Goal: Transaction & Acquisition: Purchase product/service

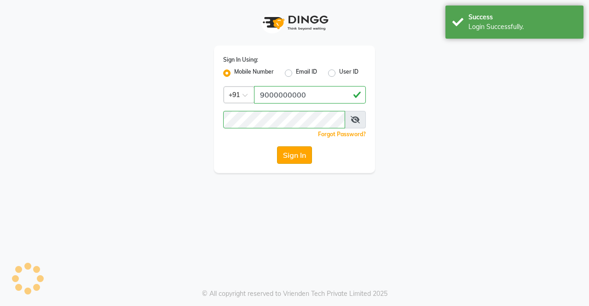
click at [297, 150] on button "Sign In" at bounding box center [294, 154] width 35 height 17
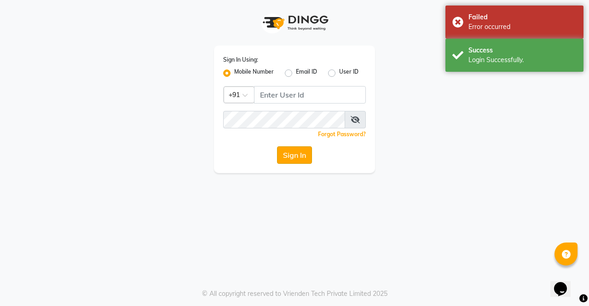
click at [304, 149] on button "Sign In" at bounding box center [294, 154] width 35 height 17
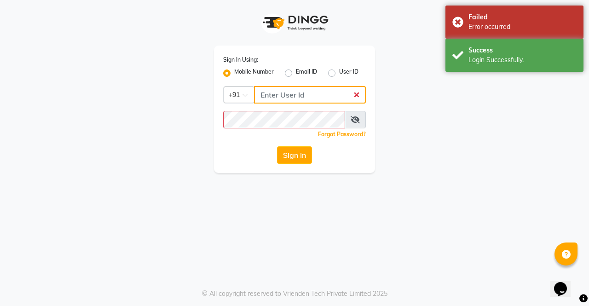
click at [279, 94] on input "Username" at bounding box center [310, 94] width 112 height 17
type input "9000000000"
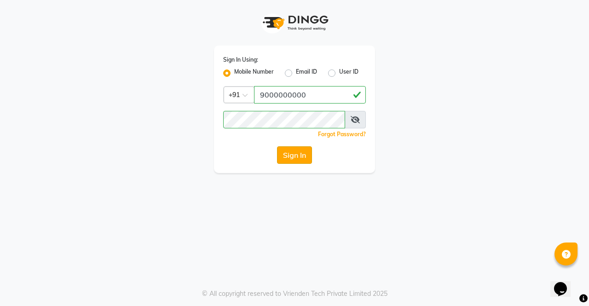
click at [295, 162] on button "Sign In" at bounding box center [294, 154] width 35 height 17
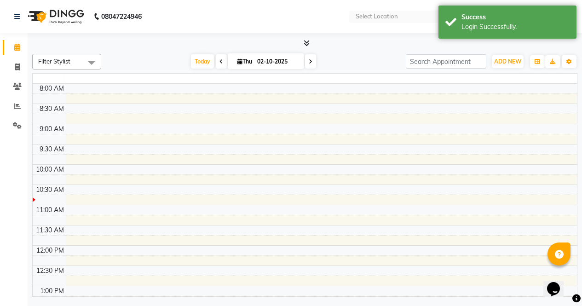
select select "en"
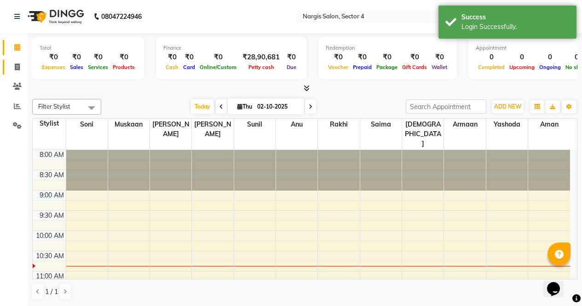
click at [12, 69] on span at bounding box center [17, 67] width 16 height 11
select select "service"
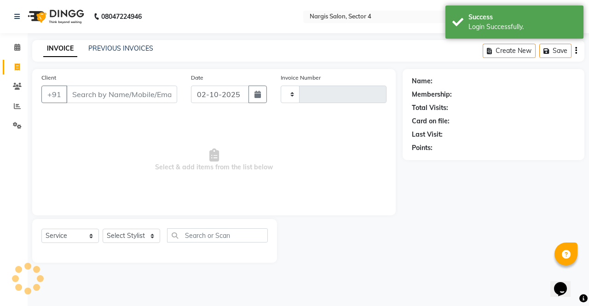
type input "4687"
select select "4130"
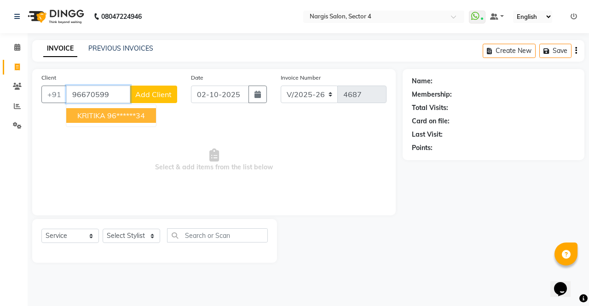
click at [103, 118] on span "KRITIKA" at bounding box center [91, 115] width 28 height 9
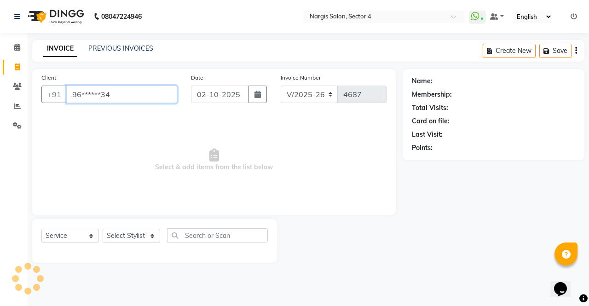
type input "96******34"
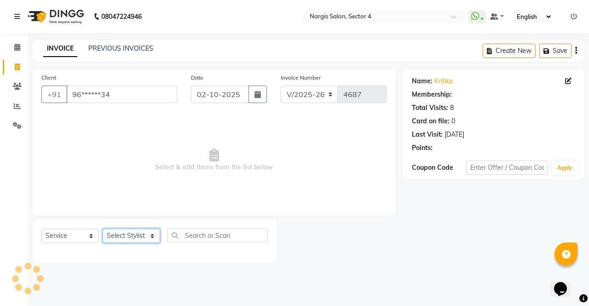
click at [116, 237] on select "Select Stylist [PERSON_NAME] [PERSON_NAME] [PERSON_NAME] Front Desk muskaan rak…" at bounding box center [131, 236] width 57 height 14
select select "28131"
click at [103, 229] on select "Select Stylist [PERSON_NAME] [PERSON_NAME] [PERSON_NAME] Front Desk muskaan rak…" at bounding box center [131, 236] width 57 height 14
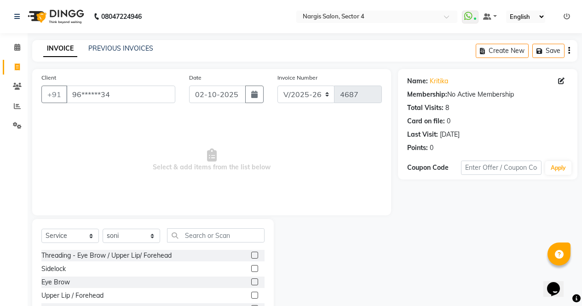
click at [251, 282] on label at bounding box center [254, 281] width 7 height 7
click at [251, 282] on input "checkbox" at bounding box center [254, 282] width 6 height 6
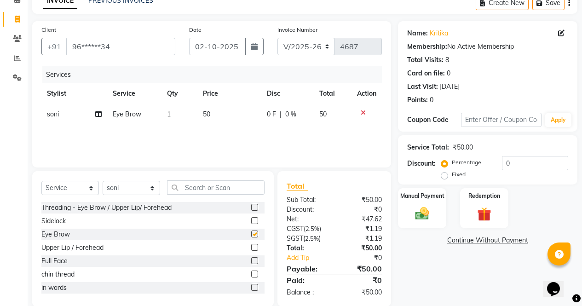
scroll to position [63, 0]
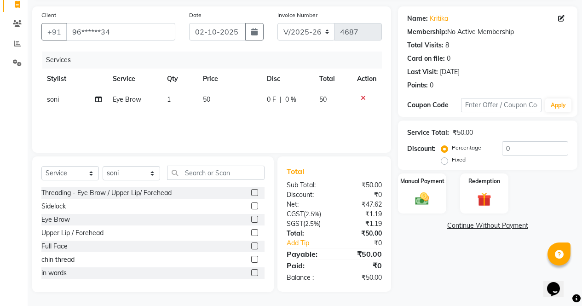
checkbox input "false"
click at [116, 167] on select "Select Stylist [PERSON_NAME] [PERSON_NAME] [PERSON_NAME] Front Desk muskaan rak…" at bounding box center [131, 173] width 57 height 14
select select "87810"
click at [103, 166] on select "Select Stylist [PERSON_NAME] [PERSON_NAME] [PERSON_NAME] Front Desk muskaan rak…" at bounding box center [131, 173] width 57 height 14
click at [244, 173] on input "text" at bounding box center [215, 173] width 97 height 14
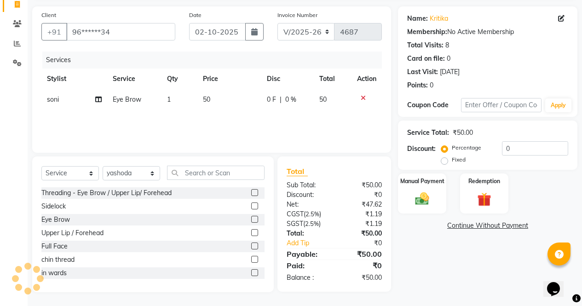
click at [251, 192] on label at bounding box center [254, 192] width 7 height 7
click at [251, 192] on input "checkbox" at bounding box center [254, 193] width 6 height 6
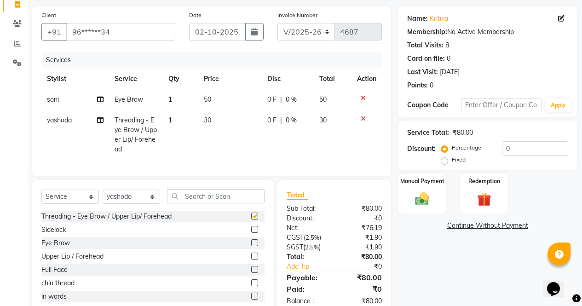
checkbox input "false"
click at [429, 202] on img at bounding box center [421, 198] width 23 height 17
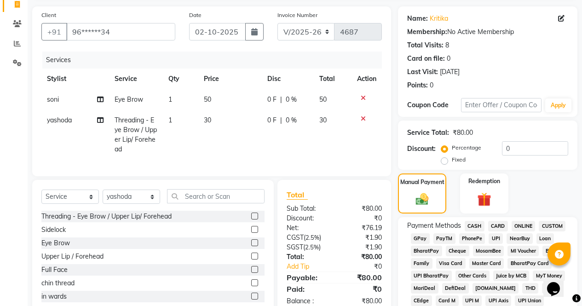
click at [518, 225] on span "ONLINE" at bounding box center [523, 226] width 24 height 11
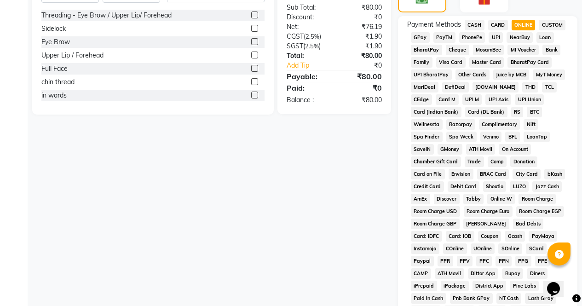
scroll to position [420, 0]
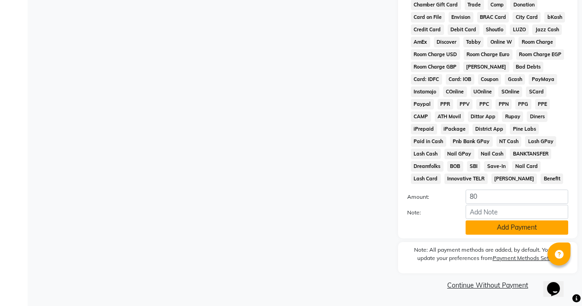
click at [530, 232] on button "Add Payment" at bounding box center [516, 227] width 103 height 14
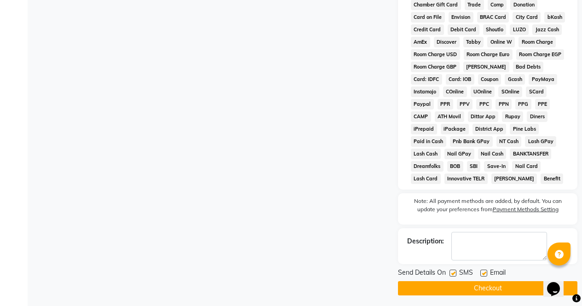
click at [525, 293] on button "Checkout" at bounding box center [487, 288] width 179 height 14
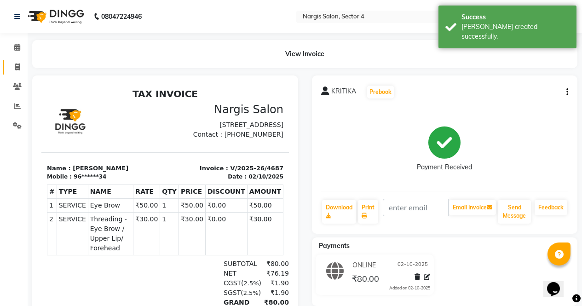
click at [19, 68] on icon at bounding box center [17, 66] width 5 height 7
select select "service"
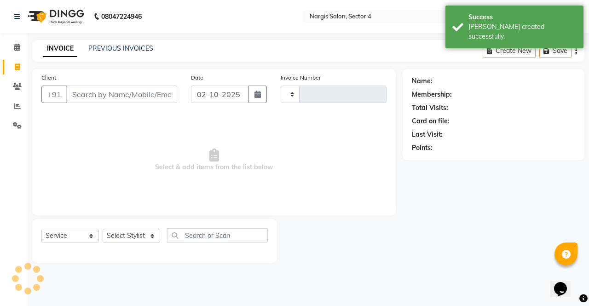
type input "4688"
select select "4130"
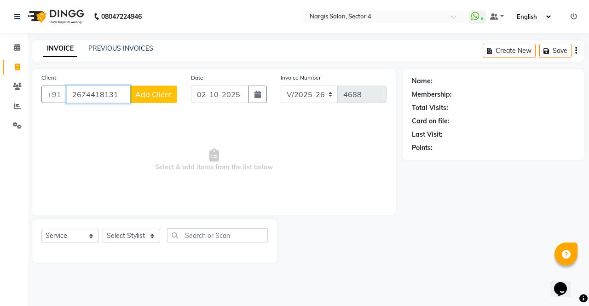
type input "2674418131"
click at [160, 94] on span "Add Client" at bounding box center [153, 94] width 36 height 9
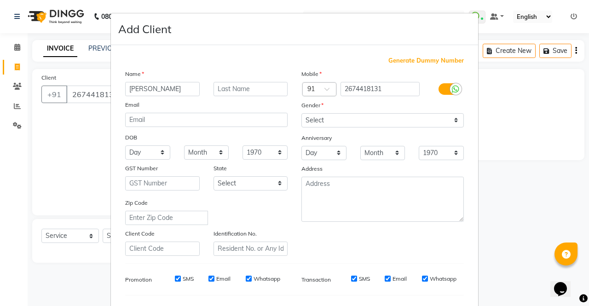
type input "[PERSON_NAME]"
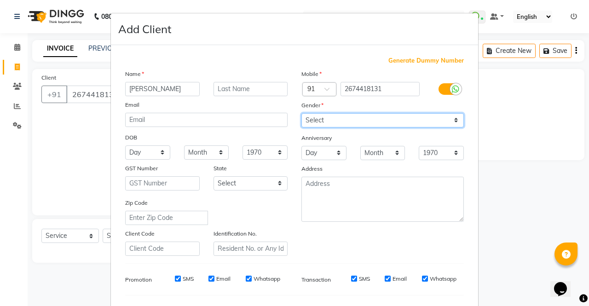
click at [360, 121] on select "Select [DEMOGRAPHIC_DATA] [DEMOGRAPHIC_DATA] Other Prefer Not To Say" at bounding box center [382, 120] width 162 height 14
click at [301, 113] on select "Select [DEMOGRAPHIC_DATA] [DEMOGRAPHIC_DATA] Other Prefer Not To Say" at bounding box center [382, 120] width 162 height 14
click at [377, 123] on select "Select [DEMOGRAPHIC_DATA] [DEMOGRAPHIC_DATA] Other Prefer Not To Say" at bounding box center [382, 120] width 162 height 14
select select "[DEMOGRAPHIC_DATA]"
click at [301, 113] on select "Select [DEMOGRAPHIC_DATA] [DEMOGRAPHIC_DATA] Other Prefer Not To Say" at bounding box center [382, 120] width 162 height 14
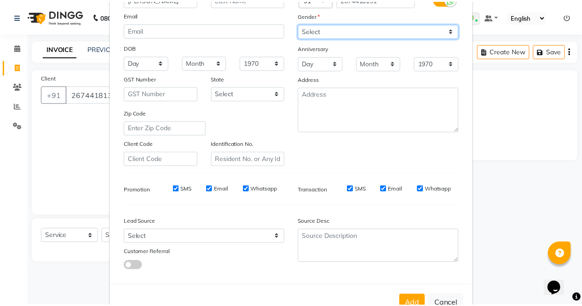
scroll to position [119, 0]
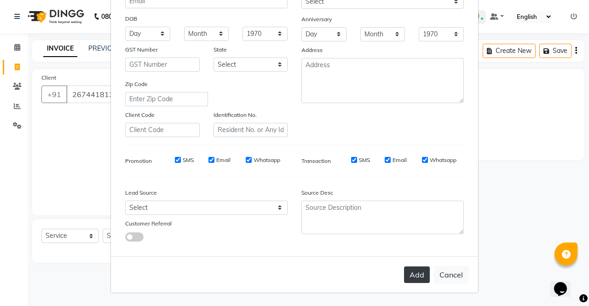
click at [410, 280] on button "Add" at bounding box center [417, 274] width 26 height 17
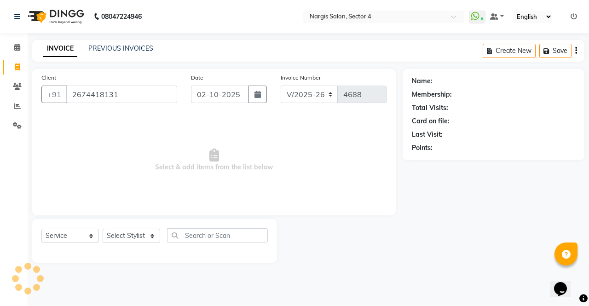
type input "26******31"
select select
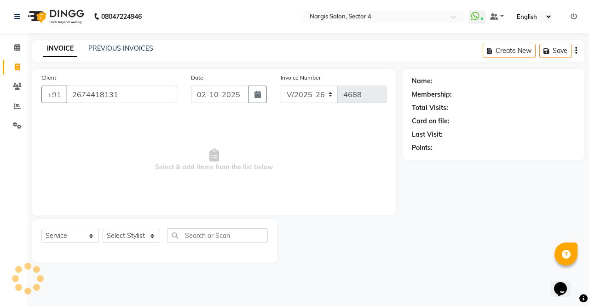
select select
checkbox input "false"
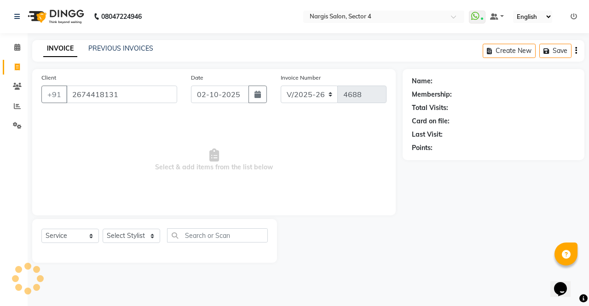
checkbox input "false"
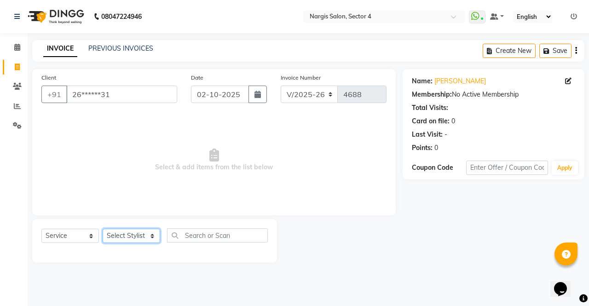
click at [126, 237] on select "Select Stylist [PERSON_NAME] [PERSON_NAME] [PERSON_NAME] Front Desk muskaan rak…" at bounding box center [131, 236] width 57 height 14
select select "87409"
click at [103, 229] on select "Select Stylist [PERSON_NAME] [PERSON_NAME] [PERSON_NAME] Front Desk muskaan rak…" at bounding box center [131, 236] width 57 height 14
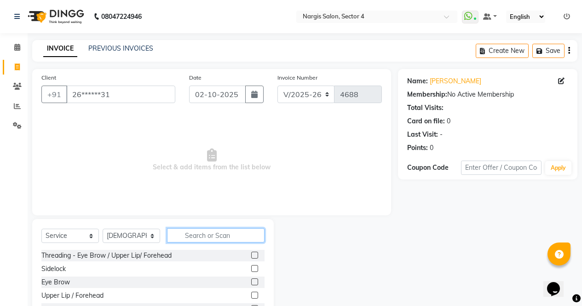
click at [190, 234] on input "text" at bounding box center [215, 235] width 97 height 14
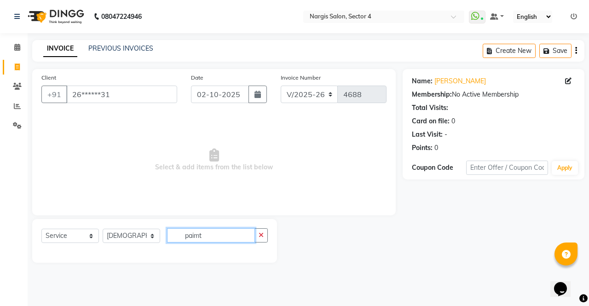
type input "paimt"
click at [265, 233] on button "button" at bounding box center [260, 235] width 13 height 14
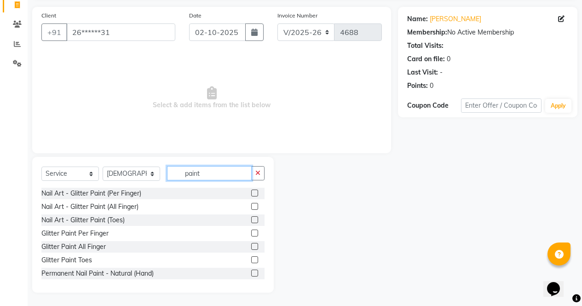
scroll to position [63, 0]
type input "paint"
click at [251, 273] on label at bounding box center [254, 272] width 7 height 7
click at [251, 273] on input "checkbox" at bounding box center [254, 273] width 6 height 6
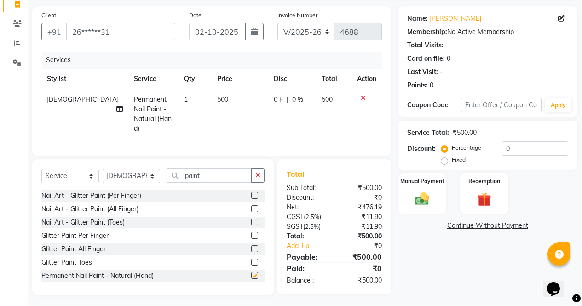
checkbox input "false"
click at [263, 172] on button "button" at bounding box center [257, 175] width 13 height 14
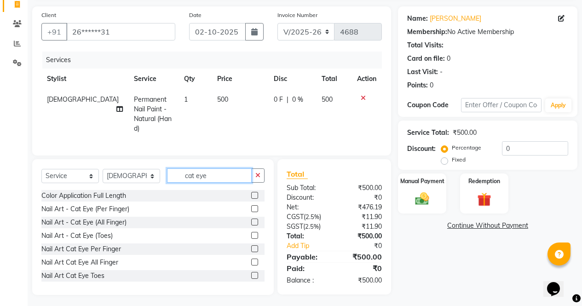
scroll to position [62, 0]
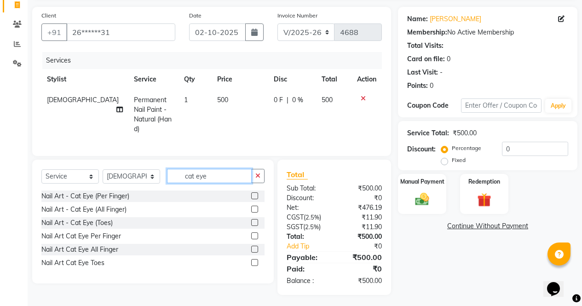
type input "cat eye"
click at [255, 206] on label at bounding box center [254, 209] width 7 height 7
click at [255, 206] on input "checkbox" at bounding box center [254, 209] width 6 height 6
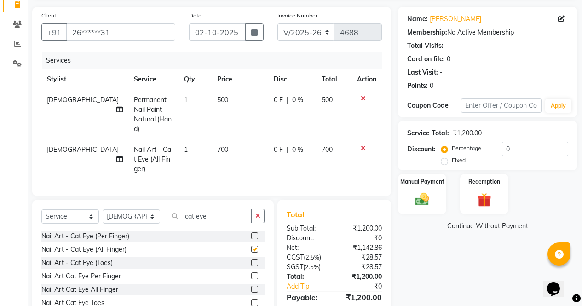
scroll to position [102, 0]
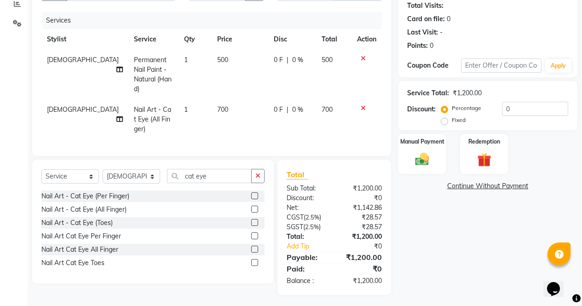
checkbox input "false"
click at [274, 105] on span "0 F" at bounding box center [278, 110] width 9 height 10
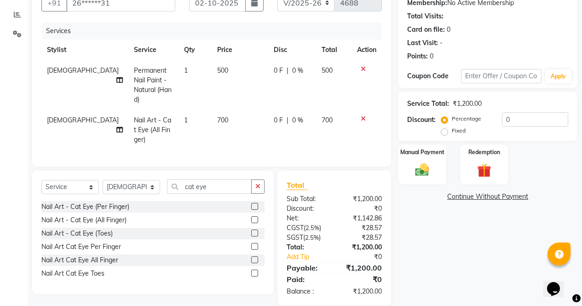
select select "87409"
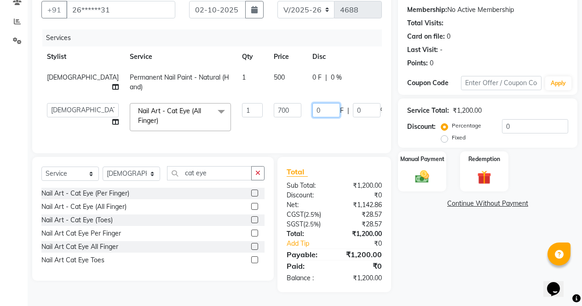
click at [312, 104] on input "0" at bounding box center [326, 110] width 28 height 14
type input "300"
click at [480, 256] on div "Name: [PERSON_NAME] Membership: No Active Membership Total Visits: Card on file…" at bounding box center [491, 138] width 186 height 308
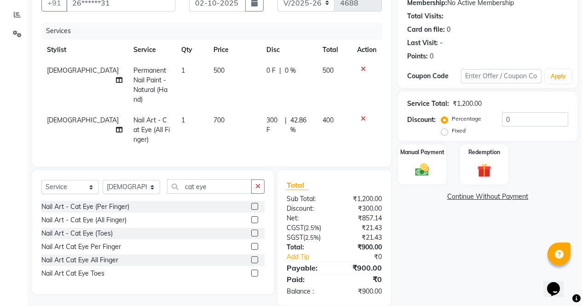
click at [266, 115] on span "300 F" at bounding box center [273, 124] width 15 height 19
select select "87409"
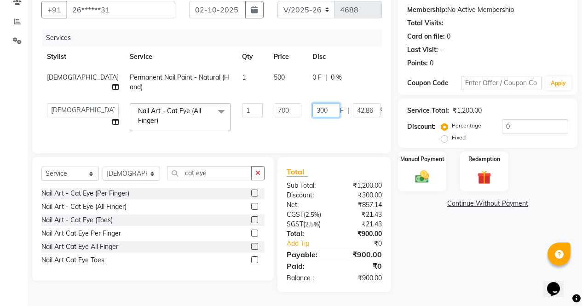
click at [312, 104] on input "300" at bounding box center [326, 110] width 28 height 14
type input "3"
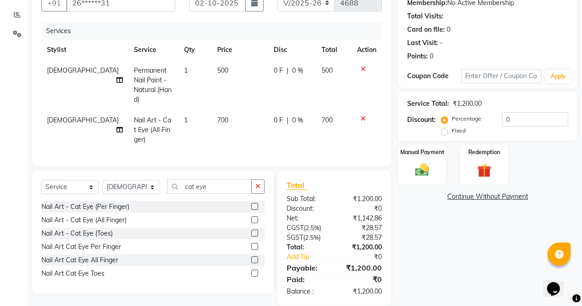
click at [292, 115] on span "0 %" at bounding box center [297, 120] width 11 height 10
select select "87409"
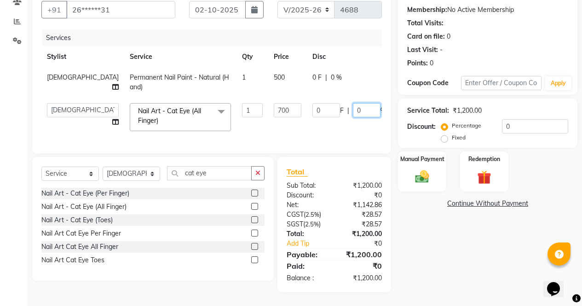
click at [353, 105] on input "0" at bounding box center [367, 110] width 28 height 14
type input "50"
click at [463, 242] on div "Name: [PERSON_NAME] Membership: No Active Membership Total Visits: Card on file…" at bounding box center [491, 138] width 186 height 308
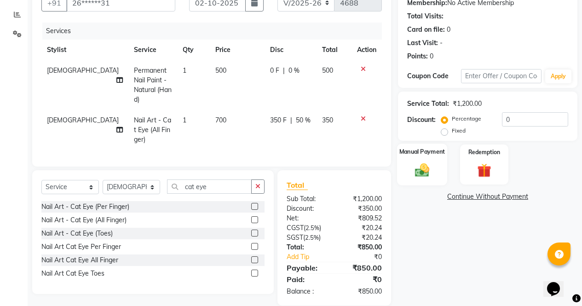
click at [432, 164] on img at bounding box center [421, 169] width 23 height 17
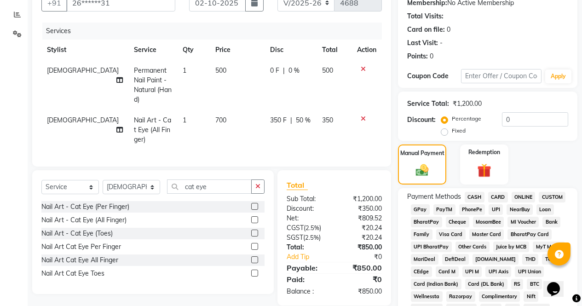
click at [474, 192] on span "CASH" at bounding box center [474, 197] width 20 height 11
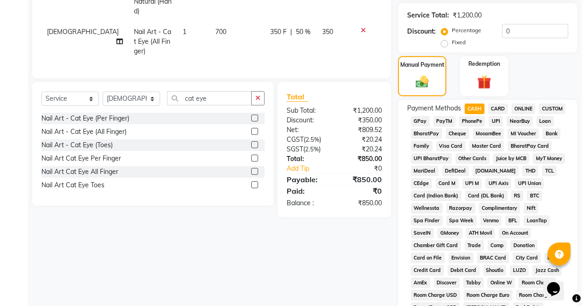
scroll to position [420, 0]
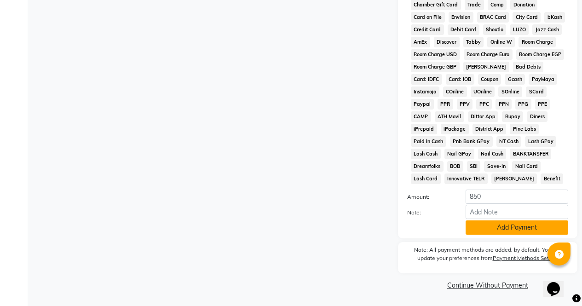
click at [510, 229] on button "Add Payment" at bounding box center [516, 227] width 103 height 14
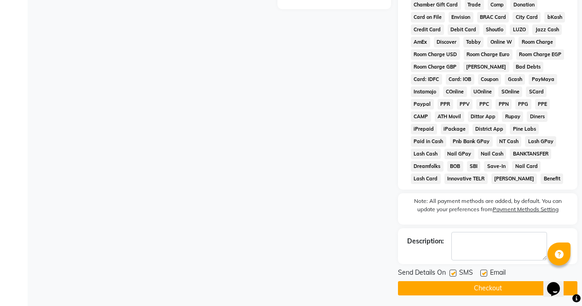
click at [510, 290] on button "Checkout" at bounding box center [487, 288] width 179 height 14
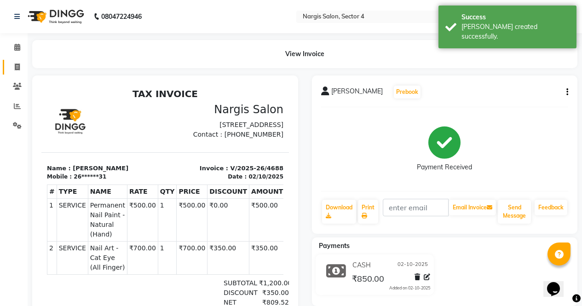
click at [16, 67] on icon at bounding box center [17, 66] width 5 height 7
select select "service"
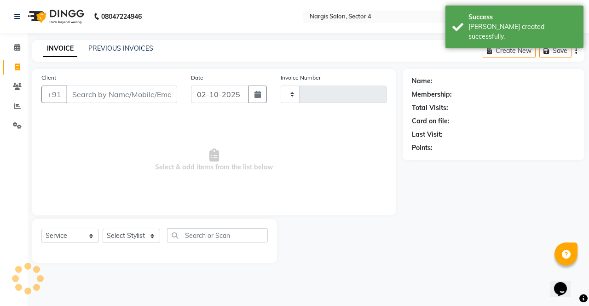
type input "4689"
select select "4130"
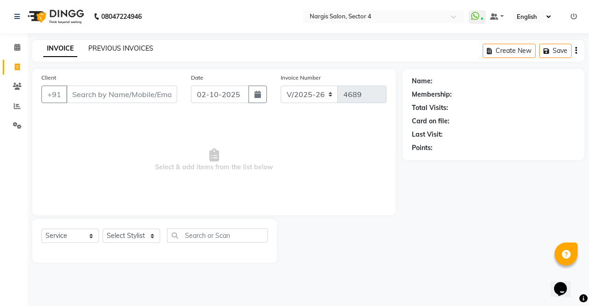
click at [139, 47] on link "PREVIOUS INVOICES" at bounding box center [120, 48] width 65 height 8
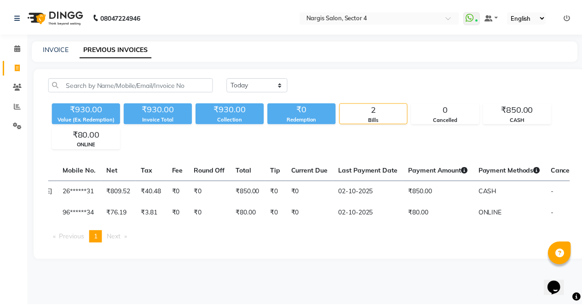
scroll to position [0, 209]
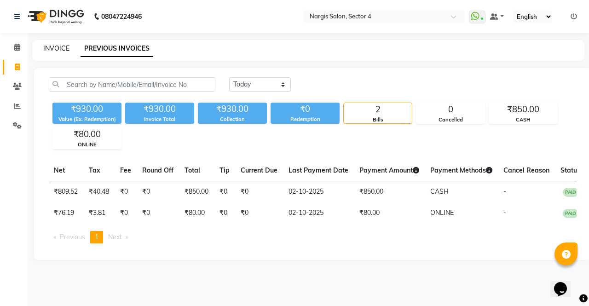
click at [69, 46] on link "INVOICE" at bounding box center [56, 48] width 26 height 8
select select "4130"
select select "service"
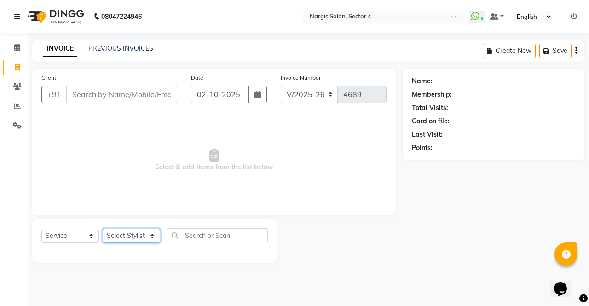
click at [147, 234] on select "Select Stylist [PERSON_NAME] [PERSON_NAME] [PERSON_NAME] Front Desk muskaan rak…" at bounding box center [131, 236] width 57 height 14
select select "29278"
click at [103, 229] on select "Select Stylist [PERSON_NAME] [PERSON_NAME] [PERSON_NAME] Front Desk muskaan rak…" at bounding box center [131, 236] width 57 height 14
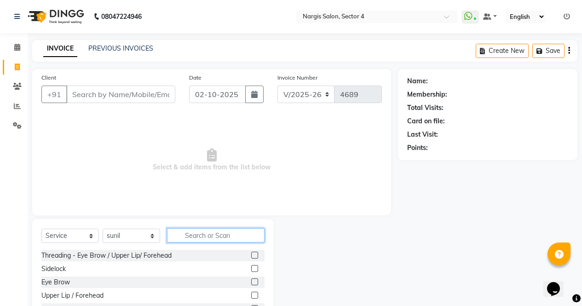
click at [226, 232] on input "text" at bounding box center [215, 235] width 97 height 14
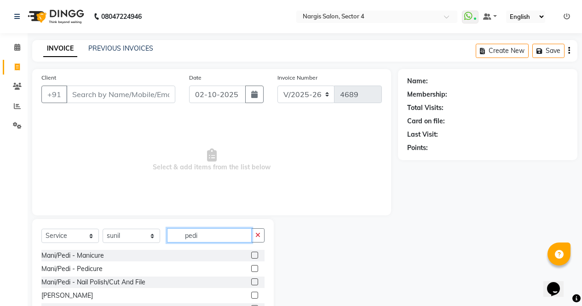
type input "pedi"
click at [253, 269] on label at bounding box center [254, 268] width 7 height 7
click at [253, 269] on input "checkbox" at bounding box center [254, 269] width 6 height 6
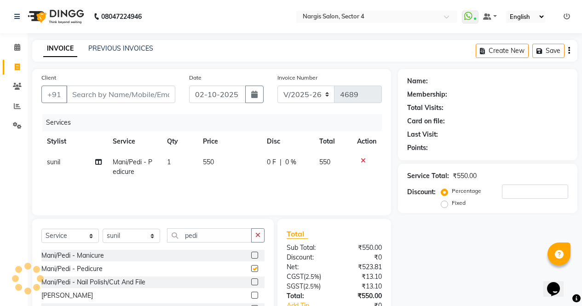
checkbox input "false"
click at [140, 94] on input "Client" at bounding box center [120, 94] width 109 height 17
click at [364, 158] on icon at bounding box center [362, 160] width 5 height 6
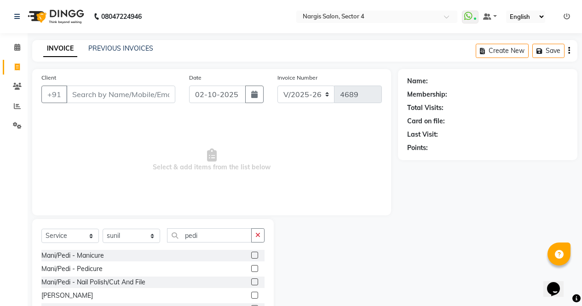
scroll to position [51, 0]
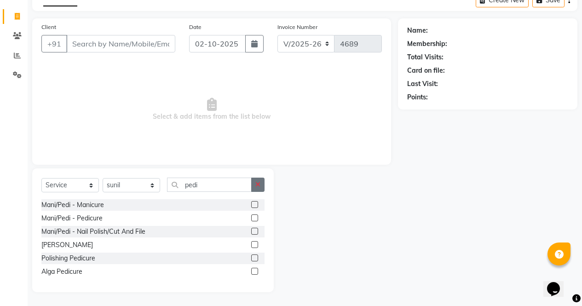
click at [258, 188] on button "button" at bounding box center [257, 184] width 13 height 14
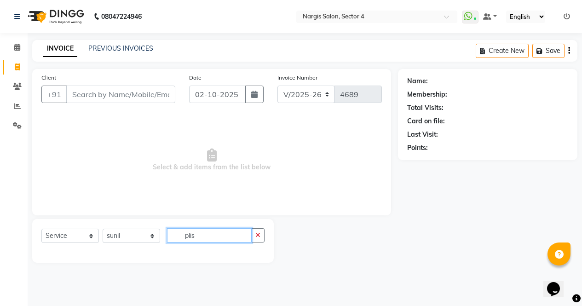
scroll to position [0, 0]
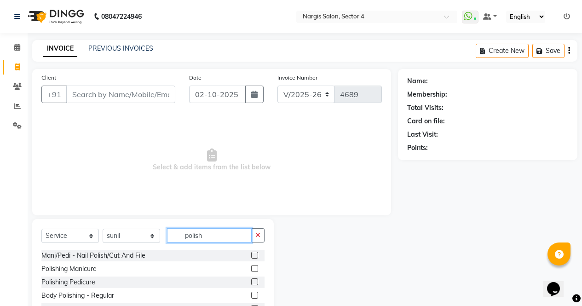
type input "polish"
click at [255, 281] on label at bounding box center [254, 281] width 7 height 7
click at [255, 281] on input "checkbox" at bounding box center [254, 282] width 6 height 6
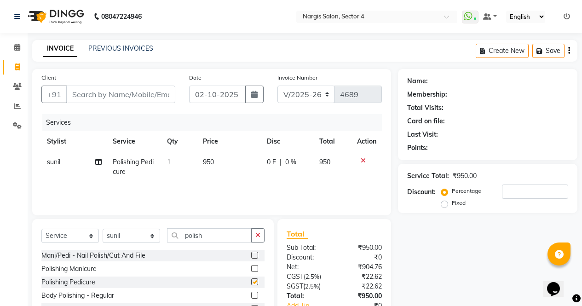
checkbox input "false"
click at [134, 102] on input "Client" at bounding box center [120, 94] width 109 height 17
click at [510, 189] on input "number" at bounding box center [535, 191] width 66 height 14
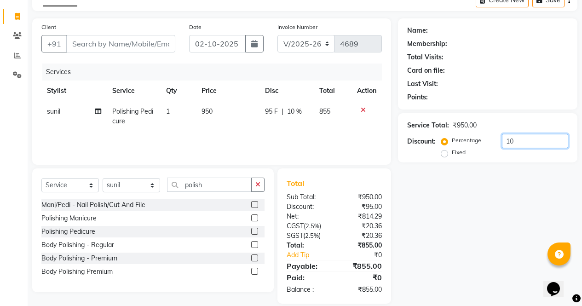
scroll to position [62, 0]
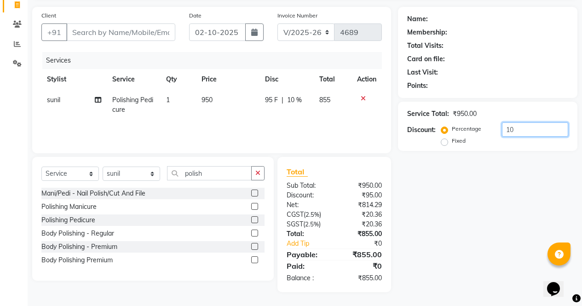
type input "1"
click at [445, 151] on div "Name: Membership: Total Visits: Card on file: Last Visit: Points: Service Total…" at bounding box center [491, 149] width 186 height 285
click at [452, 143] on label "Fixed" at bounding box center [459, 141] width 14 height 8
click at [443, 143] on input "Fixed" at bounding box center [446, 140] width 6 height 6
radio input "true"
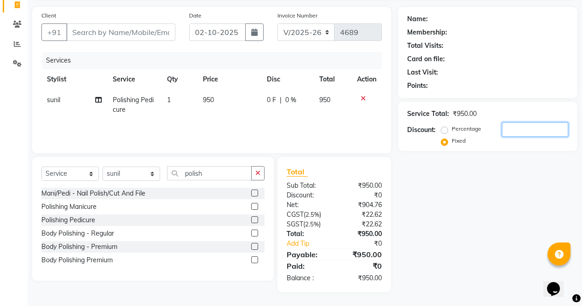
click at [514, 126] on input "number" at bounding box center [535, 129] width 66 height 14
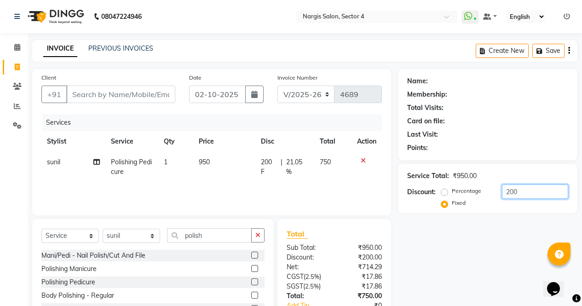
type input "200"
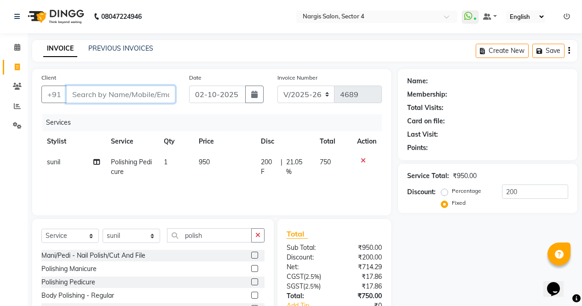
click at [110, 95] on input "Client" at bounding box center [120, 94] width 109 height 17
type input "9"
radio input "true"
type input "0"
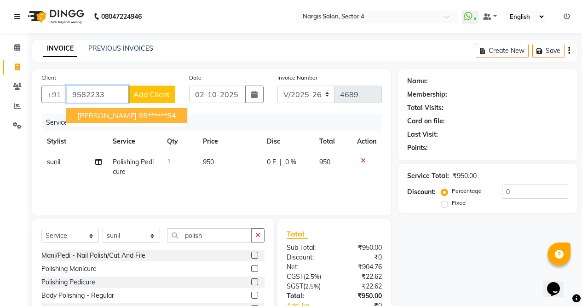
click at [138, 114] on ngb-highlight "95******54" at bounding box center [157, 115] width 38 height 9
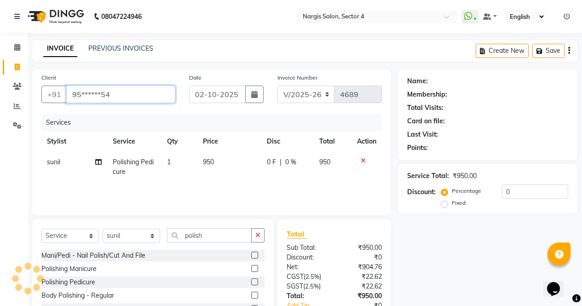
type input "95******54"
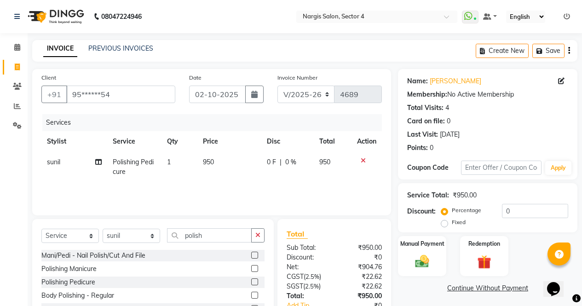
scroll to position [62, 0]
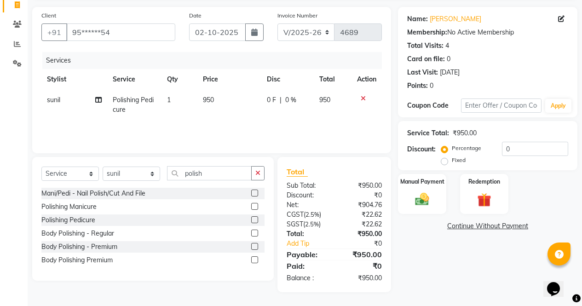
click at [452, 161] on label "Fixed" at bounding box center [459, 160] width 14 height 8
click at [447, 161] on input "Fixed" at bounding box center [446, 160] width 6 height 6
radio input "true"
click at [508, 146] on input "0" at bounding box center [535, 149] width 66 height 14
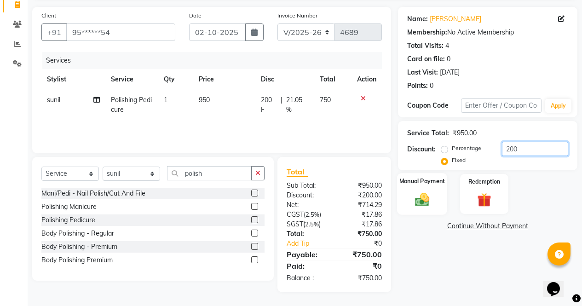
type input "200"
click at [417, 197] on img at bounding box center [421, 199] width 23 height 17
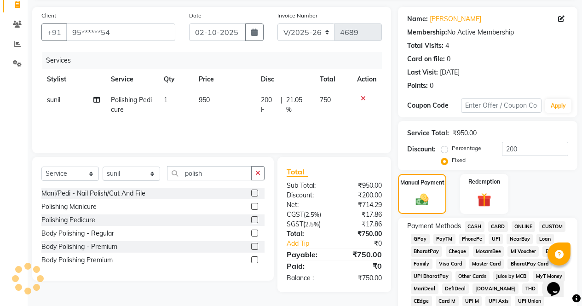
click at [526, 230] on span "ONLINE" at bounding box center [523, 226] width 24 height 11
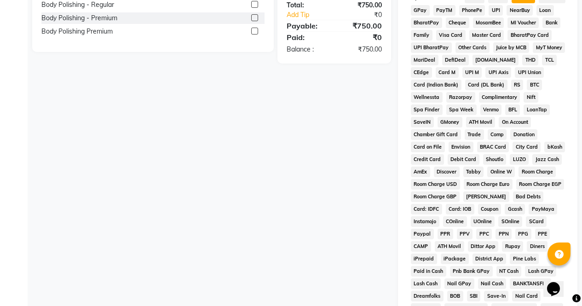
scroll to position [420, 0]
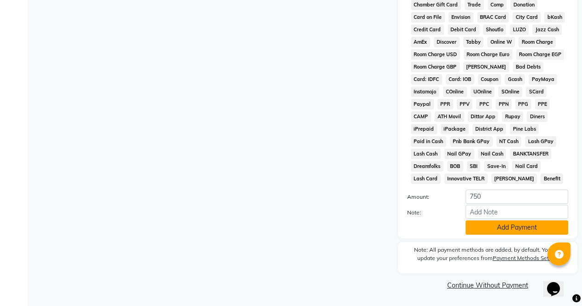
click at [517, 232] on button "Add Payment" at bounding box center [516, 227] width 103 height 14
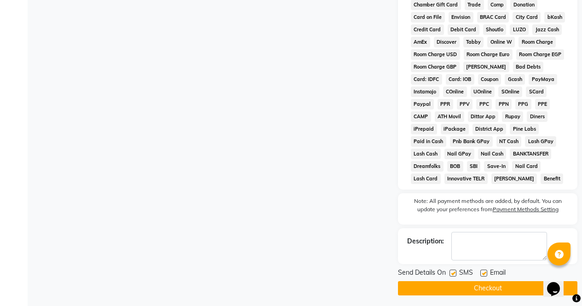
click at [525, 282] on button "Checkout" at bounding box center [487, 288] width 179 height 14
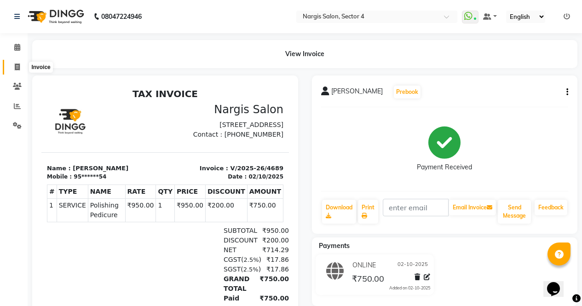
click at [20, 67] on span at bounding box center [17, 67] width 16 height 11
select select "service"
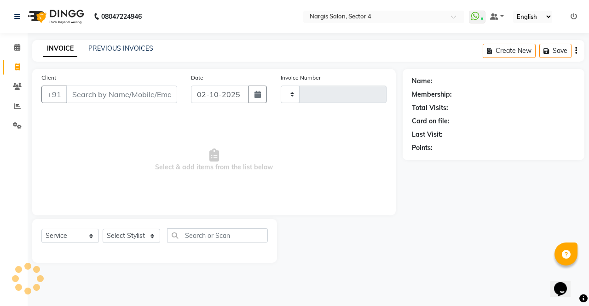
type input "4690"
select select "4130"
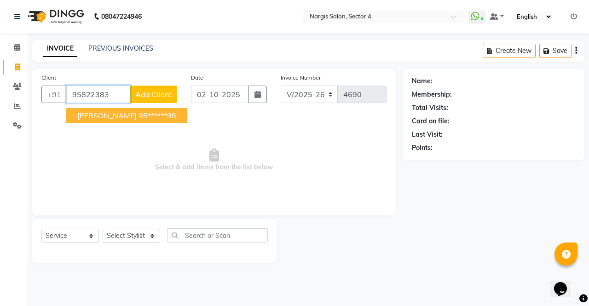
click at [138, 120] on ngb-highlight "95******98" at bounding box center [157, 115] width 38 height 9
type input "95******98"
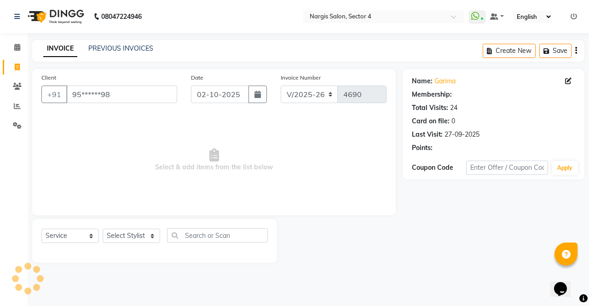
select select "1: Object"
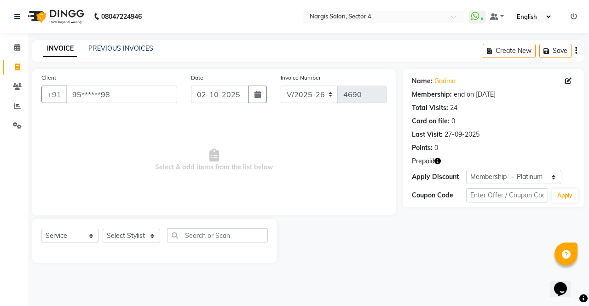
click at [436, 160] on icon "button" at bounding box center [437, 161] width 6 height 6
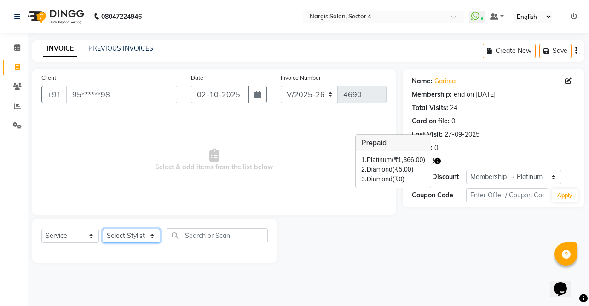
click at [140, 235] on select "Select Stylist [PERSON_NAME] [PERSON_NAME] [PERSON_NAME] Front Desk muskaan rak…" at bounding box center [131, 236] width 57 height 14
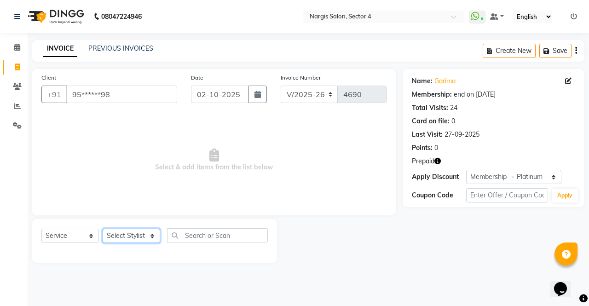
select select "62008"
click at [103, 229] on select "Select Stylist [PERSON_NAME] [PERSON_NAME] [PERSON_NAME] Front Desk muskaan rak…" at bounding box center [131, 236] width 57 height 14
click at [78, 240] on select "Select Service Product Membership Package Voucher Prepaid Gift Card" at bounding box center [69, 236] width 57 height 14
select select "membership"
click at [41, 229] on select "Select Service Product Membership Package Voucher Prepaid Gift Card" at bounding box center [69, 236] width 57 height 14
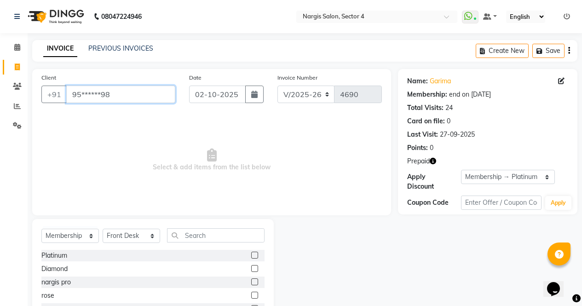
click at [142, 99] on input "95******98" at bounding box center [120, 94] width 109 height 17
type input "9"
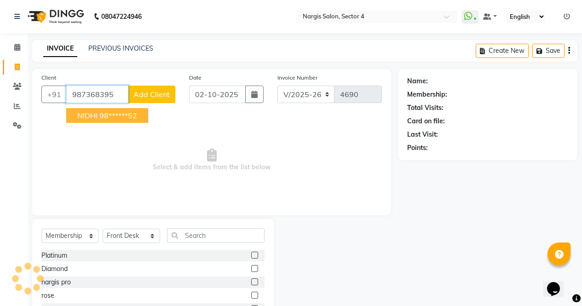
click at [137, 116] on ngb-highlight "98******52" at bounding box center [118, 115] width 38 height 9
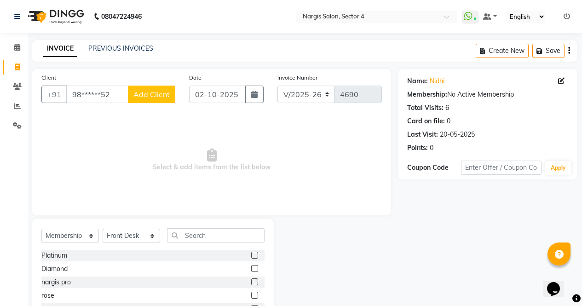
click at [486, 228] on div "Name: [PERSON_NAME] Membership: No Active Membership Total Visits: 6 Card on fi…" at bounding box center [491, 199] width 186 height 260
click at [114, 91] on input "98******52" at bounding box center [97, 94] width 62 height 17
type input "9"
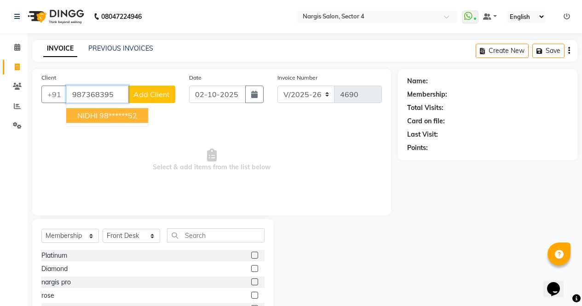
click at [103, 119] on ngb-highlight "98******52" at bounding box center [118, 115] width 38 height 9
type input "98******52"
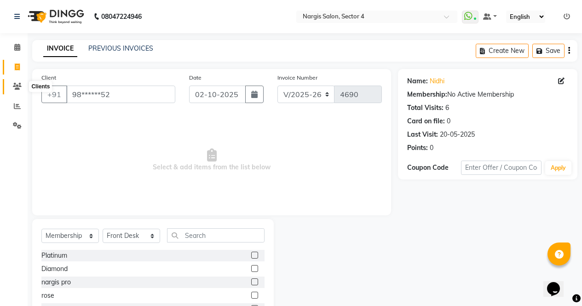
click at [18, 87] on icon at bounding box center [17, 86] width 9 height 7
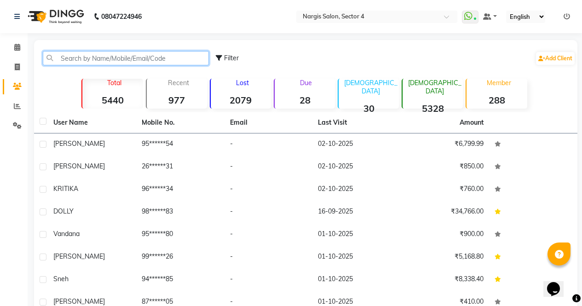
click at [116, 57] on input "text" at bounding box center [126, 58] width 166 height 14
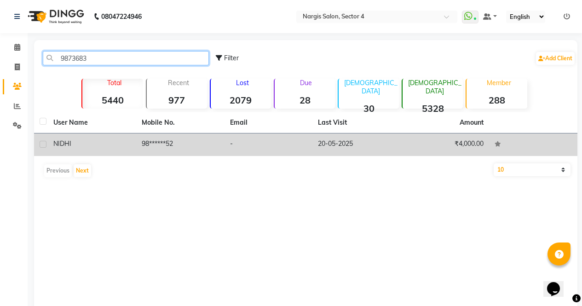
type input "9873683"
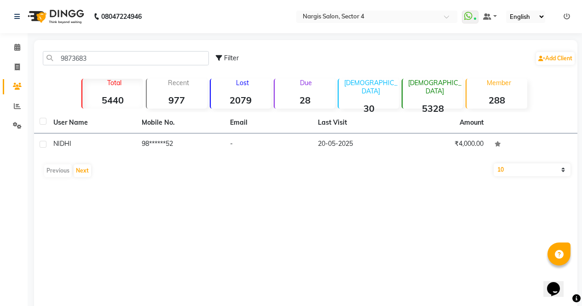
drag, startPoint x: 273, startPoint y: 139, endPoint x: 186, endPoint y: 177, distance: 94.9
click at [186, 177] on div "Previous Next" at bounding box center [306, 170] width 536 height 15
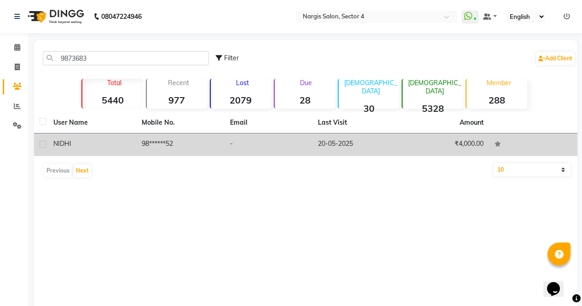
click at [286, 146] on td "-" at bounding box center [268, 144] width 88 height 23
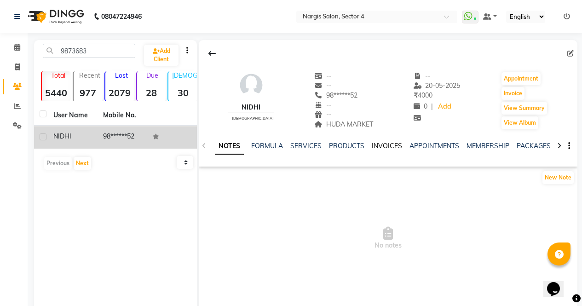
click at [387, 142] on link "INVOICES" at bounding box center [387, 146] width 30 height 8
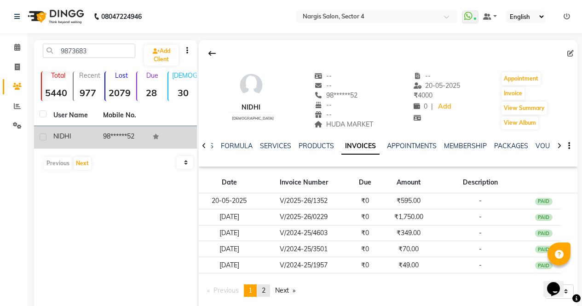
click at [264, 290] on span "2" at bounding box center [264, 290] width 4 height 8
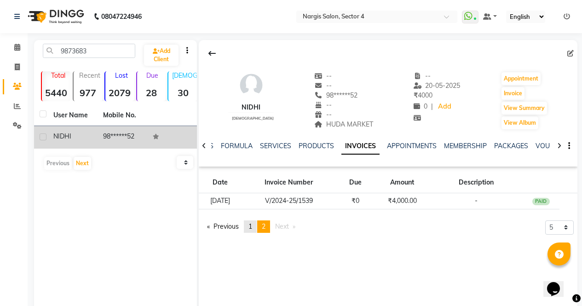
click at [251, 226] on span "1" at bounding box center [250, 226] width 4 height 8
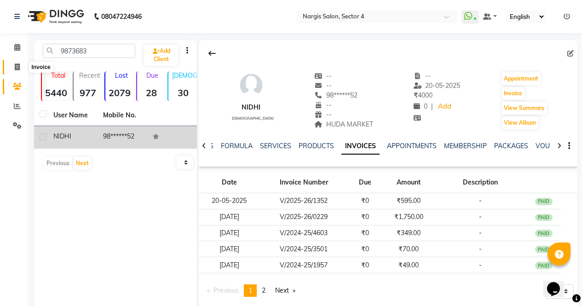
click at [19, 65] on icon at bounding box center [17, 66] width 5 height 7
select select "4130"
select select "service"
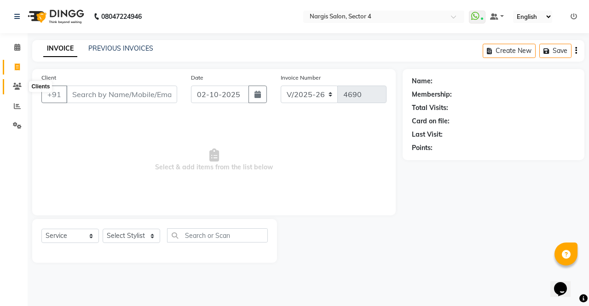
click at [16, 83] on icon at bounding box center [17, 86] width 9 height 7
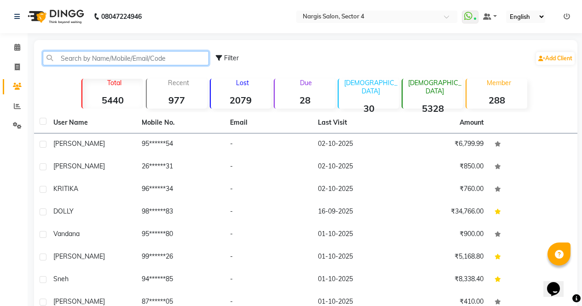
click at [112, 54] on input "text" at bounding box center [126, 58] width 166 height 14
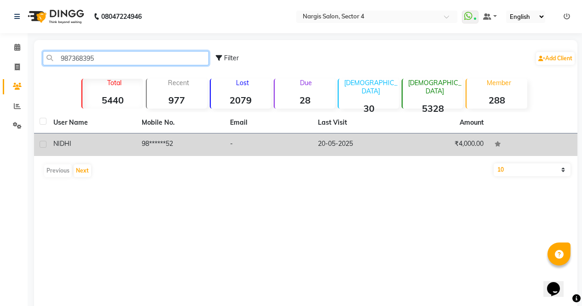
type input "987368395"
click at [287, 141] on td "-" at bounding box center [268, 144] width 88 height 23
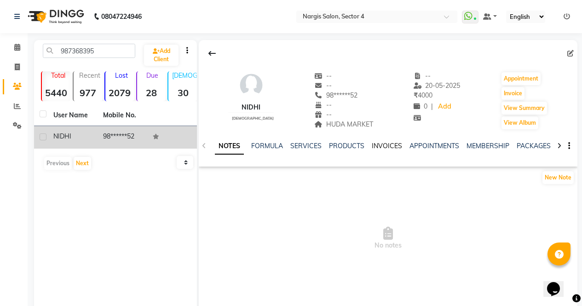
click at [381, 142] on link "INVOICES" at bounding box center [387, 146] width 30 height 8
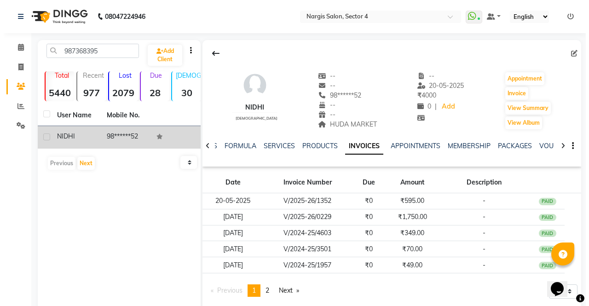
scroll to position [24, 0]
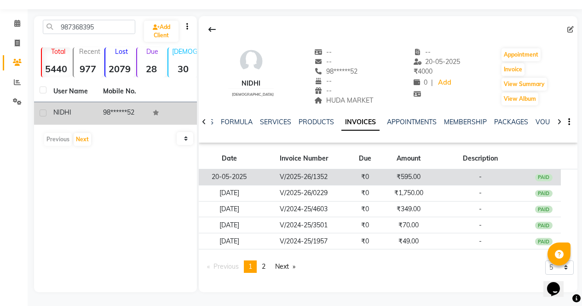
click at [419, 178] on td "₹595.00" at bounding box center [409, 177] width 52 height 16
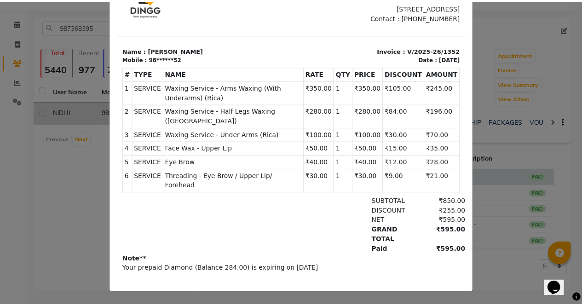
scroll to position [0, 0]
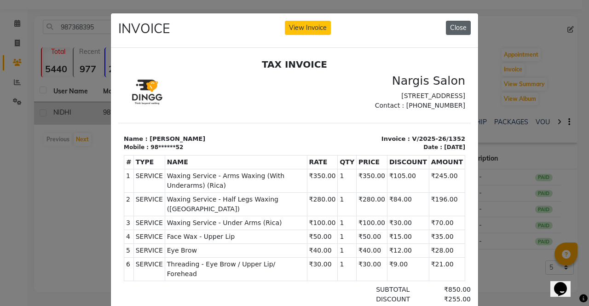
click at [461, 22] on button "Close" at bounding box center [458, 28] width 25 height 14
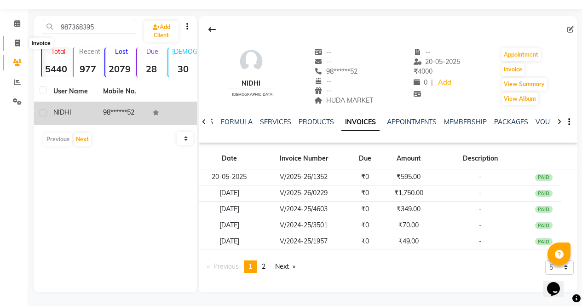
click at [18, 41] on icon at bounding box center [17, 43] width 5 height 7
select select "service"
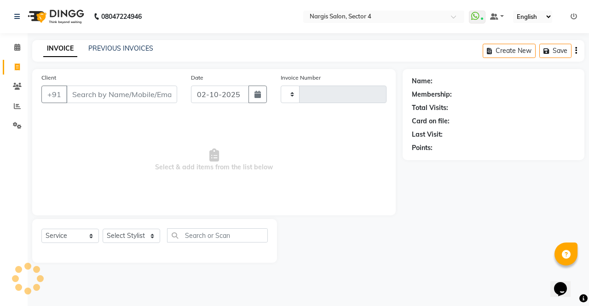
type input "4690"
select select "4130"
click at [136, 98] on input "Client" at bounding box center [121, 94] width 111 height 17
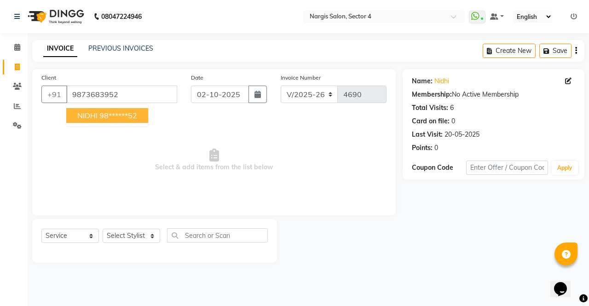
click at [143, 114] on button "[PERSON_NAME] 98******52" at bounding box center [107, 115] width 82 height 15
type input "98******52"
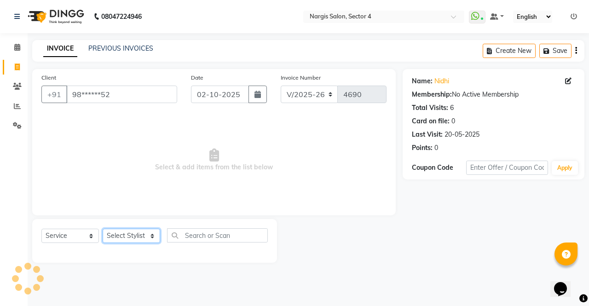
click at [147, 242] on select "Select Stylist [PERSON_NAME] [PERSON_NAME] [PERSON_NAME] Front Desk muskaan rak…" at bounding box center [131, 236] width 57 height 14
select select "62008"
click at [103, 229] on select "Select Stylist [PERSON_NAME] [PERSON_NAME] [PERSON_NAME] Front Desk muskaan rak…" at bounding box center [131, 236] width 57 height 14
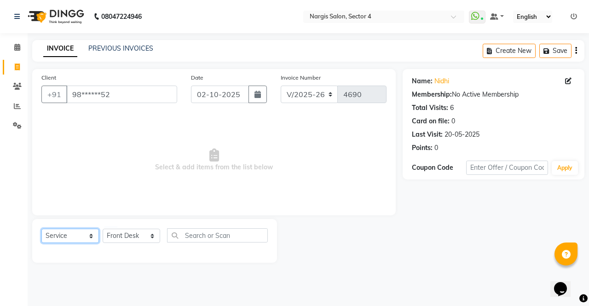
click at [86, 239] on select "Select Service Product Membership Package Voucher Prepaid Gift Card" at bounding box center [69, 236] width 57 height 14
click at [41, 229] on select "Select Service Product Membership Package Voucher Prepaid Gift Card" at bounding box center [69, 236] width 57 height 14
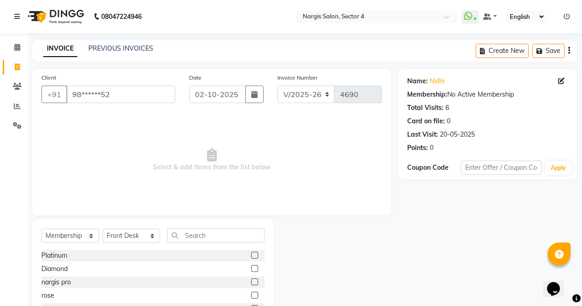
click at [257, 269] on label at bounding box center [254, 268] width 7 height 7
click at [257, 269] on input "checkbox" at bounding box center [254, 269] width 6 height 6
select select "select"
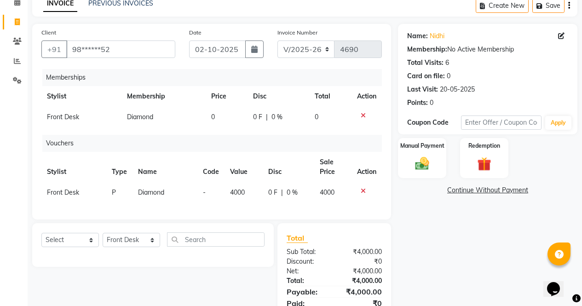
scroll to position [89, 0]
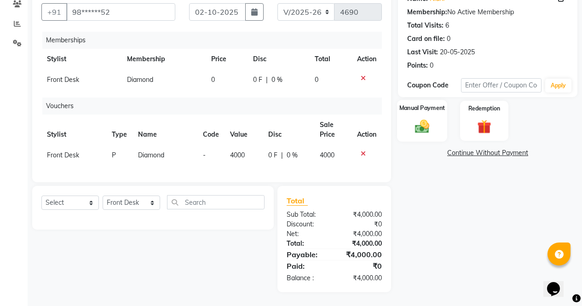
click at [430, 118] on img at bounding box center [421, 126] width 23 height 17
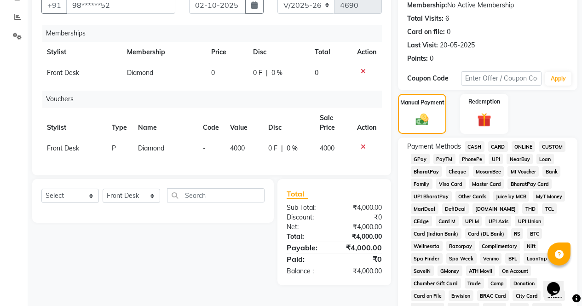
click at [473, 144] on span "CASH" at bounding box center [474, 146] width 20 height 11
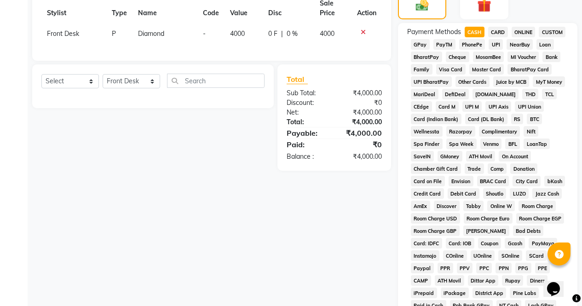
scroll to position [367, 0]
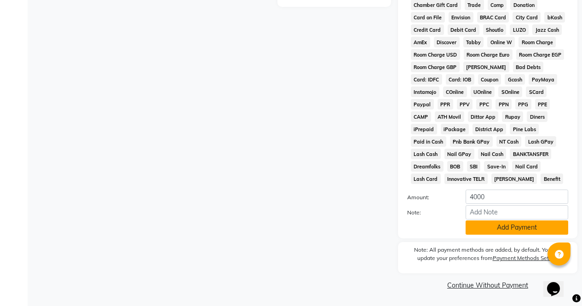
click at [515, 233] on button "Add Payment" at bounding box center [516, 227] width 103 height 14
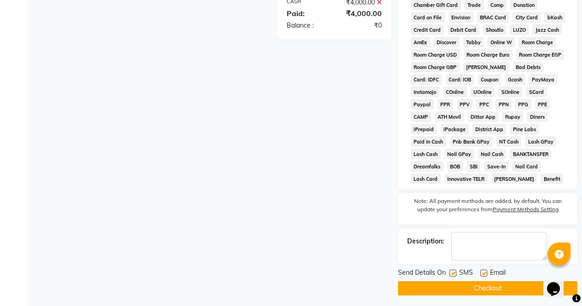
click at [521, 287] on button "Checkout" at bounding box center [487, 288] width 179 height 14
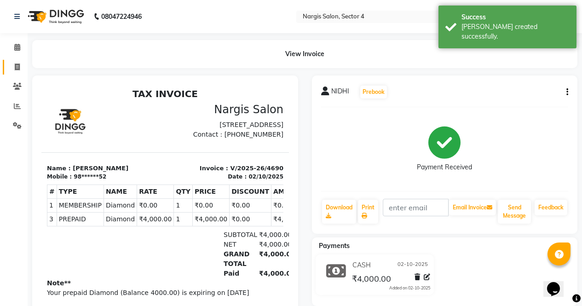
click at [22, 65] on span at bounding box center [17, 67] width 16 height 11
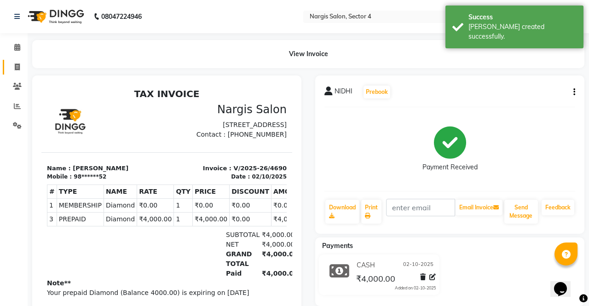
select select "service"
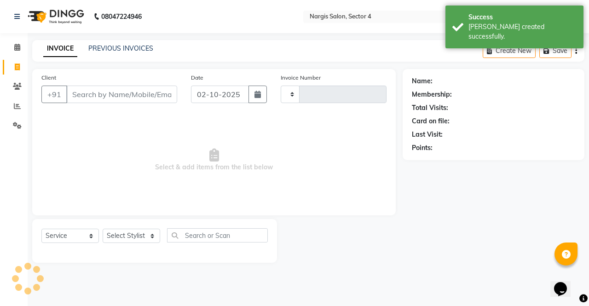
type input "4691"
select select "4130"
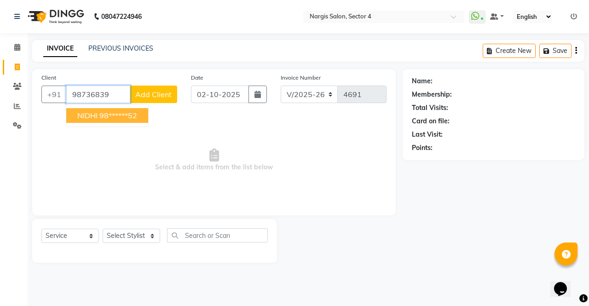
click at [138, 122] on button "[PERSON_NAME] 98******52" at bounding box center [107, 115] width 82 height 15
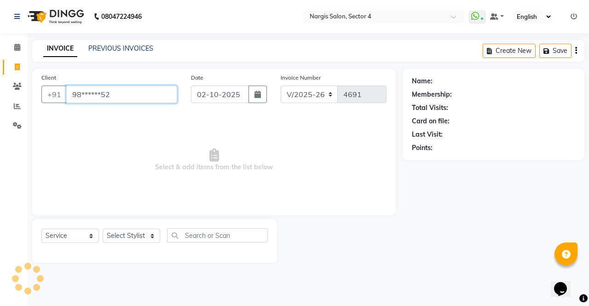
type input "98******52"
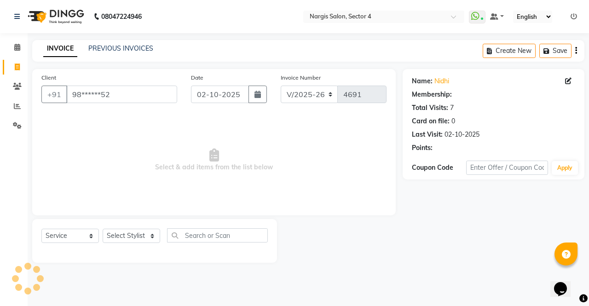
select select "1: Object"
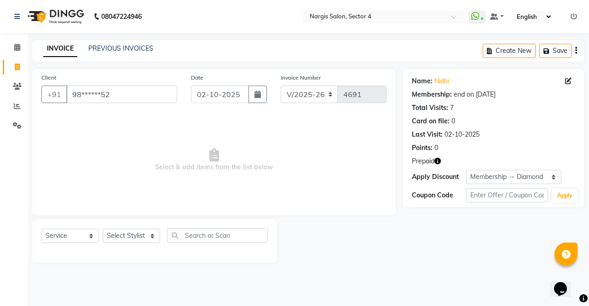
click at [437, 158] on icon "button" at bounding box center [437, 161] width 6 height 6
click at [138, 238] on select "Select Stylist [PERSON_NAME] [PERSON_NAME] [PERSON_NAME] Front Desk muskaan rak…" at bounding box center [131, 236] width 57 height 14
select select "86619"
click at [103, 229] on select "Select Stylist [PERSON_NAME] [PERSON_NAME] [PERSON_NAME] Front Desk muskaan rak…" at bounding box center [131, 236] width 57 height 14
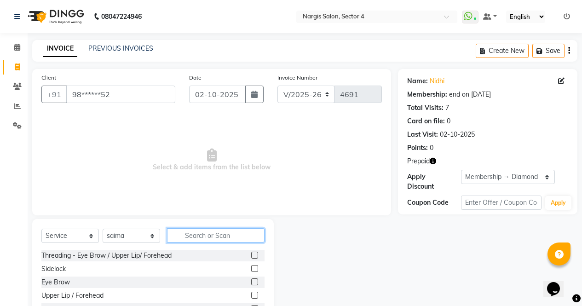
click at [235, 239] on input "text" at bounding box center [215, 235] width 97 height 14
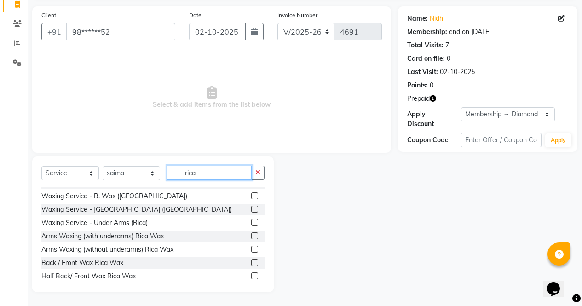
scroll to position [91, 0]
type input "rica"
click at [251, 222] on label at bounding box center [254, 221] width 7 height 7
click at [251, 222] on input "checkbox" at bounding box center [254, 222] width 6 height 6
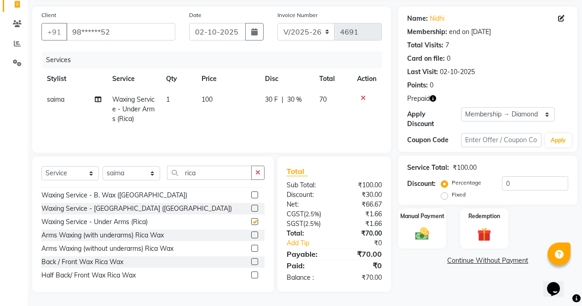
checkbox input "false"
click at [256, 174] on icon "button" at bounding box center [257, 172] width 5 height 6
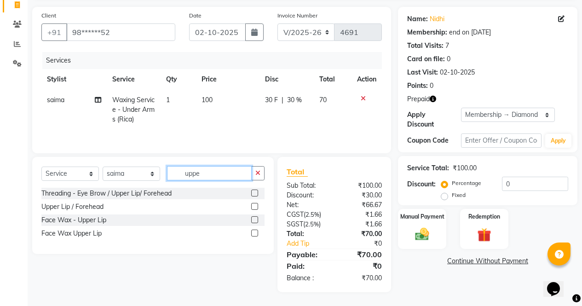
scroll to position [62, 0]
type input "upper"
click at [255, 233] on label at bounding box center [254, 232] width 7 height 7
click at [255, 233] on input "checkbox" at bounding box center [254, 233] width 6 height 6
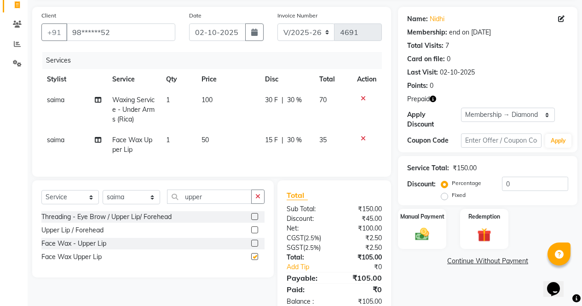
scroll to position [92, 0]
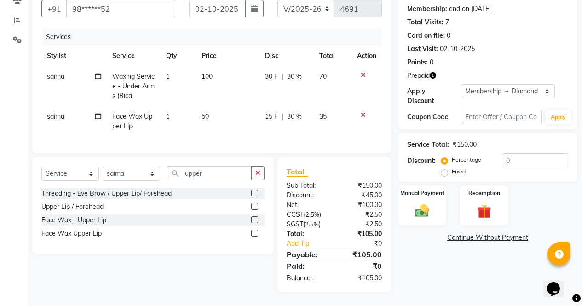
checkbox input "false"
click at [434, 72] on icon "button" at bounding box center [432, 75] width 6 height 6
click at [490, 202] on img at bounding box center [483, 211] width 23 height 18
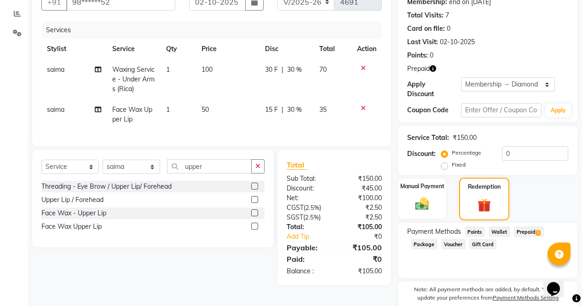
click at [538, 230] on span "1" at bounding box center [537, 233] width 5 height 6
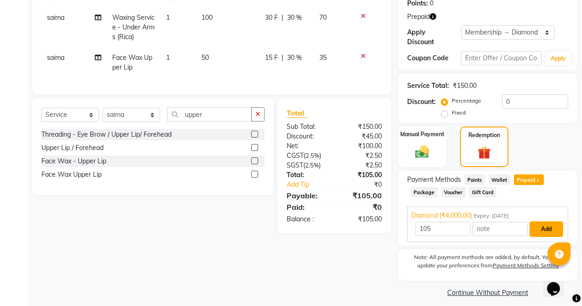
click at [549, 221] on button "Add" at bounding box center [546, 229] width 34 height 16
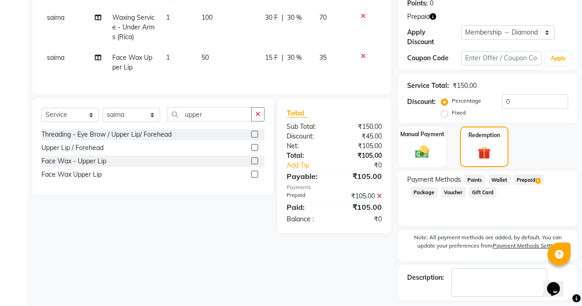
scroll to position [177, 0]
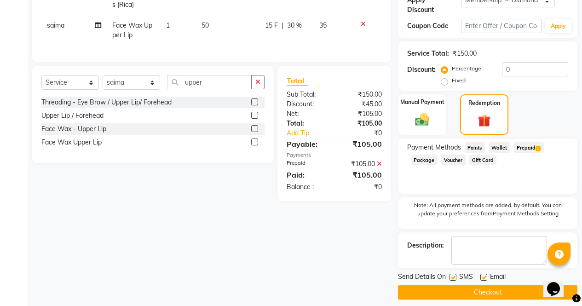
click at [521, 286] on button "Checkout" at bounding box center [487, 292] width 179 height 14
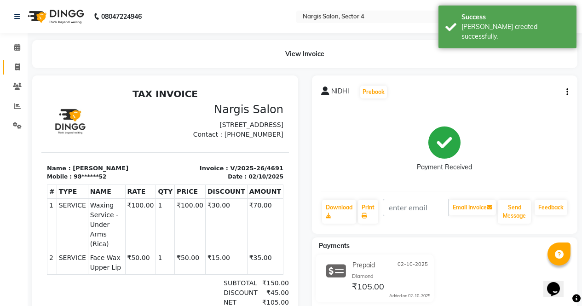
click at [15, 73] on link "Invoice" at bounding box center [14, 67] width 22 height 15
select select "service"
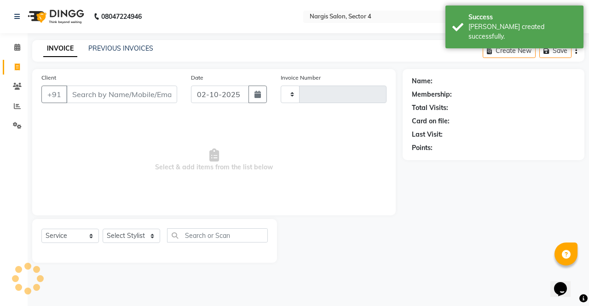
type input "4692"
select select "4130"
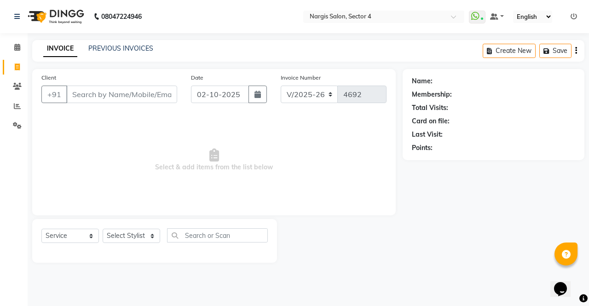
click at [513, 171] on div "Name: Membership: Total Visits: Card on file: Last Visit: Points:" at bounding box center [496, 166] width 189 height 194
click at [100, 46] on link "PREVIOUS INVOICES" at bounding box center [120, 48] width 65 height 8
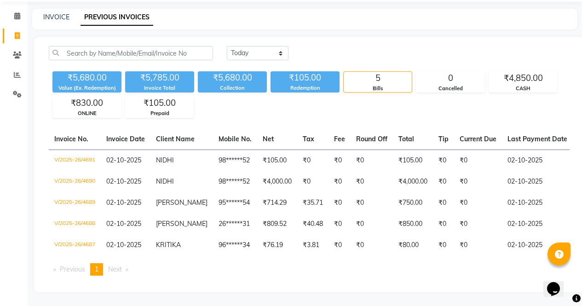
scroll to position [38, 0]
click at [56, 13] on link "INVOICE" at bounding box center [56, 17] width 26 height 8
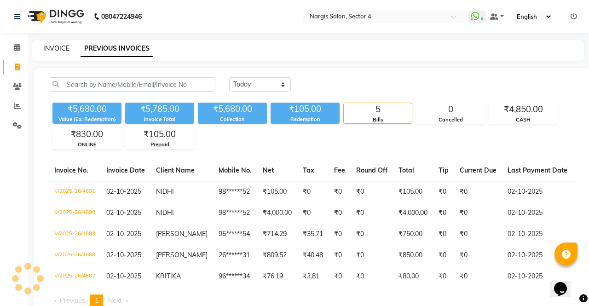
select select "service"
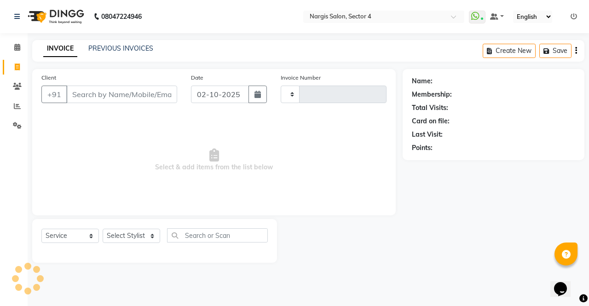
type input "4692"
select select "4130"
click at [152, 92] on input "Client" at bounding box center [121, 94] width 111 height 17
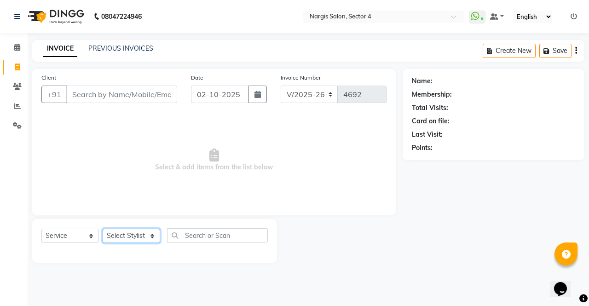
click at [143, 235] on select "Select Stylist [PERSON_NAME] [PERSON_NAME] [PERSON_NAME] Front Desk muskaan rak…" at bounding box center [131, 236] width 57 height 14
click at [103, 229] on select "Select Stylist [PERSON_NAME] [PERSON_NAME] [PERSON_NAME] Front Desk muskaan rak…" at bounding box center [131, 236] width 57 height 14
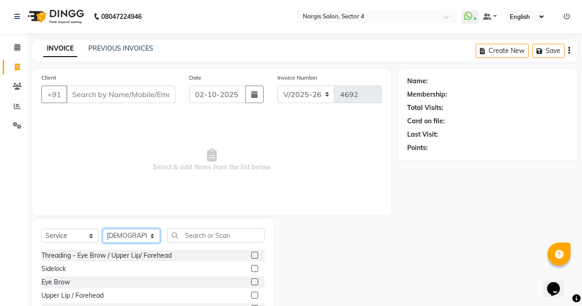
select select "60384"
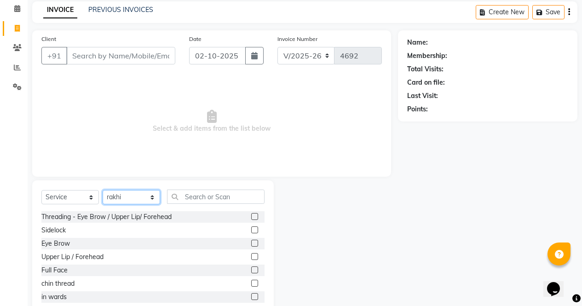
scroll to position [63, 0]
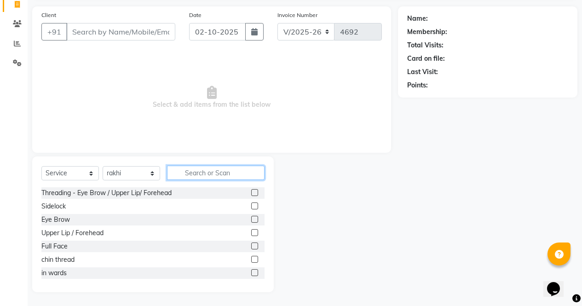
click at [221, 170] on input "text" at bounding box center [215, 173] width 97 height 14
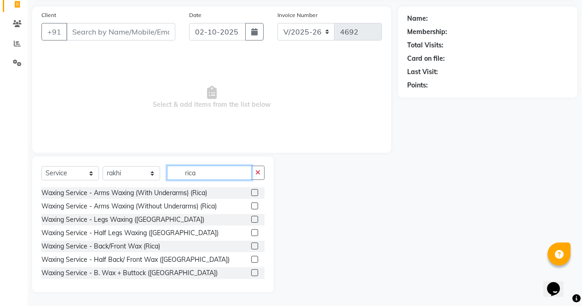
type input "rica"
click at [251, 218] on label at bounding box center [254, 219] width 7 height 7
click at [251, 218] on input "checkbox" at bounding box center [254, 220] width 6 height 6
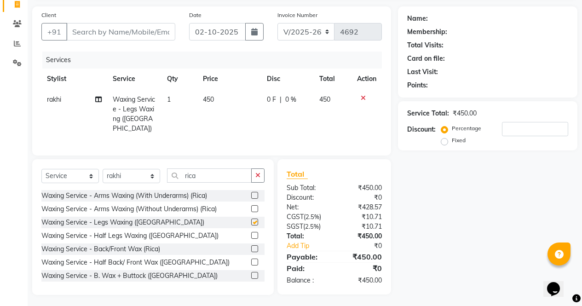
checkbox input "false"
click at [251, 193] on label at bounding box center [254, 195] width 7 height 7
click at [251, 193] on input "checkbox" at bounding box center [254, 196] width 6 height 6
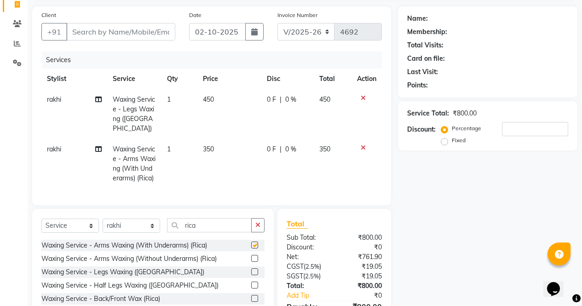
scroll to position [122, 0]
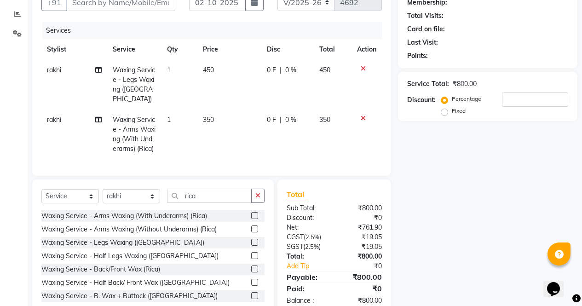
checkbox input "false"
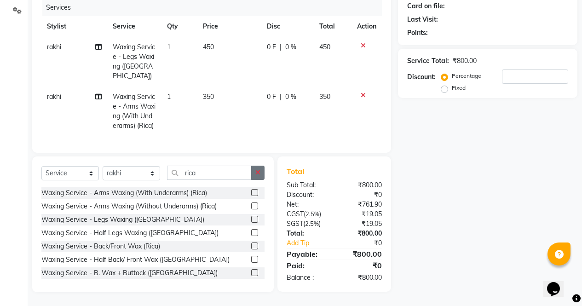
click at [262, 177] on button "button" at bounding box center [257, 173] width 13 height 14
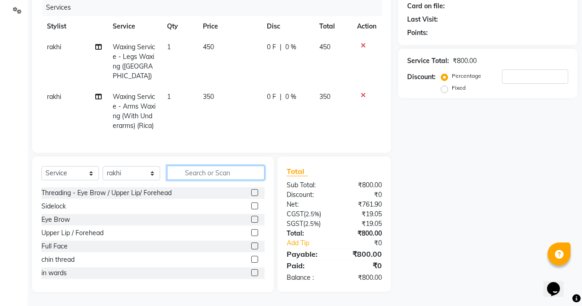
type input "c"
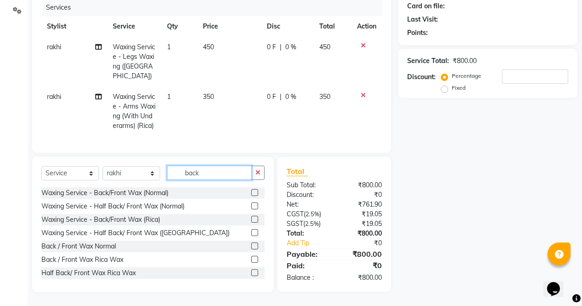
type input "back"
click at [251, 220] on label at bounding box center [254, 219] width 7 height 7
click at [251, 220] on input "checkbox" at bounding box center [254, 220] width 6 height 6
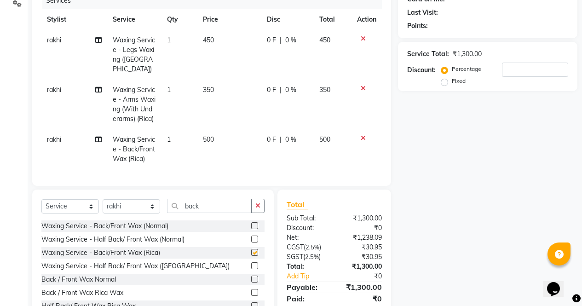
scroll to position [162, 0]
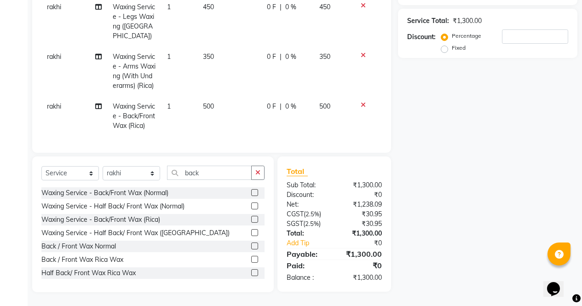
checkbox input "false"
click at [257, 173] on icon "button" at bounding box center [257, 172] width 5 height 6
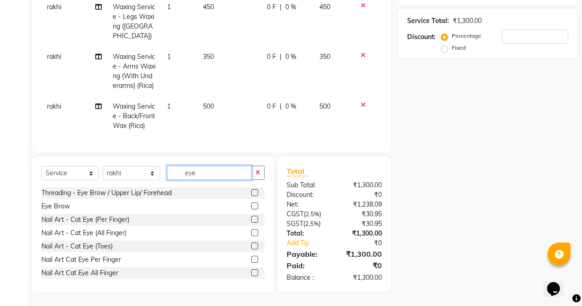
type input "eye"
click at [251, 206] on label at bounding box center [254, 205] width 7 height 7
click at [251, 206] on input "checkbox" at bounding box center [254, 206] width 6 height 6
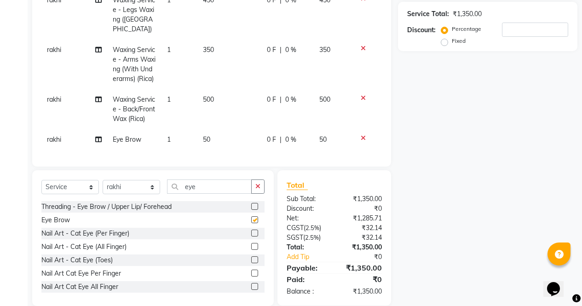
scroll to position [183, 0]
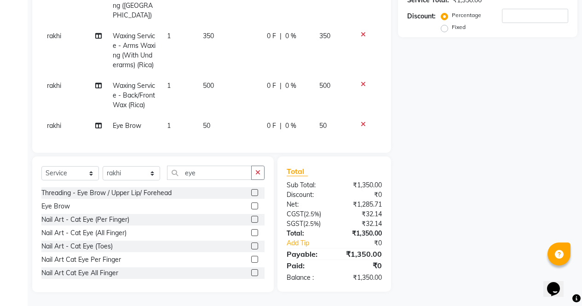
checkbox input "false"
click at [262, 178] on button "button" at bounding box center [257, 173] width 13 height 14
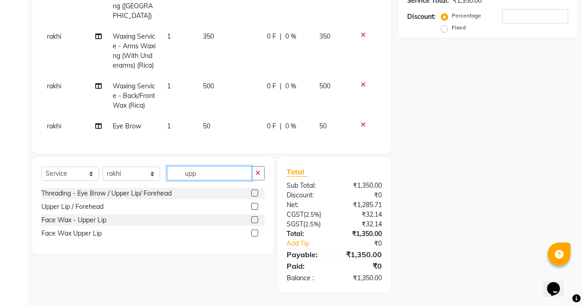
scroll to position [182, 0]
type input "upper"
click at [252, 235] on label at bounding box center [254, 232] width 7 height 7
click at [252, 235] on input "checkbox" at bounding box center [254, 233] width 6 height 6
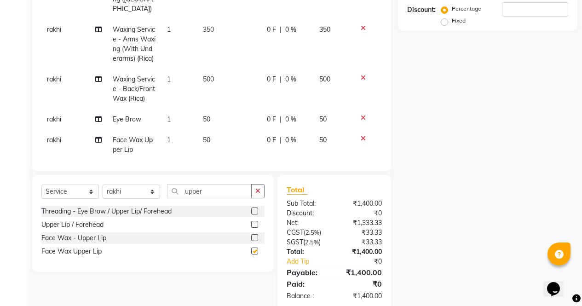
scroll to position [12, 0]
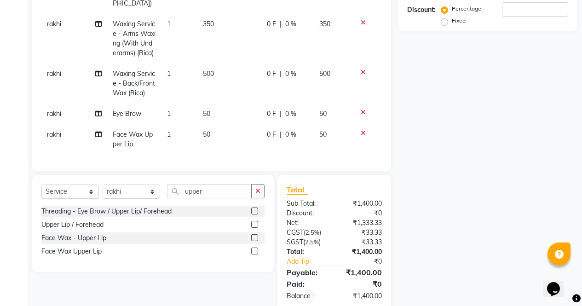
checkbox input "false"
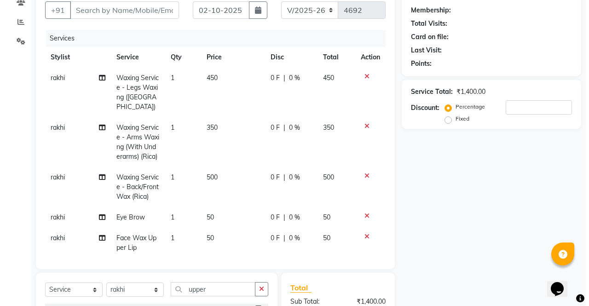
scroll to position [0, 0]
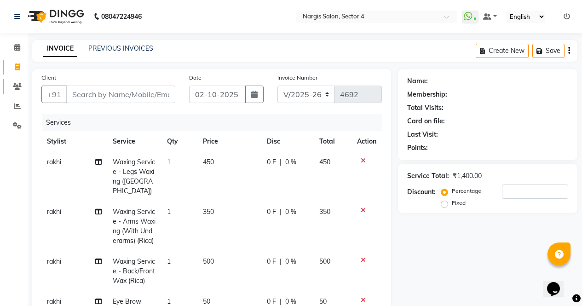
click at [20, 88] on icon at bounding box center [17, 86] width 9 height 7
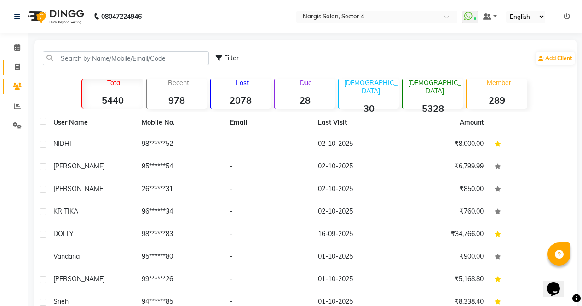
click at [19, 69] on icon at bounding box center [17, 66] width 5 height 7
select select "service"
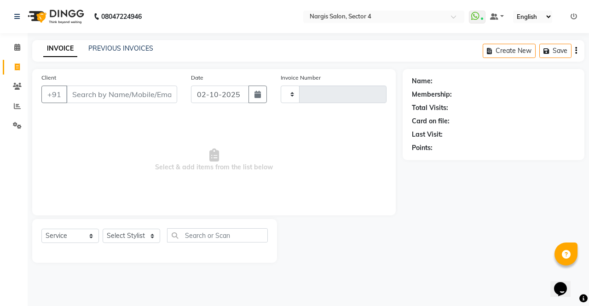
type input "4692"
select select "4130"
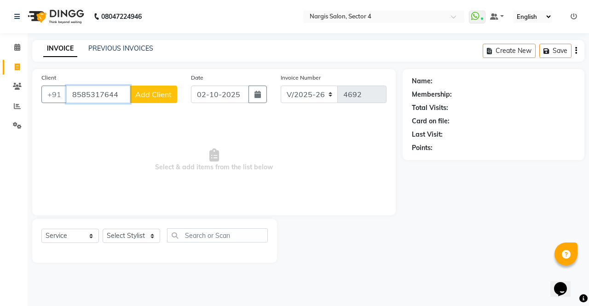
type input "8585317644"
click at [161, 102] on button "Add Client" at bounding box center [153, 94] width 47 height 17
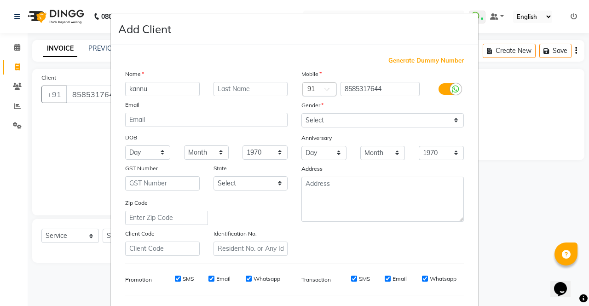
type input "kannu"
click at [217, 116] on input "email" at bounding box center [206, 120] width 162 height 14
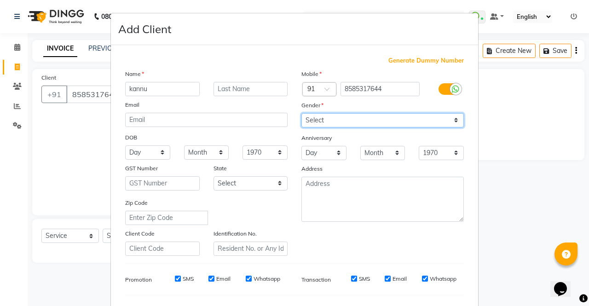
click at [342, 117] on select "Select [DEMOGRAPHIC_DATA] [DEMOGRAPHIC_DATA] Other Prefer Not To Say" at bounding box center [382, 120] width 162 height 14
select select "[DEMOGRAPHIC_DATA]"
click at [301, 113] on select "Select [DEMOGRAPHIC_DATA] [DEMOGRAPHIC_DATA] Other Prefer Not To Say" at bounding box center [382, 120] width 162 height 14
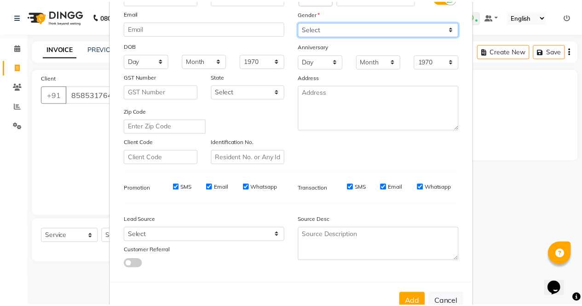
scroll to position [119, 0]
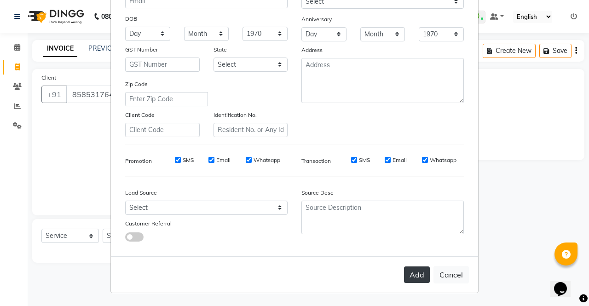
click at [409, 275] on button "Add" at bounding box center [417, 274] width 26 height 17
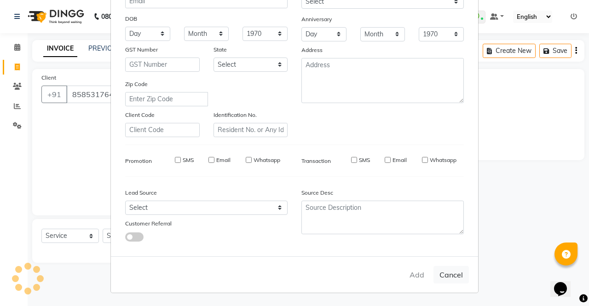
type input "85******44"
select select
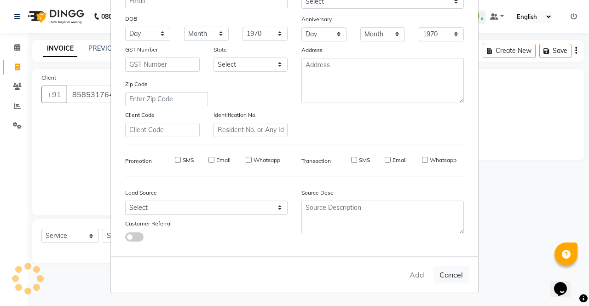
select select
checkbox input "false"
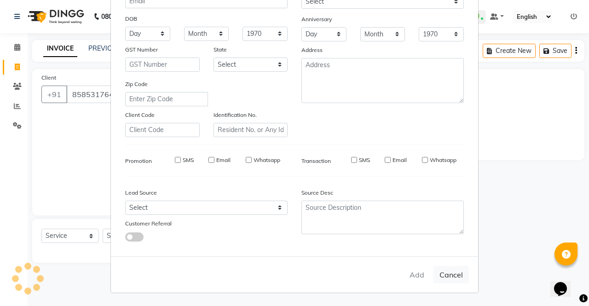
checkbox input "false"
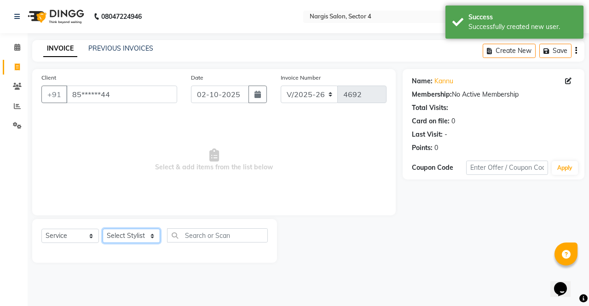
click at [142, 235] on select "Select Stylist [PERSON_NAME] [PERSON_NAME] [PERSON_NAME] Front Desk muskaan rak…" at bounding box center [131, 236] width 57 height 14
select select "28206"
click at [103, 229] on select "Select Stylist [PERSON_NAME] [PERSON_NAME] [PERSON_NAME] Front Desk muskaan rak…" at bounding box center [131, 236] width 57 height 14
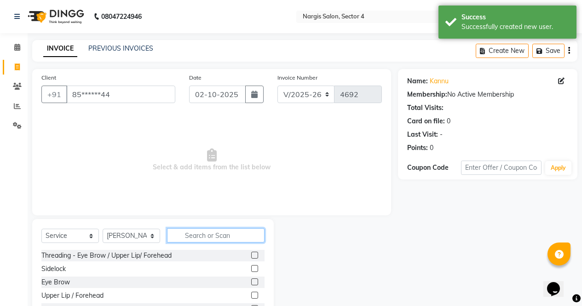
click at [229, 234] on input "text" at bounding box center [215, 235] width 97 height 14
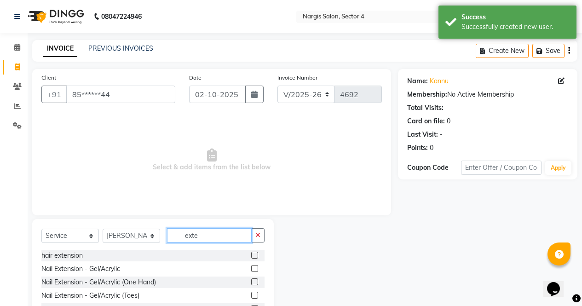
type input "exte"
click at [251, 268] on label at bounding box center [254, 268] width 7 height 7
click at [251, 268] on input "checkbox" at bounding box center [254, 269] width 6 height 6
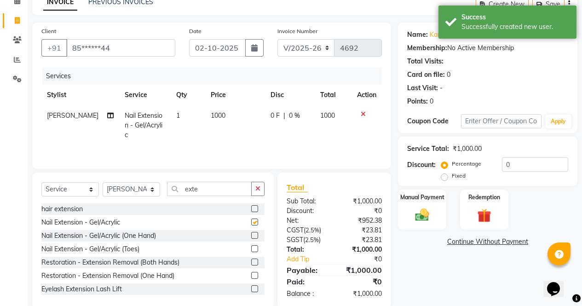
scroll to position [63, 0]
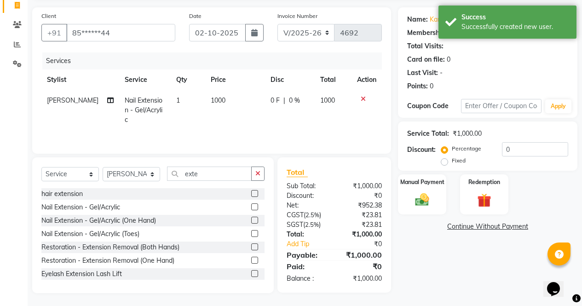
checkbox input "false"
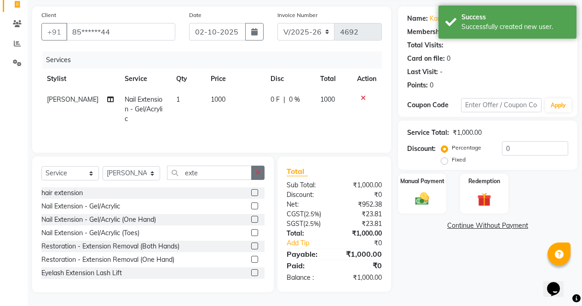
click at [263, 177] on button "button" at bounding box center [257, 173] width 13 height 14
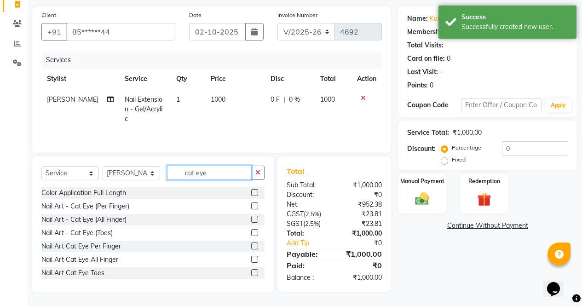
scroll to position [62, 0]
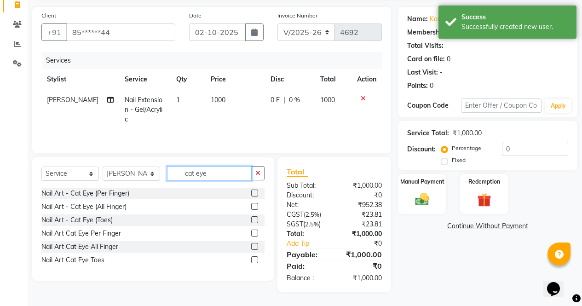
type input "cat eye"
click at [255, 206] on label at bounding box center [254, 206] width 7 height 7
click at [255, 206] on input "checkbox" at bounding box center [254, 207] width 6 height 6
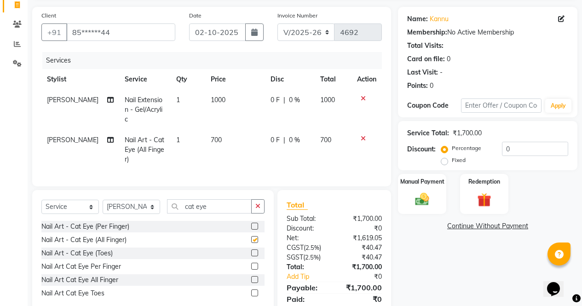
scroll to position [92, 0]
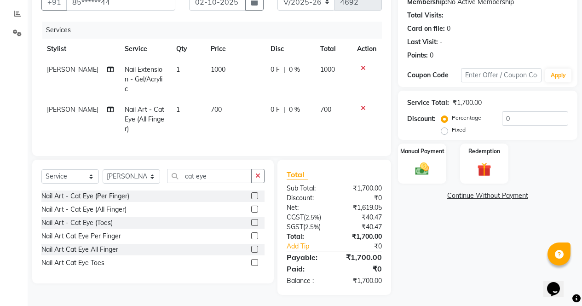
checkbox input "false"
click at [212, 105] on span "700" at bounding box center [216, 109] width 11 height 8
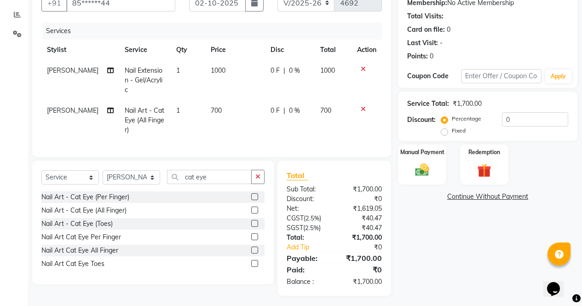
select select "28206"
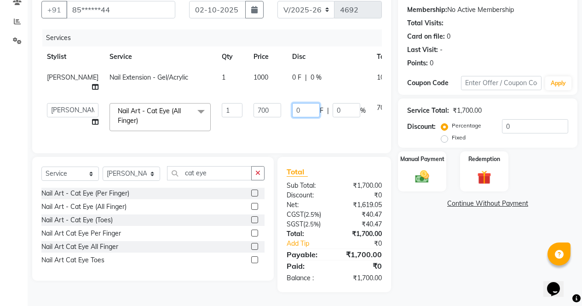
click at [292, 103] on input "0" at bounding box center [306, 110] width 28 height 14
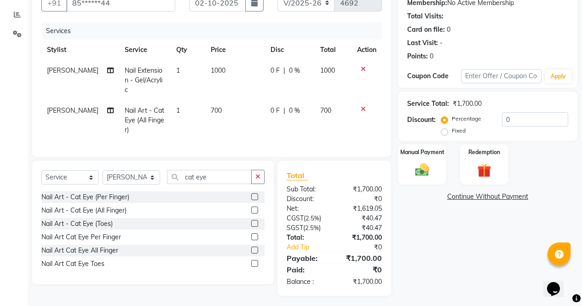
click at [270, 106] on span "0 F" at bounding box center [274, 111] width 9 height 10
select select "28206"
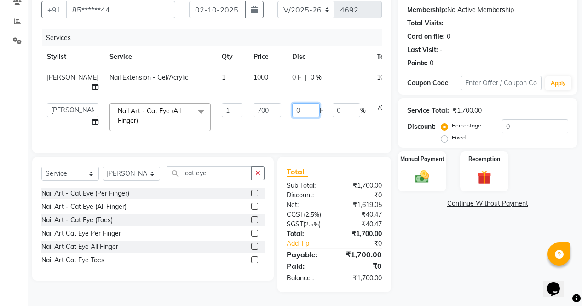
click at [292, 104] on input "0" at bounding box center [306, 110] width 28 height 14
type input "3"
click at [398, 98] on td at bounding box center [413, 116] width 30 height 39
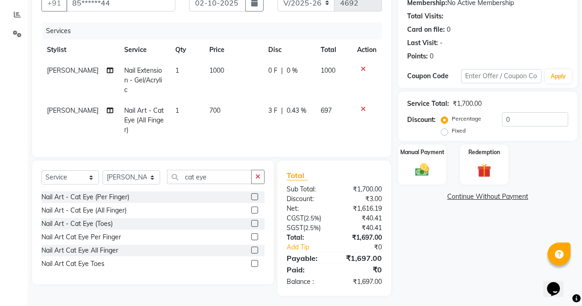
click at [363, 69] on icon at bounding box center [362, 69] width 5 height 6
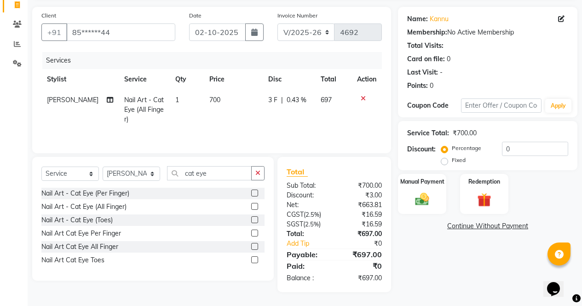
click at [367, 107] on td at bounding box center [366, 110] width 30 height 40
click at [363, 99] on icon at bounding box center [362, 98] width 5 height 6
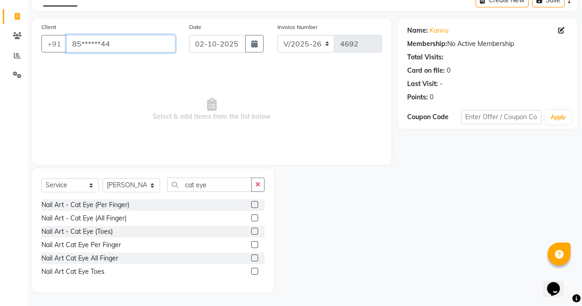
click at [154, 46] on input "85******44" at bounding box center [120, 43] width 109 height 17
type input "8"
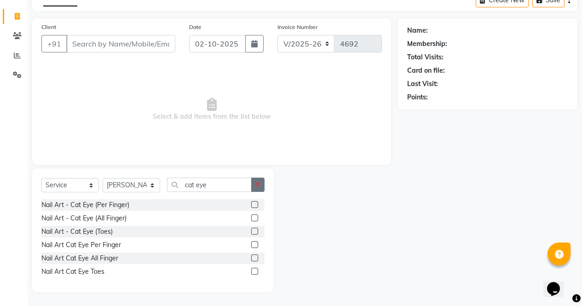
click at [261, 189] on button "button" at bounding box center [257, 184] width 13 height 14
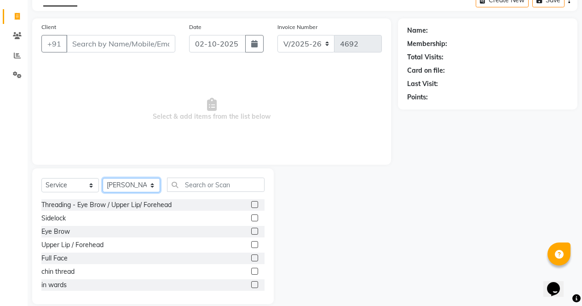
click at [147, 185] on select "Select Stylist [PERSON_NAME] [PERSON_NAME] [PERSON_NAME] Front Desk muskaan rak…" at bounding box center [131, 185] width 57 height 14
select select "60383"
click at [103, 178] on select "Select Stylist [PERSON_NAME] [PERSON_NAME] [PERSON_NAME] Front Desk muskaan rak…" at bounding box center [131, 185] width 57 height 14
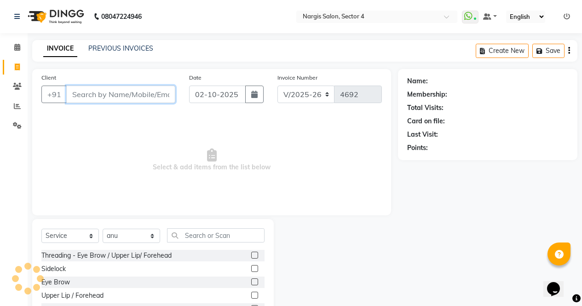
click at [136, 91] on input "Client" at bounding box center [120, 94] width 109 height 17
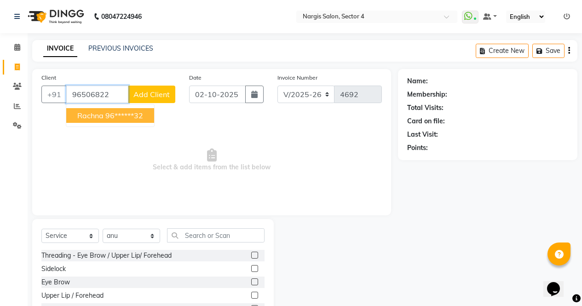
click at [129, 114] on ngb-highlight "96******32" at bounding box center [124, 115] width 38 height 9
type input "96******32"
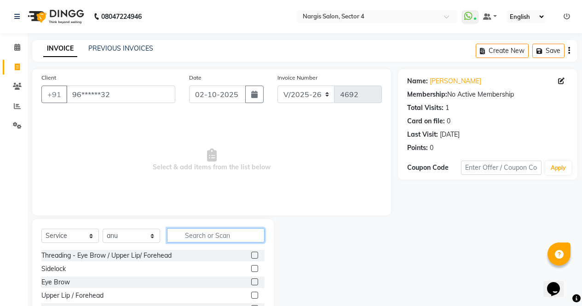
click at [203, 237] on input "text" at bounding box center [215, 235] width 97 height 14
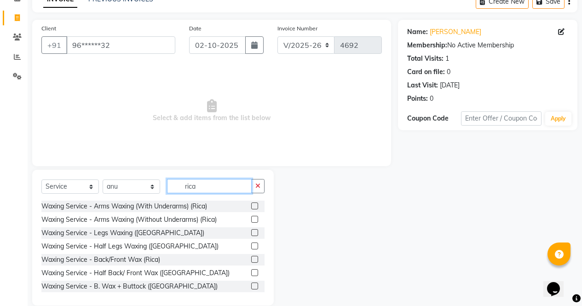
type input "rica"
click at [251, 207] on label at bounding box center [254, 205] width 7 height 7
click at [251, 207] on input "checkbox" at bounding box center [254, 206] width 6 height 6
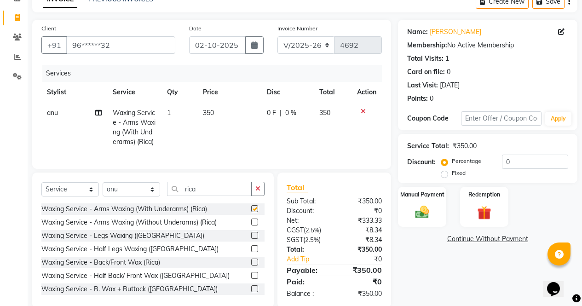
scroll to position [82, 0]
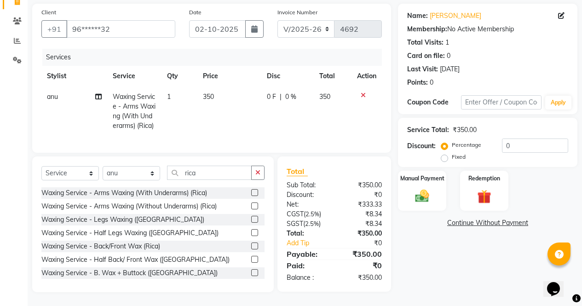
checkbox input "false"
click at [423, 188] on img at bounding box center [421, 196] width 23 height 17
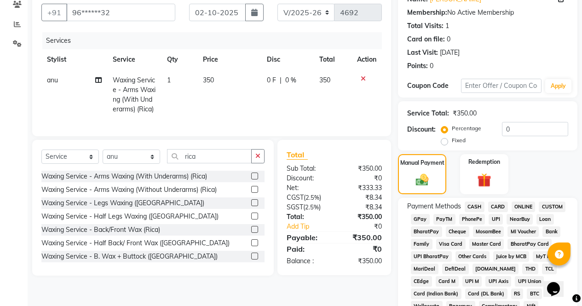
click at [478, 206] on span "CASH" at bounding box center [474, 206] width 20 height 11
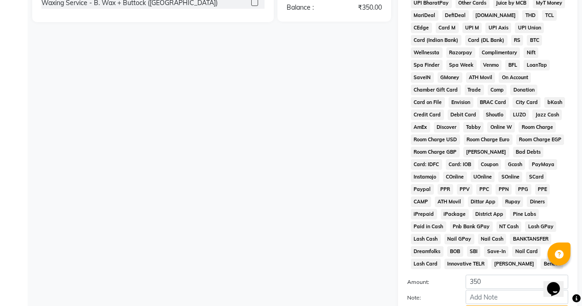
scroll to position [420, 0]
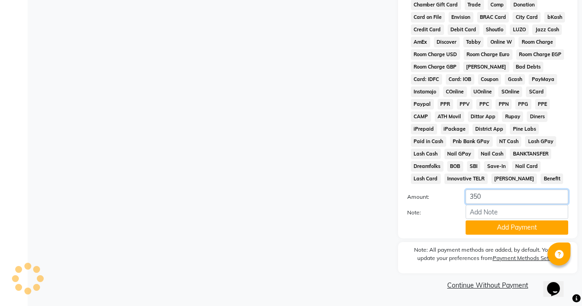
click at [478, 194] on input "350" at bounding box center [516, 196] width 103 height 14
type input "200"
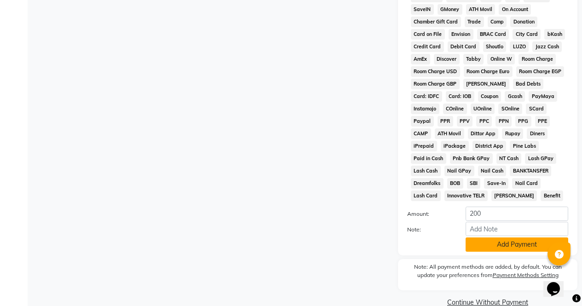
click at [514, 249] on button "Add Payment" at bounding box center [516, 244] width 103 height 14
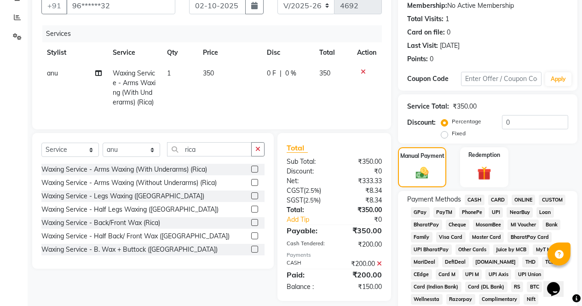
scroll to position [0, 0]
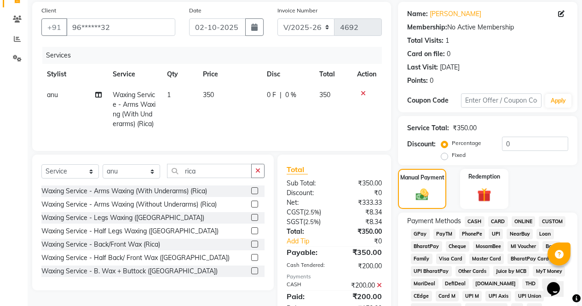
click at [528, 221] on span "ONLINE" at bounding box center [523, 221] width 24 height 11
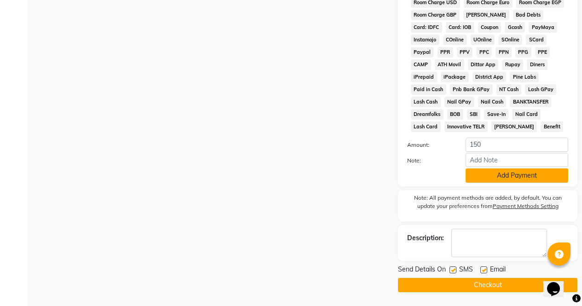
click at [543, 182] on button "Add Payment" at bounding box center [516, 175] width 103 height 14
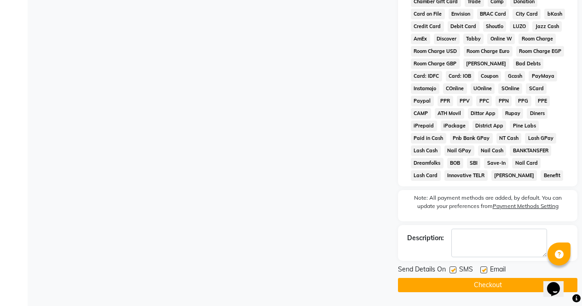
click at [518, 282] on button "Checkout" at bounding box center [487, 285] width 179 height 14
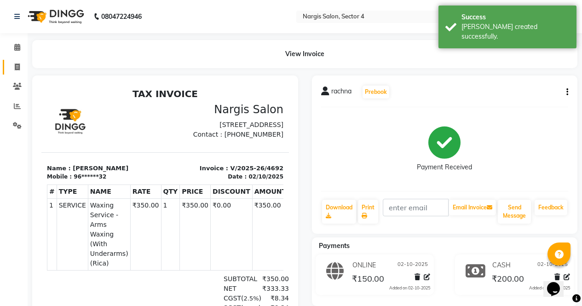
click at [18, 72] on span at bounding box center [17, 67] width 16 height 11
select select "4130"
select select "service"
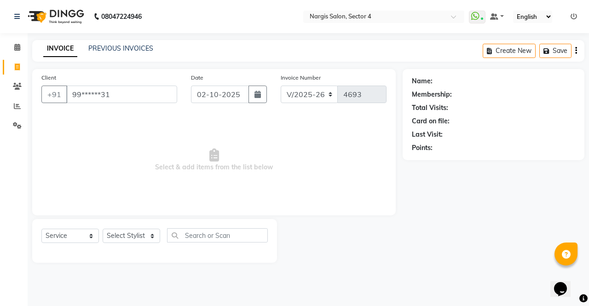
type input "99******31"
select select "1: Object"
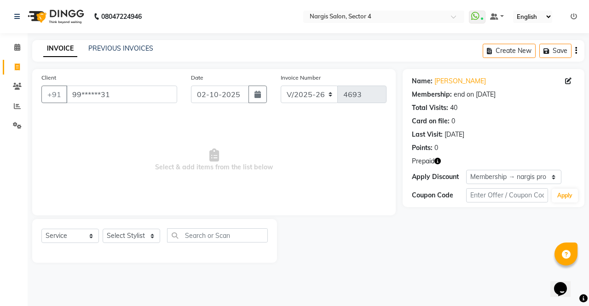
click at [439, 161] on icon "button" at bounding box center [437, 161] width 6 height 6
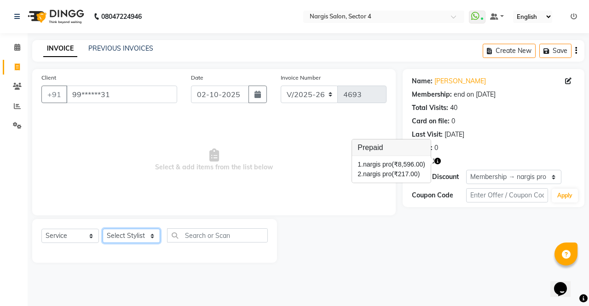
click at [141, 241] on select "Select Stylist [PERSON_NAME] [PERSON_NAME] [PERSON_NAME] Front Desk muskaan rak…" at bounding box center [131, 236] width 57 height 14
select select "87810"
click at [103, 229] on select "Select Stylist [PERSON_NAME] [PERSON_NAME] [PERSON_NAME] Front Desk muskaan rak…" at bounding box center [131, 236] width 57 height 14
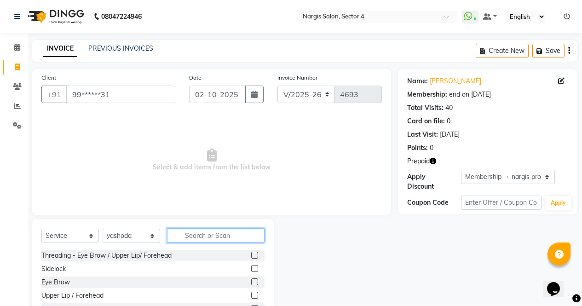
click at [224, 238] on input "text" at bounding box center [215, 235] width 97 height 14
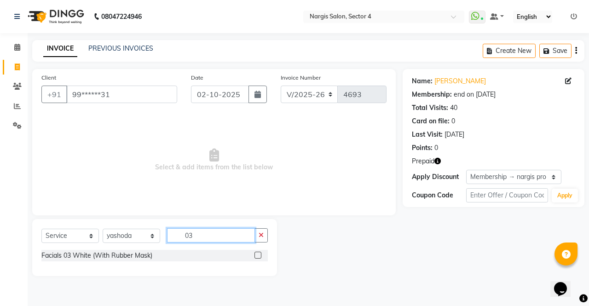
type input "03"
click at [266, 256] on div at bounding box center [260, 255] width 13 height 11
click at [258, 255] on label at bounding box center [257, 255] width 7 height 7
click at [258, 255] on input "checkbox" at bounding box center [257, 255] width 6 height 6
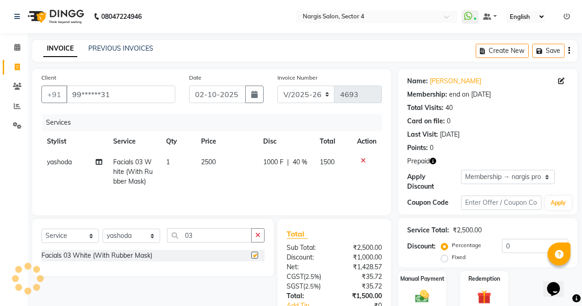
scroll to position [62, 0]
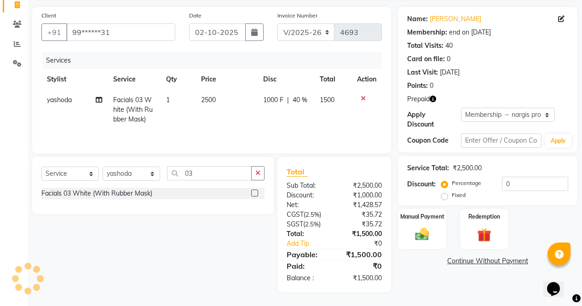
checkbox input "false"
click at [262, 175] on button "button" at bounding box center [257, 173] width 13 height 14
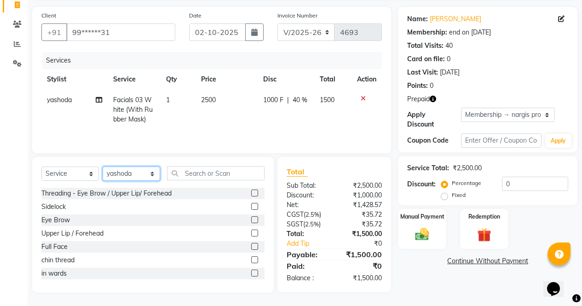
click at [149, 175] on select "Select Stylist [PERSON_NAME] [PERSON_NAME] [PERSON_NAME] Front Desk muskaan rak…" at bounding box center [131, 173] width 57 height 14
select select "28131"
click at [103, 166] on select "Select Stylist [PERSON_NAME] [PERSON_NAME] [PERSON_NAME] Front Desk muskaan rak…" at bounding box center [131, 173] width 57 height 14
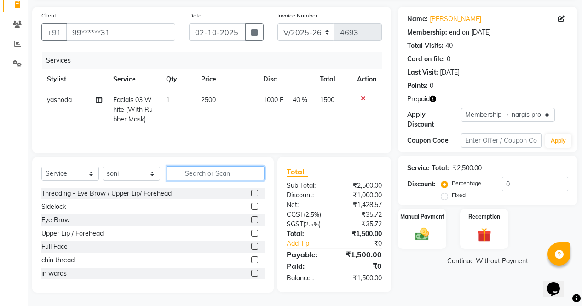
click at [219, 179] on input "text" at bounding box center [215, 173] width 97 height 14
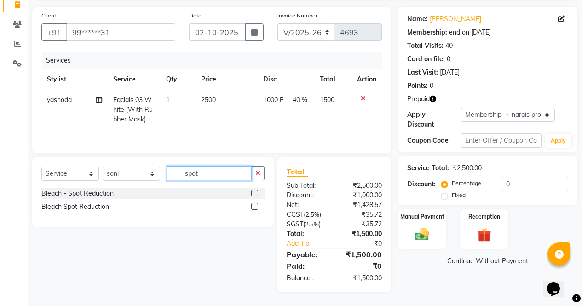
type input "spot"
click at [255, 206] on label at bounding box center [254, 206] width 7 height 7
click at [255, 206] on input "checkbox" at bounding box center [254, 207] width 6 height 6
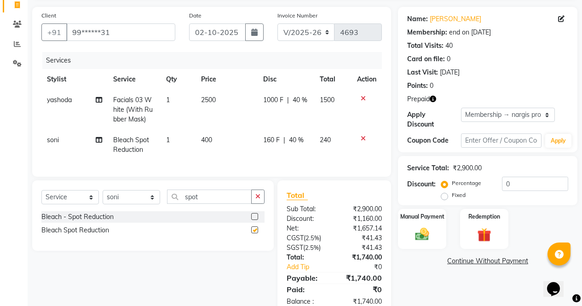
scroll to position [92, 0]
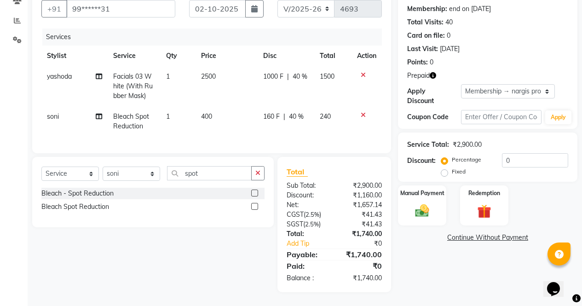
checkbox input "false"
click at [259, 168] on button "button" at bounding box center [257, 173] width 13 height 14
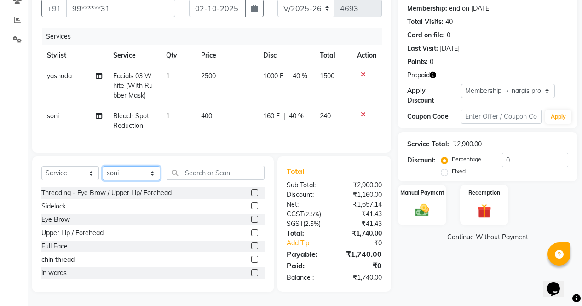
click at [148, 173] on select "Select Stylist [PERSON_NAME] [PERSON_NAME] [PERSON_NAME] Front Desk muskaan rak…" at bounding box center [131, 173] width 57 height 14
click at [156, 177] on select "Select Stylist [PERSON_NAME] [PERSON_NAME] [PERSON_NAME] Front Desk muskaan rak…" at bounding box center [131, 173] width 57 height 14
click at [155, 175] on select "Select Stylist [PERSON_NAME] [PERSON_NAME] [PERSON_NAME] Front Desk muskaan rak…" at bounding box center [131, 173] width 57 height 14
select select "87810"
click at [103, 166] on select "Select Stylist [PERSON_NAME] [PERSON_NAME] [PERSON_NAME] Front Desk muskaan rak…" at bounding box center [131, 173] width 57 height 14
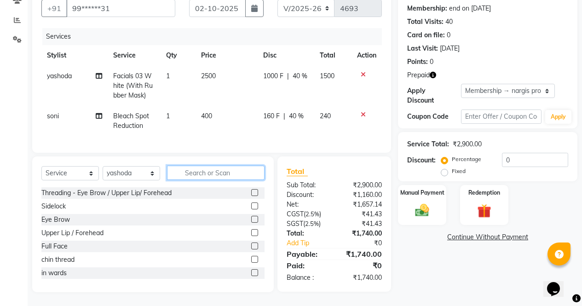
click at [221, 174] on input "text" at bounding box center [215, 173] width 97 height 14
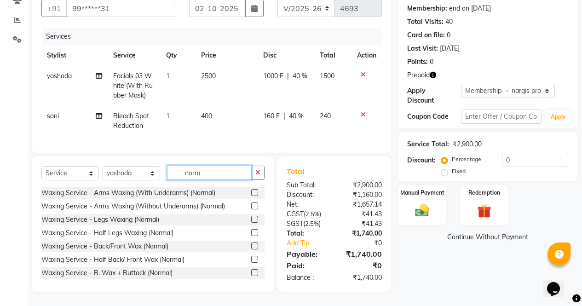
type input "norm"
click at [251, 193] on label at bounding box center [254, 192] width 7 height 7
click at [251, 193] on input "checkbox" at bounding box center [254, 193] width 6 height 6
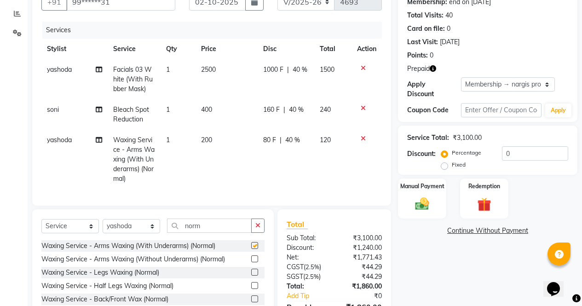
scroll to position [152, 0]
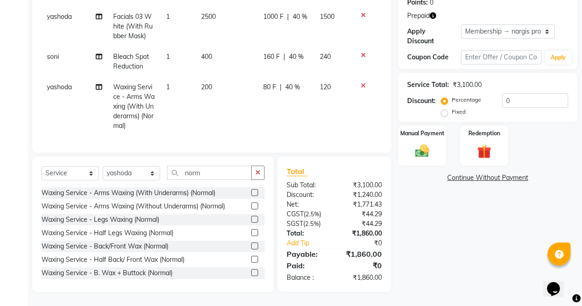
checkbox input "false"
click at [152, 174] on select "Select Stylist [PERSON_NAME] [PERSON_NAME] [PERSON_NAME] Front Desk muskaan rak…" at bounding box center [131, 173] width 57 height 14
select select "28131"
click at [103, 166] on select "Select Stylist [PERSON_NAME] [PERSON_NAME] [PERSON_NAME] Front Desk muskaan rak…" at bounding box center [131, 173] width 57 height 14
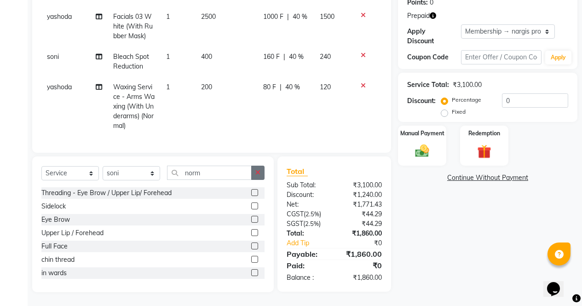
click at [263, 172] on button "button" at bounding box center [257, 173] width 13 height 14
click at [251, 219] on label at bounding box center [254, 219] width 7 height 7
click at [251, 219] on input "checkbox" at bounding box center [254, 220] width 6 height 6
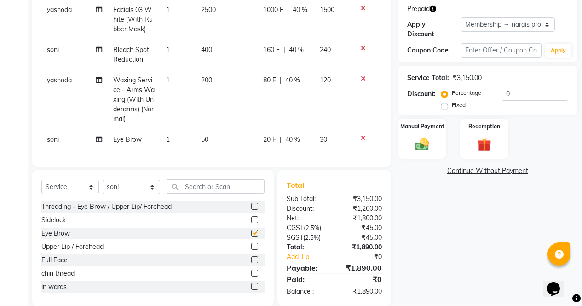
scroll to position [173, 0]
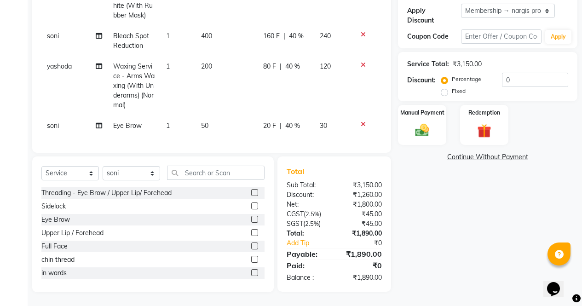
checkbox input "false"
click at [242, 172] on input "text" at bounding box center [215, 173] width 97 height 14
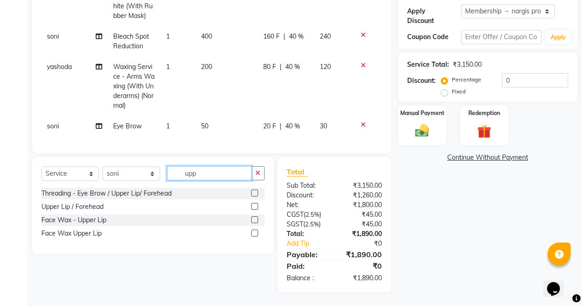
scroll to position [172, 0]
type input "uppe"
click at [255, 233] on label at bounding box center [254, 232] width 7 height 7
click at [255, 233] on input "checkbox" at bounding box center [254, 233] width 6 height 6
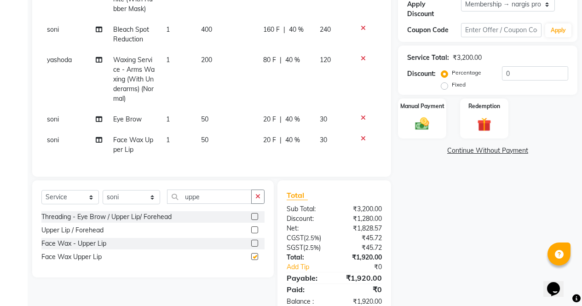
scroll to position [3, 0]
checkbox input "false"
click at [263, 201] on button "button" at bounding box center [257, 196] width 13 height 14
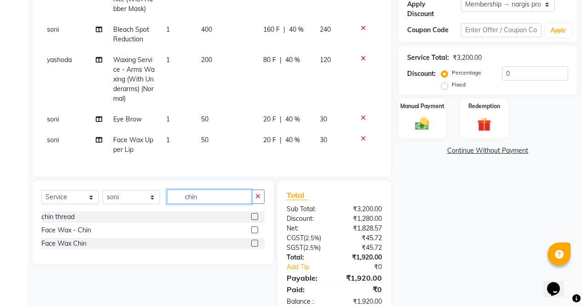
type input "chin"
click at [255, 246] on label at bounding box center [254, 243] width 7 height 7
click at [255, 246] on input "checkbox" at bounding box center [254, 243] width 6 height 6
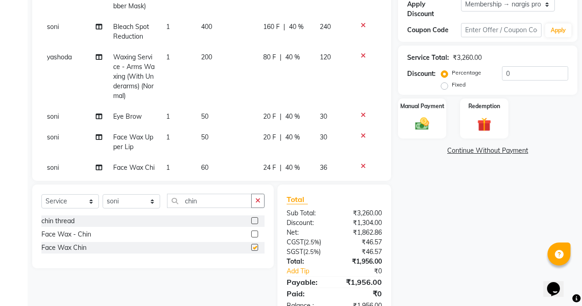
scroll to position [33, 0]
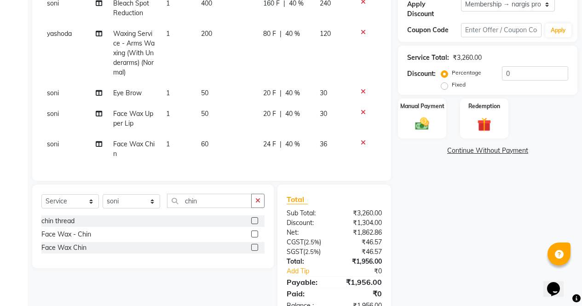
checkbox input "false"
click at [204, 140] on span "60" at bounding box center [204, 144] width 7 height 8
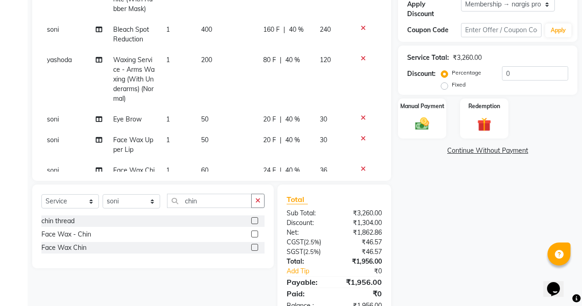
select select "28131"
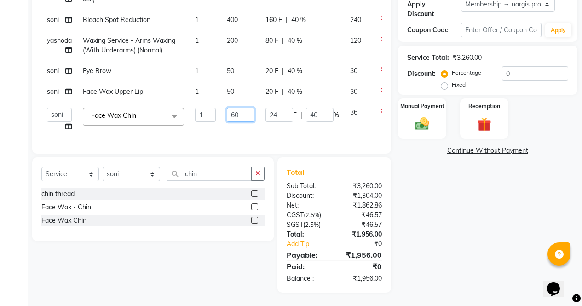
click at [239, 113] on input "60" at bounding box center [241, 115] width 28 height 14
type input "6"
type input "90"
click at [469, 228] on div "Name: [PERSON_NAME] Membership: end on [DATE] Total Visits: 40 Card on file: 0 …" at bounding box center [491, 95] width 186 height 396
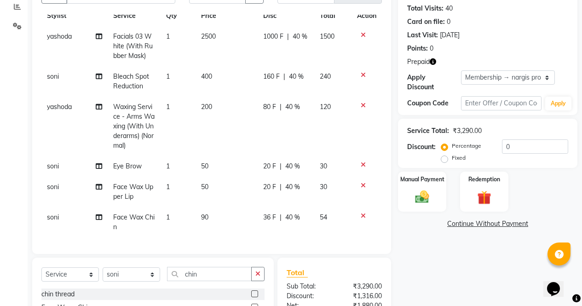
scroll to position [97, 0]
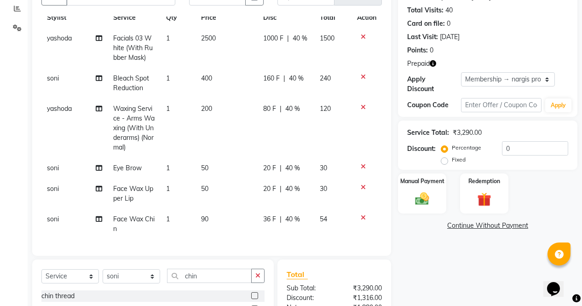
click at [433, 67] on button "button" at bounding box center [432, 64] width 6 height 10
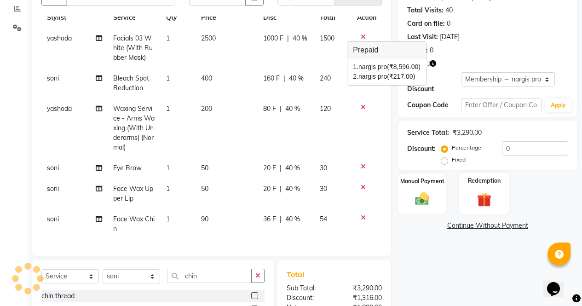
click at [486, 200] on img at bounding box center [483, 199] width 23 height 18
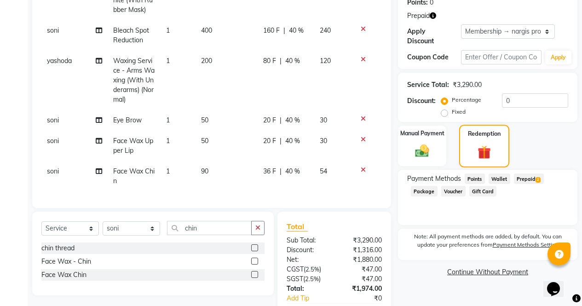
scroll to position [200, 0]
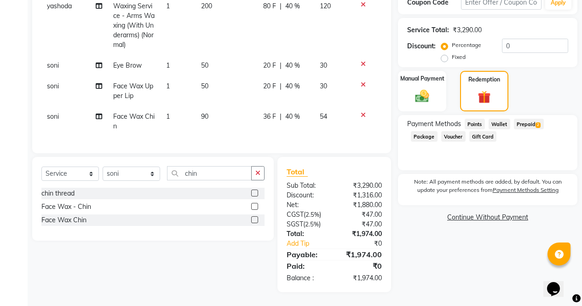
click at [538, 131] on div "Payment Methods Points Wallet Prepaid 2 Package Voucher Gift Card" at bounding box center [487, 131] width 161 height 25
click at [538, 122] on span "2" at bounding box center [537, 125] width 5 height 6
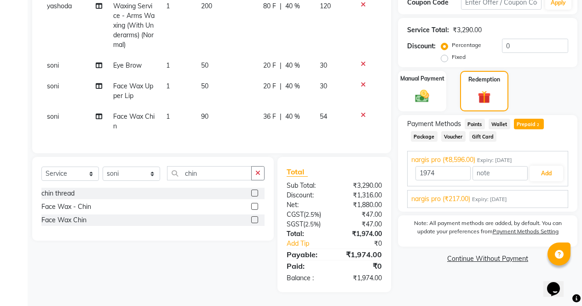
click at [544, 194] on div "nargis pro (₹217.00) Expiry: [DATE]" at bounding box center [487, 199] width 153 height 10
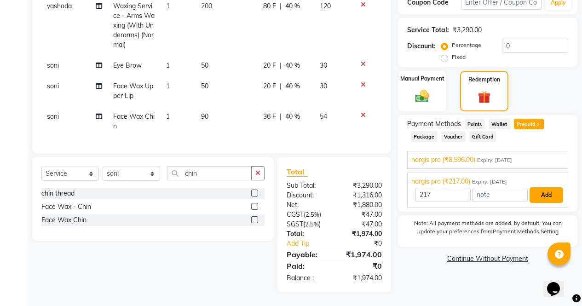
click at [549, 187] on button "Add" at bounding box center [546, 195] width 34 height 16
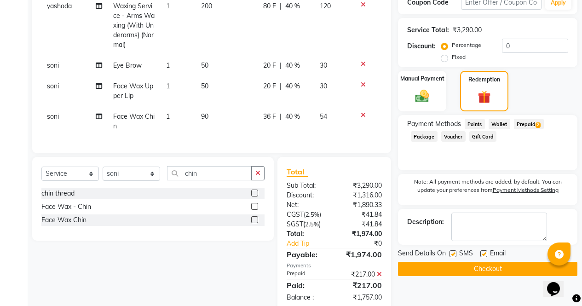
click at [542, 119] on span "Prepaid 2" at bounding box center [529, 124] width 30 height 11
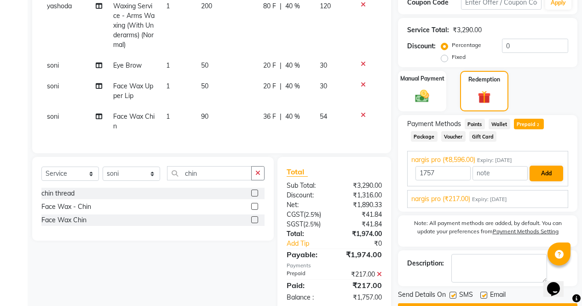
click at [555, 172] on button "Add" at bounding box center [546, 174] width 34 height 16
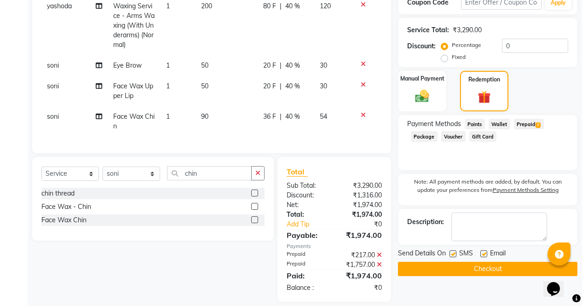
click at [523, 262] on button "Checkout" at bounding box center [487, 269] width 179 height 14
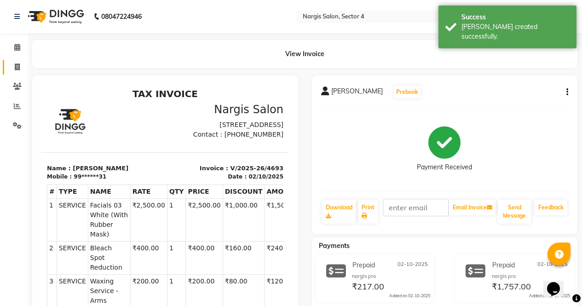
click at [12, 73] on link "Invoice" at bounding box center [14, 67] width 22 height 15
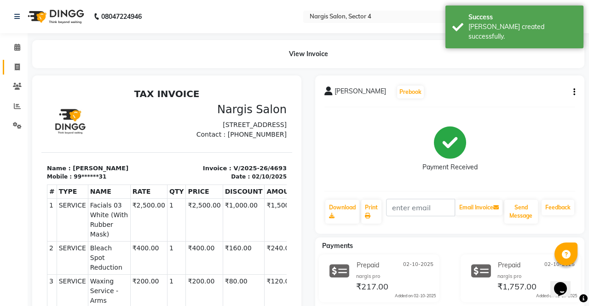
select select "service"
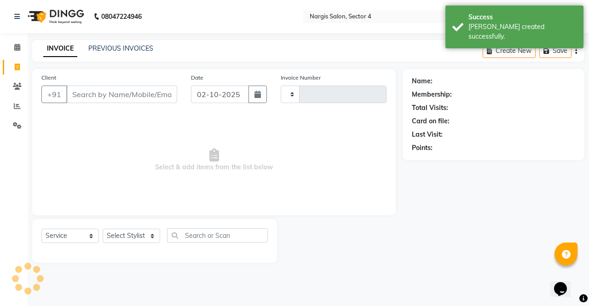
type input "4694"
select select "4130"
click at [112, 51] on link "PREVIOUS INVOICES" at bounding box center [120, 48] width 65 height 8
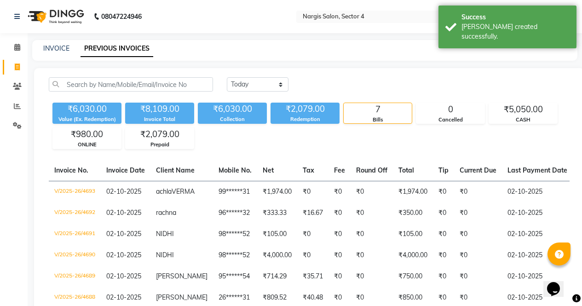
click at [15, 67] on icon at bounding box center [17, 66] width 5 height 7
select select "service"
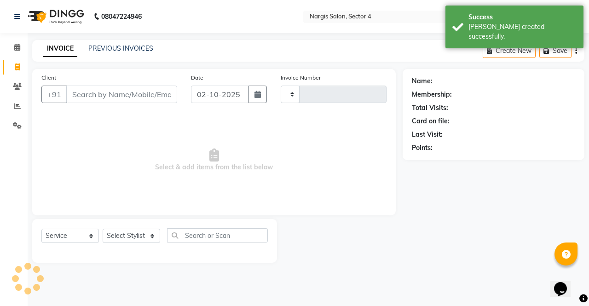
type input "4694"
select select "4130"
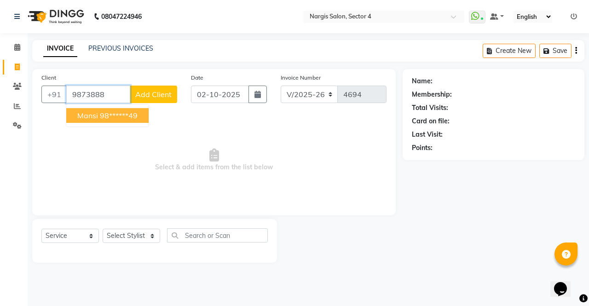
click at [141, 118] on button "[PERSON_NAME] 98******49" at bounding box center [107, 115] width 82 height 15
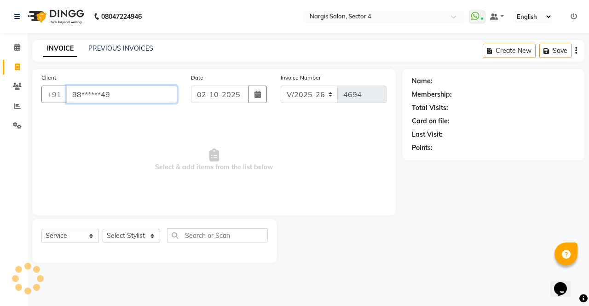
type input "98******49"
click at [154, 232] on select "Select Stylist [PERSON_NAME] [PERSON_NAME] [PERSON_NAME] Front Desk muskaan rak…" at bounding box center [131, 236] width 57 height 14
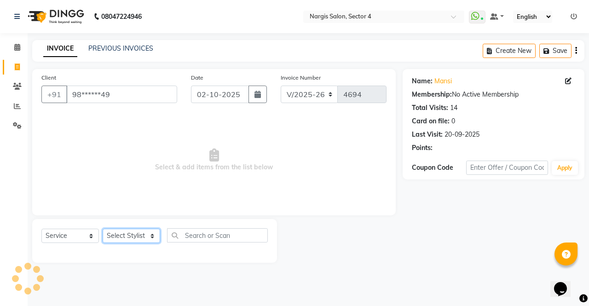
select select "28131"
click at [103, 229] on select "Select Stylist [PERSON_NAME] [PERSON_NAME] [PERSON_NAME] Front Desk muskaan rak…" at bounding box center [131, 236] width 57 height 14
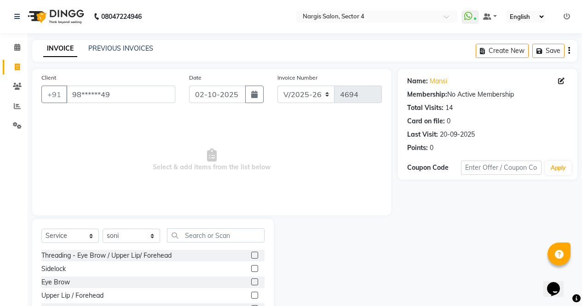
click at [251, 281] on label at bounding box center [254, 281] width 7 height 7
click at [251, 281] on input "checkbox" at bounding box center [254, 282] width 6 height 6
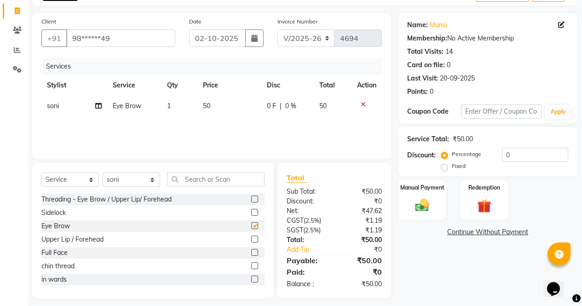
scroll to position [63, 0]
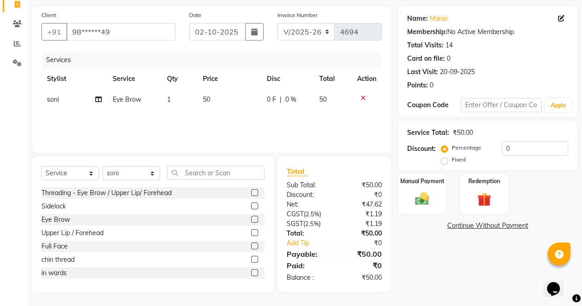
checkbox input "false"
click at [251, 193] on label at bounding box center [254, 192] width 7 height 7
click at [251, 193] on input "checkbox" at bounding box center [254, 193] width 6 height 6
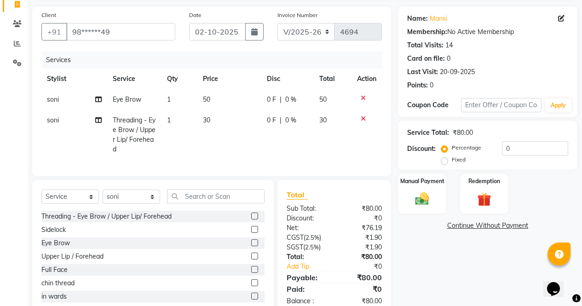
click at [251, 219] on label at bounding box center [254, 215] width 7 height 7
click at [251, 219] on input "checkbox" at bounding box center [254, 216] width 6 height 6
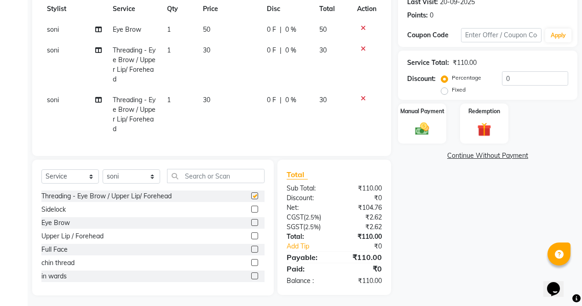
scroll to position [143, 0]
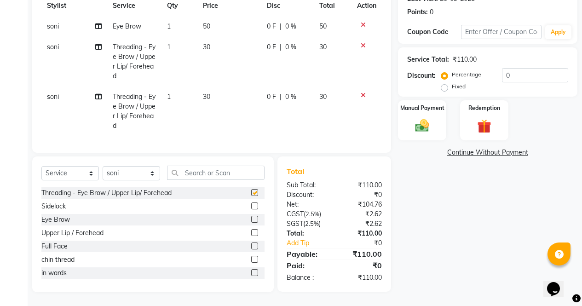
checkbox input "false"
click at [155, 174] on select "Select Stylist [PERSON_NAME] [PERSON_NAME] [PERSON_NAME] Front Desk muskaan rak…" at bounding box center [131, 173] width 57 height 14
click at [364, 92] on icon at bounding box center [362, 95] width 5 height 6
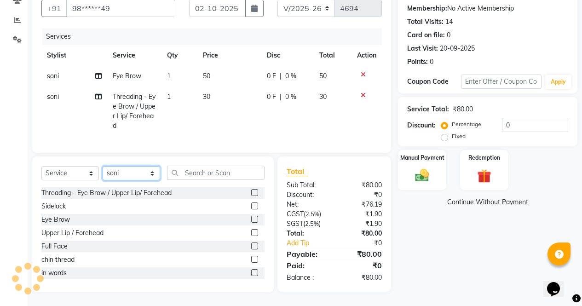
click at [154, 177] on select "Select Stylist [PERSON_NAME] [PERSON_NAME] [PERSON_NAME] Front Desk muskaan rak…" at bounding box center [131, 173] width 57 height 14
select select "86619"
click at [103, 166] on select "Select Stylist [PERSON_NAME] [PERSON_NAME] [PERSON_NAME] Front Desk muskaan rak…" at bounding box center [131, 173] width 57 height 14
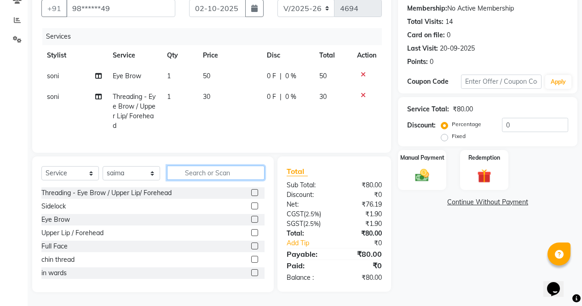
click at [219, 171] on input "text" at bounding box center [215, 173] width 97 height 14
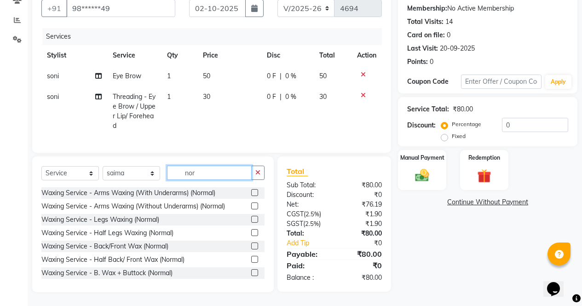
type input "nor"
click at [251, 233] on label at bounding box center [254, 232] width 7 height 7
click at [251, 233] on input "checkbox" at bounding box center [254, 233] width 6 height 6
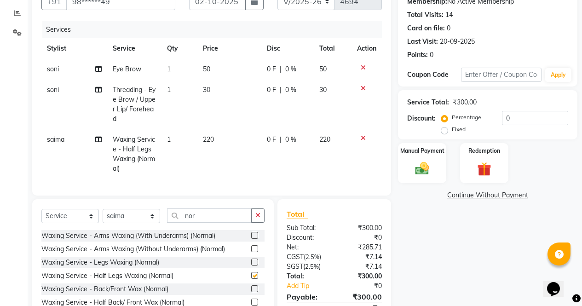
checkbox input "false"
click at [251, 239] on label at bounding box center [254, 235] width 7 height 7
click at [251, 239] on input "checkbox" at bounding box center [254, 236] width 6 height 6
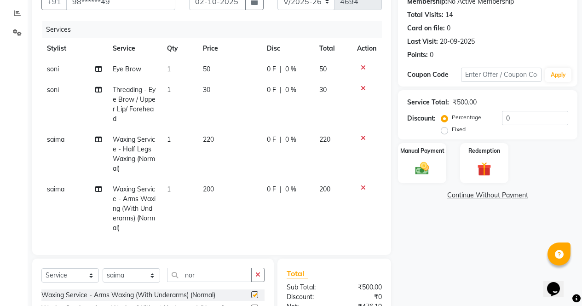
scroll to position [1, 0]
checkbox input "false"
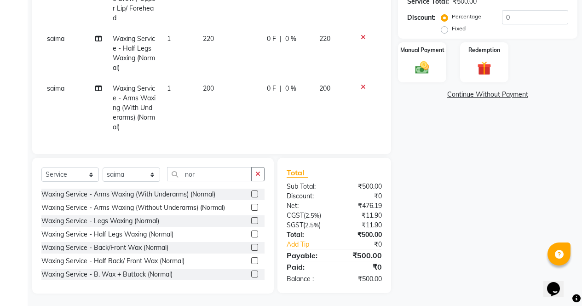
scroll to position [200, 0]
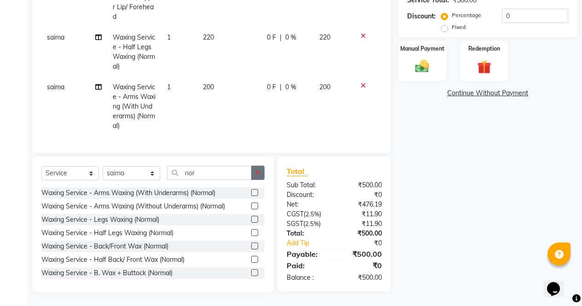
click at [263, 172] on button "button" at bounding box center [257, 173] width 13 height 14
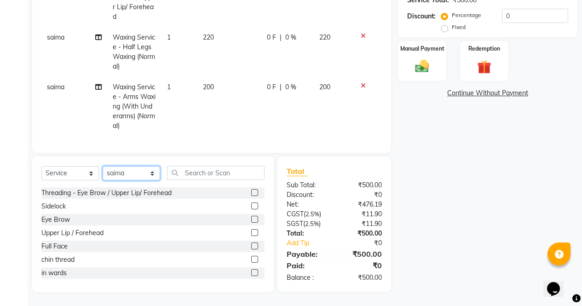
click at [145, 177] on select "Select Stylist [PERSON_NAME] [PERSON_NAME] [PERSON_NAME] Front Desk muskaan rak…" at bounding box center [131, 173] width 57 height 14
select select "29276"
click at [103, 166] on select "Select Stylist [PERSON_NAME] [PERSON_NAME] [PERSON_NAME] Front Desk muskaan rak…" at bounding box center [131, 173] width 57 height 14
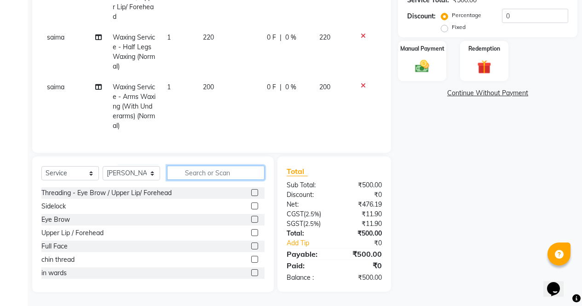
click at [226, 172] on input "text" at bounding box center [215, 173] width 97 height 14
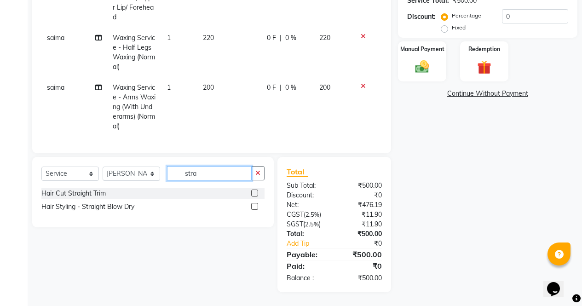
scroll to position [200, 0]
type input "stra"
click at [255, 193] on label at bounding box center [254, 192] width 7 height 7
click at [255, 193] on input "checkbox" at bounding box center [254, 193] width 6 height 6
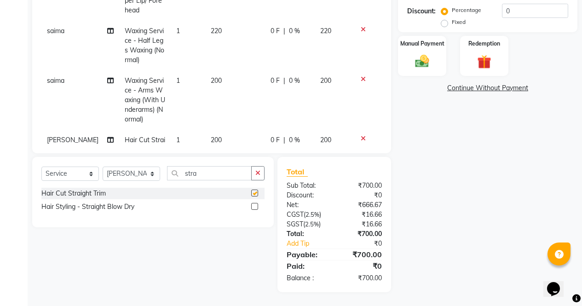
checkbox input "false"
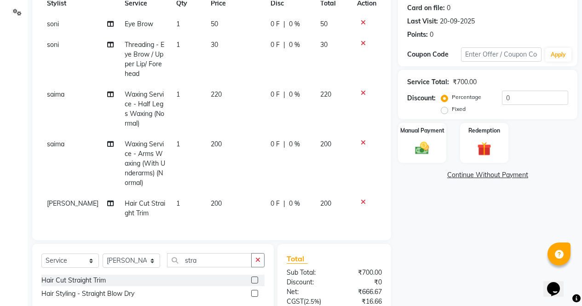
scroll to position [169, 0]
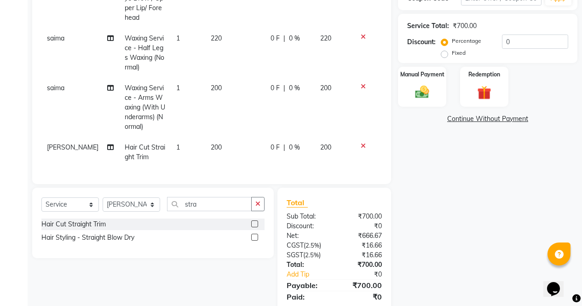
click at [255, 237] on label at bounding box center [254, 237] width 7 height 7
click at [255, 237] on input "checkbox" at bounding box center [254, 238] width 6 height 6
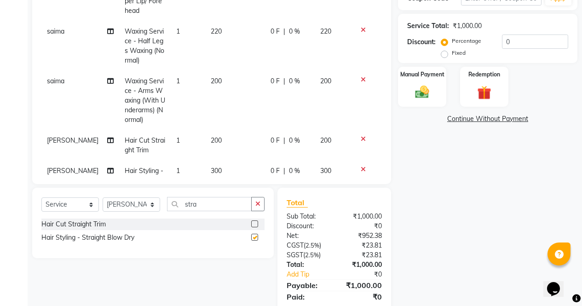
checkbox input "false"
click at [360, 137] on icon at bounding box center [362, 139] width 5 height 6
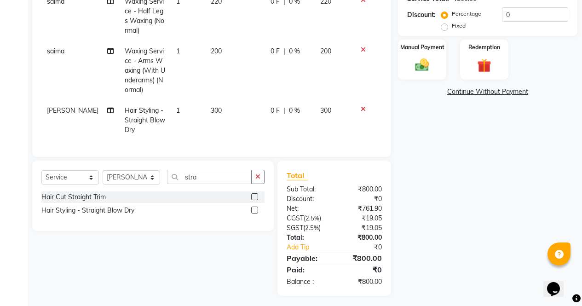
scroll to position [200, 0]
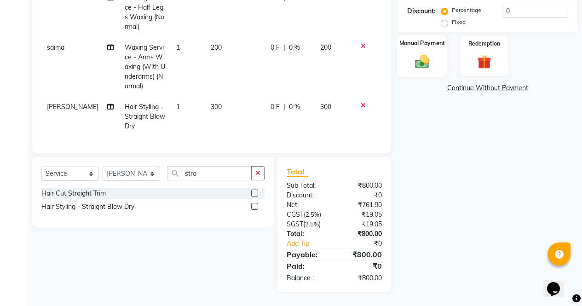
click at [435, 52] on div "Manual Payment" at bounding box center [422, 56] width 50 height 42
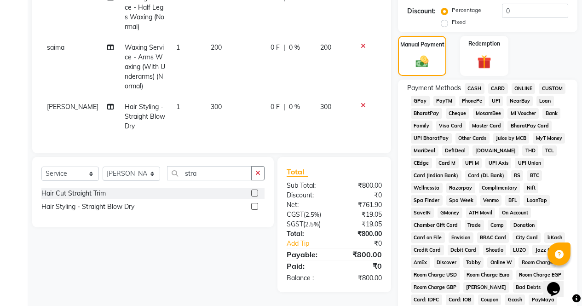
click at [474, 86] on span "CASH" at bounding box center [474, 88] width 20 height 11
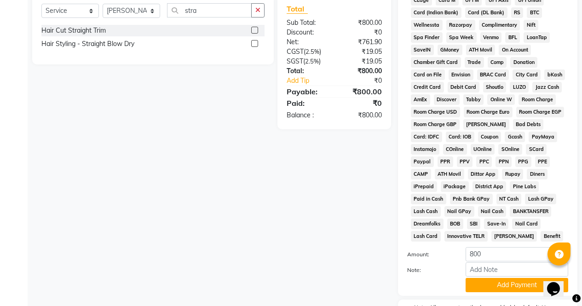
scroll to position [359, 0]
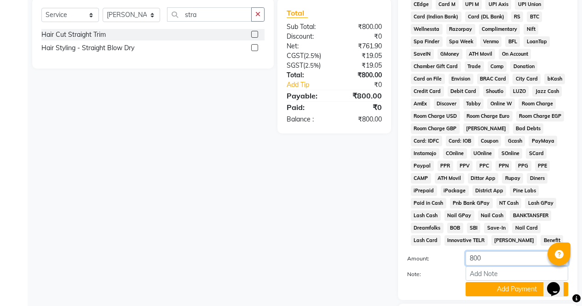
click at [476, 260] on input "800" at bounding box center [516, 258] width 103 height 14
click at [470, 258] on input "800" at bounding box center [516, 258] width 103 height 14
click at [471, 260] on input "800" at bounding box center [516, 258] width 103 height 14
type input "700"
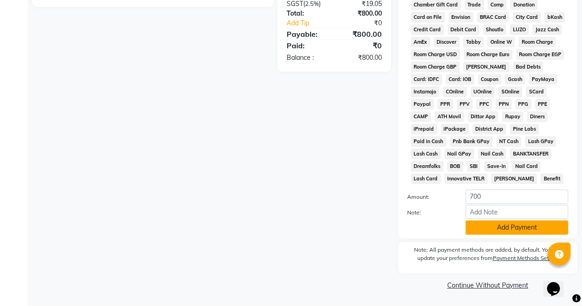
click at [508, 231] on button "Add Payment" at bounding box center [516, 227] width 103 height 14
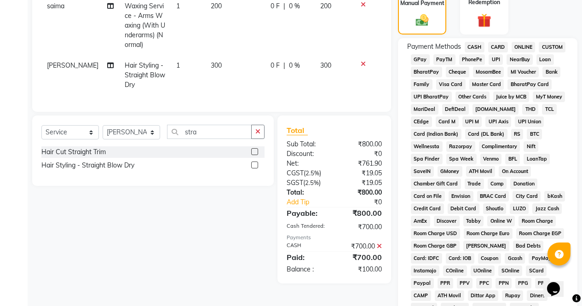
click at [527, 44] on span "ONLINE" at bounding box center [523, 47] width 24 height 11
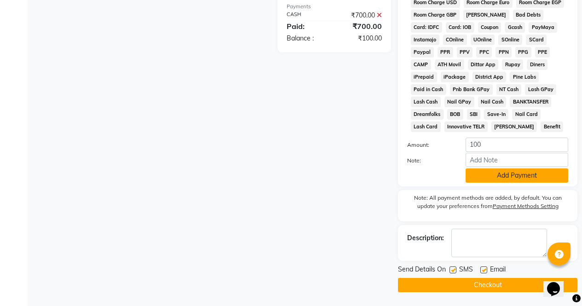
click at [538, 178] on button "Add Payment" at bounding box center [516, 175] width 103 height 14
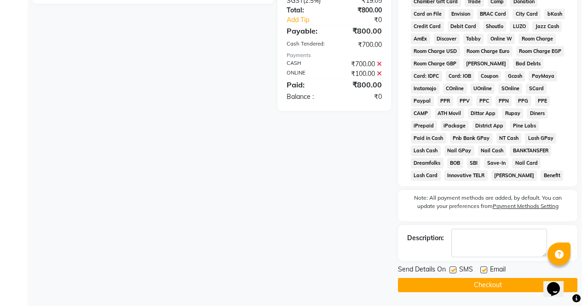
click at [506, 287] on button "Checkout" at bounding box center [487, 285] width 179 height 14
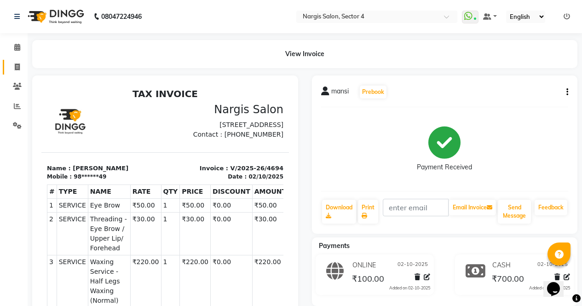
click at [14, 72] on span at bounding box center [17, 67] width 16 height 11
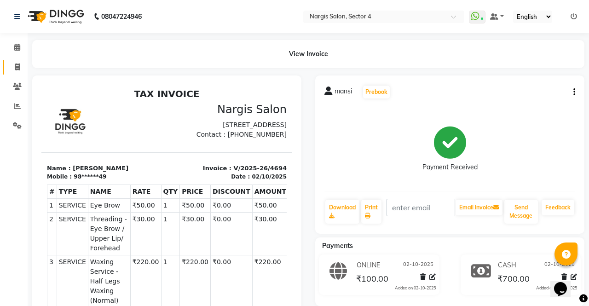
select select "4130"
select select "service"
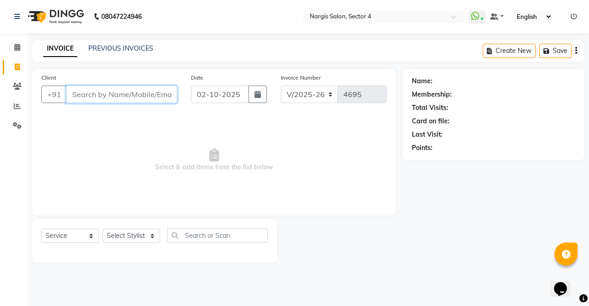
click at [127, 90] on input "Client" at bounding box center [121, 94] width 111 height 17
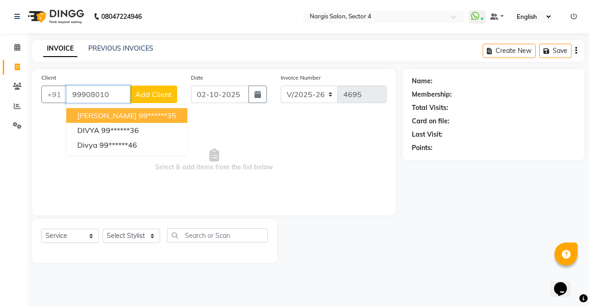
click at [160, 114] on ngb-highlight "99******35" at bounding box center [157, 115] width 38 height 9
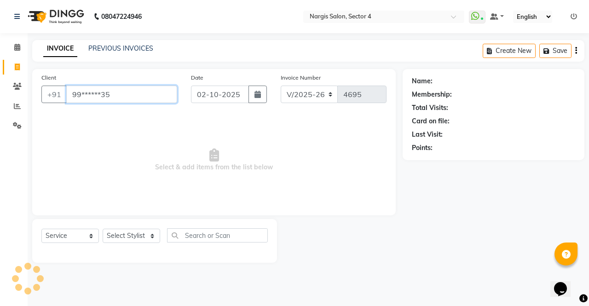
type input "99******35"
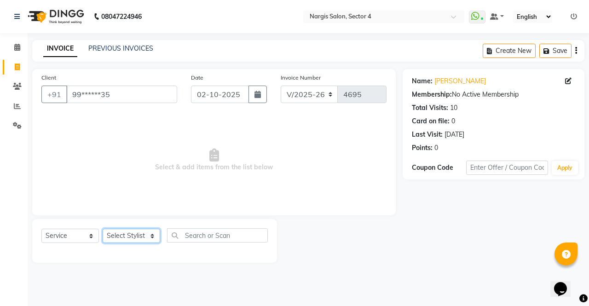
click at [155, 229] on select "Select Stylist [PERSON_NAME] [PERSON_NAME] [PERSON_NAME] Front Desk muskaan rak…" at bounding box center [131, 236] width 57 height 14
select select "86619"
click at [103, 229] on select "Select Stylist [PERSON_NAME] [PERSON_NAME] [PERSON_NAME] Front Desk muskaan rak…" at bounding box center [131, 236] width 57 height 14
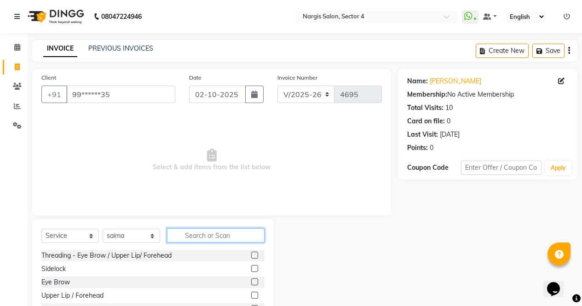
click at [202, 231] on input "text" at bounding box center [215, 235] width 97 height 14
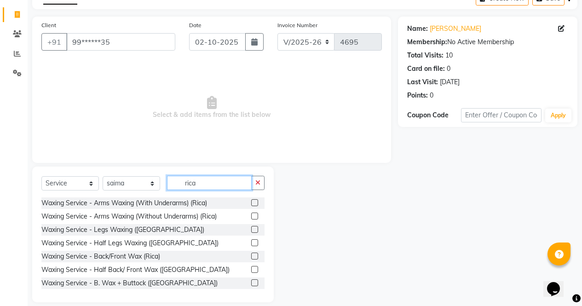
scroll to position [63, 0]
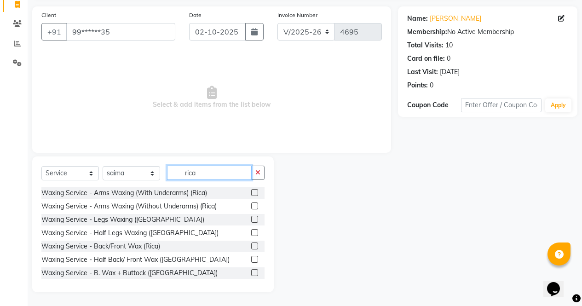
type input "rica"
click at [251, 233] on label at bounding box center [254, 232] width 7 height 7
click at [251, 233] on input "checkbox" at bounding box center [254, 233] width 6 height 6
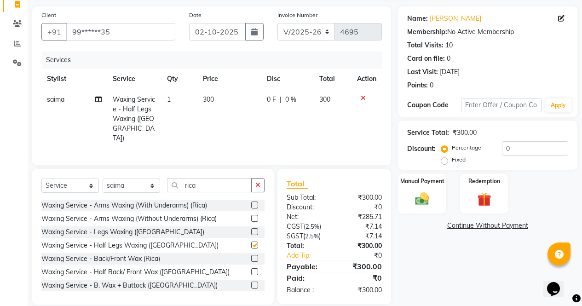
checkbox input "false"
click at [251, 201] on label at bounding box center [254, 204] width 7 height 7
click at [251, 202] on input "checkbox" at bounding box center [254, 205] width 6 height 6
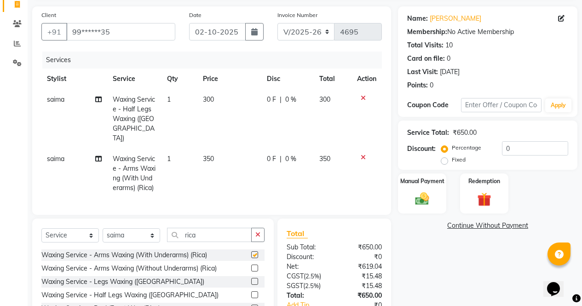
checkbox input "false"
click at [261, 232] on button "button" at bounding box center [257, 235] width 13 height 14
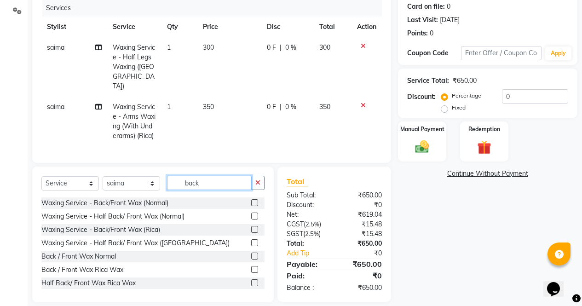
scroll to position [122, 0]
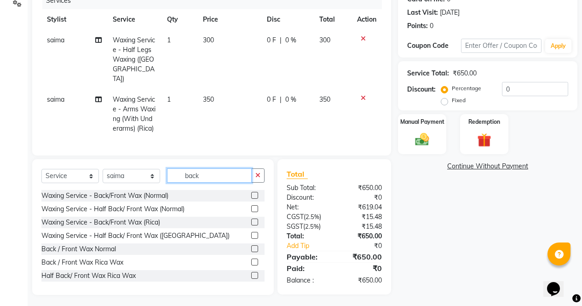
type input "back"
click at [251, 259] on label at bounding box center [254, 261] width 7 height 7
click at [251, 259] on input "checkbox" at bounding box center [254, 262] width 6 height 6
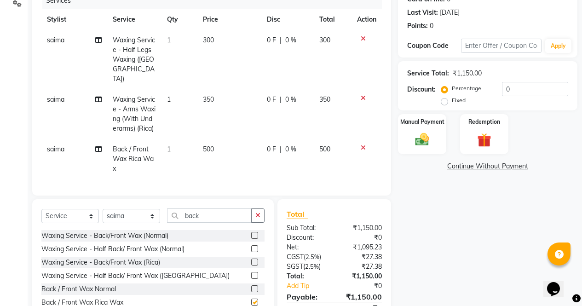
scroll to position [162, 0]
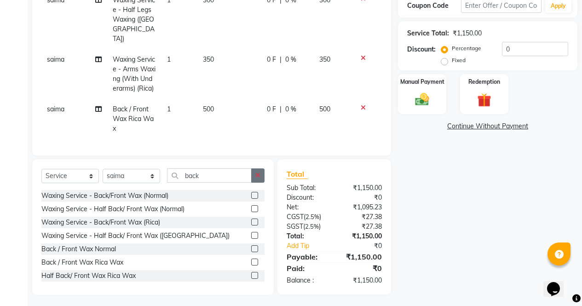
click at [264, 173] on button "button" at bounding box center [257, 175] width 13 height 14
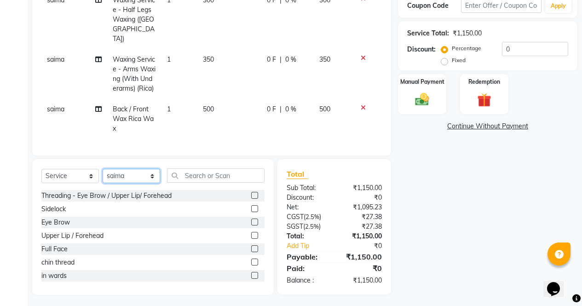
click at [153, 174] on select "Select Stylist [PERSON_NAME] [PERSON_NAME] [PERSON_NAME] Front Desk muskaan rak…" at bounding box center [131, 176] width 57 height 14
click at [103, 169] on select "Select Stylist [PERSON_NAME] [PERSON_NAME] [PERSON_NAME] Front Desk muskaan rak…" at bounding box center [131, 176] width 57 height 14
click at [251, 220] on label at bounding box center [254, 221] width 7 height 7
click at [251, 220] on input "checkbox" at bounding box center [254, 222] width 6 height 6
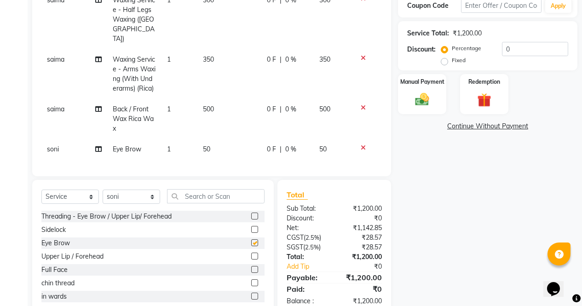
scroll to position [183, 0]
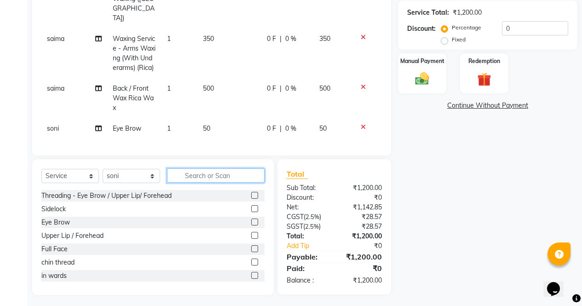
click at [240, 176] on input "text" at bounding box center [215, 175] width 97 height 14
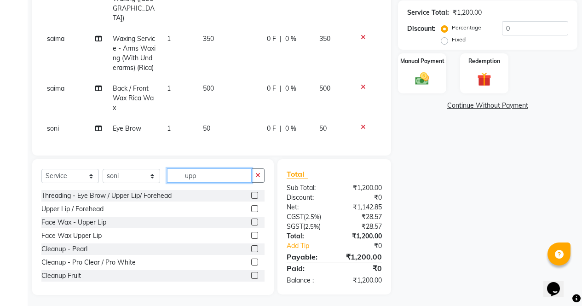
scroll to position [182, 0]
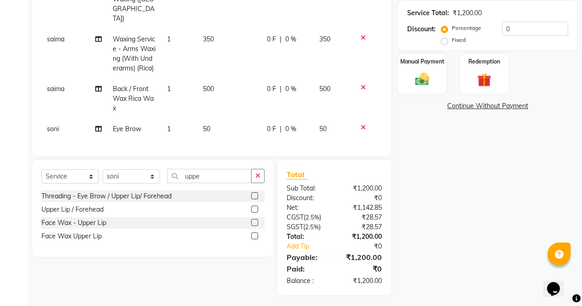
click at [257, 234] on label at bounding box center [254, 235] width 7 height 7
click at [257, 234] on input "checkbox" at bounding box center [254, 236] width 6 height 6
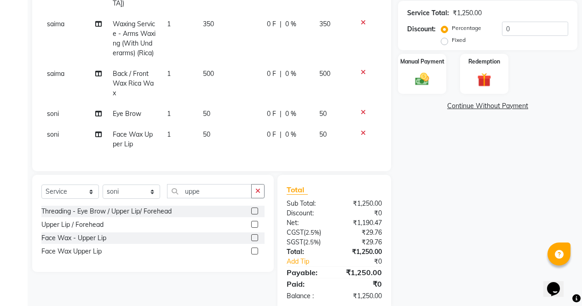
scroll to position [200, 0]
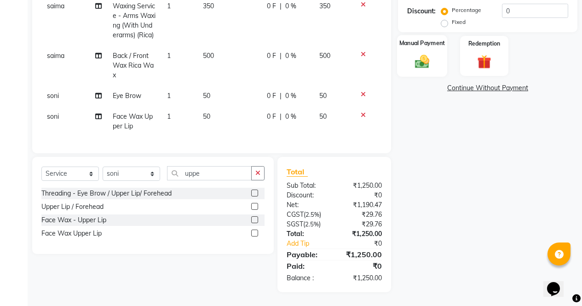
click at [433, 59] on img at bounding box center [421, 61] width 23 height 17
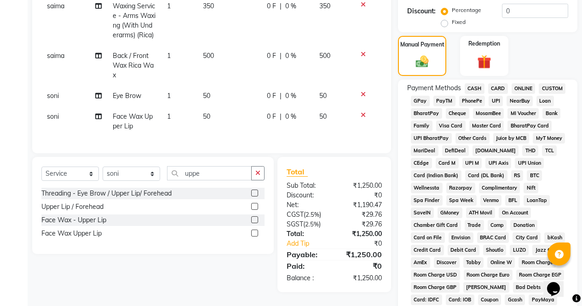
click at [477, 89] on span "CASH" at bounding box center [474, 88] width 20 height 11
click at [529, 90] on span "ONLINE" at bounding box center [523, 88] width 24 height 11
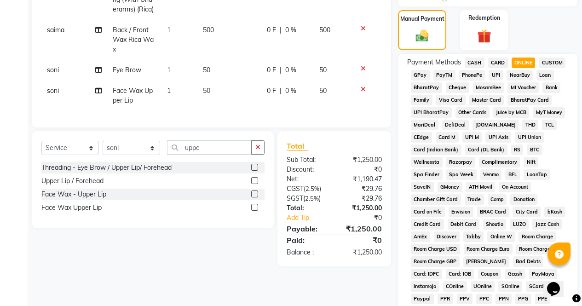
scroll to position [420, 0]
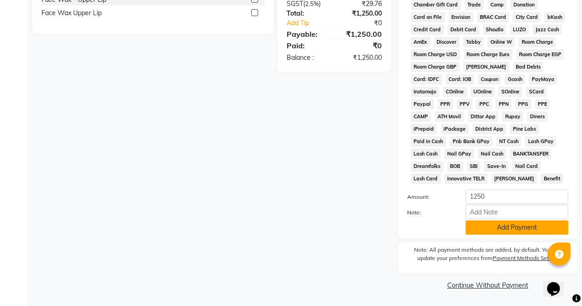
click at [514, 228] on button "Add Payment" at bounding box center [516, 227] width 103 height 14
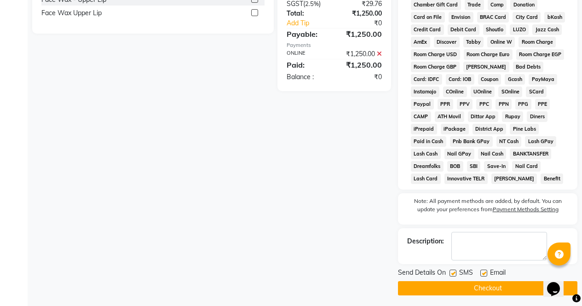
click at [515, 292] on button "Checkout" at bounding box center [487, 288] width 179 height 14
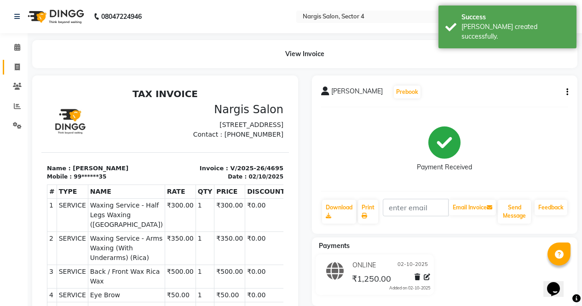
click at [21, 62] on span at bounding box center [17, 67] width 16 height 11
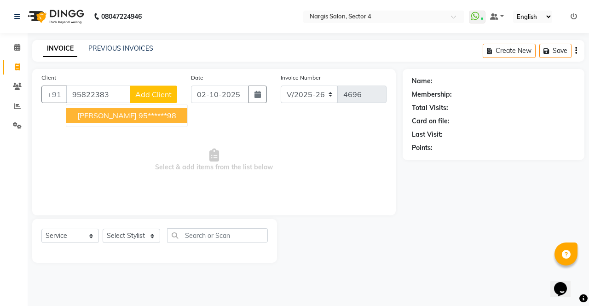
click at [93, 121] on button "[PERSON_NAME] 95******98" at bounding box center [126, 115] width 121 height 15
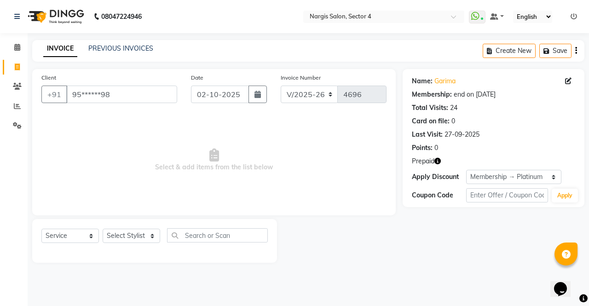
click at [441, 163] on icon "button" at bounding box center [437, 161] width 6 height 6
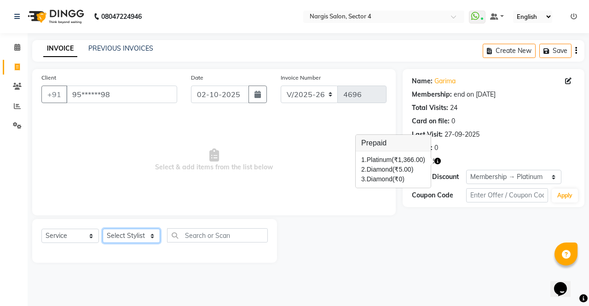
click at [118, 235] on select "Select Stylist [PERSON_NAME] [PERSON_NAME] [PERSON_NAME] Front Desk muskaan rak…" at bounding box center [131, 236] width 57 height 14
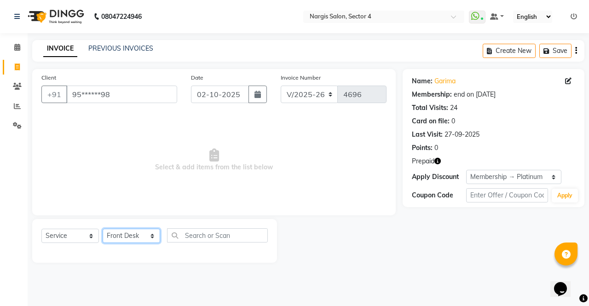
click at [103, 229] on select "Select Stylist [PERSON_NAME] [PERSON_NAME] [PERSON_NAME] Front Desk muskaan rak…" at bounding box center [131, 236] width 57 height 14
click at [60, 236] on select "Select Service Product Membership Package Voucher Prepaid Gift Card" at bounding box center [69, 236] width 57 height 14
click at [41, 229] on select "Select Service Product Membership Package Voucher Prepaid Gift Card" at bounding box center [69, 236] width 57 height 14
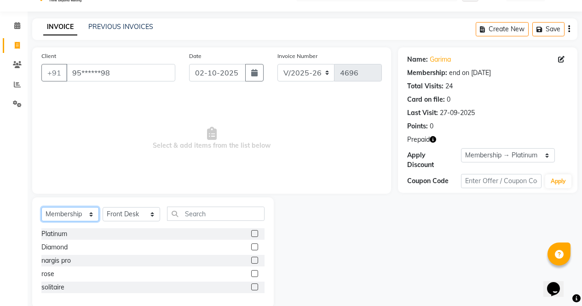
scroll to position [37, 0]
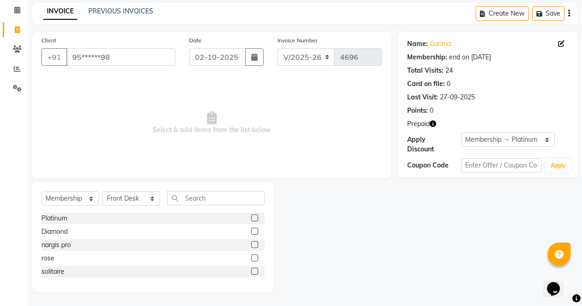
click at [255, 231] on label at bounding box center [254, 231] width 7 height 7
click at [255, 231] on input "checkbox" at bounding box center [254, 232] width 6 height 6
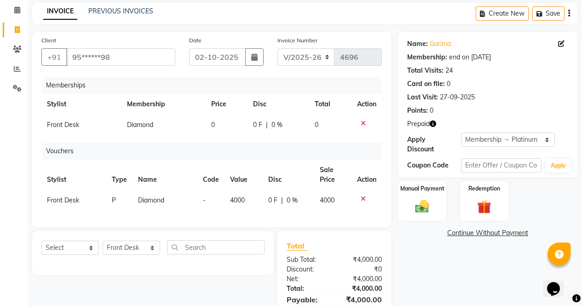
scroll to position [89, 0]
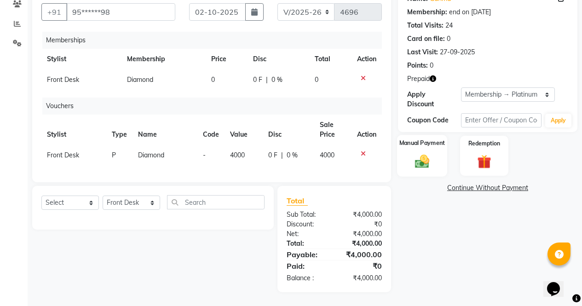
click at [442, 144] on div "Manual Payment" at bounding box center [422, 156] width 50 height 42
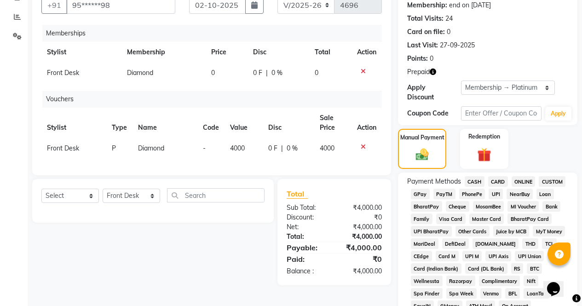
click at [476, 177] on span "CASH" at bounding box center [474, 181] width 20 height 11
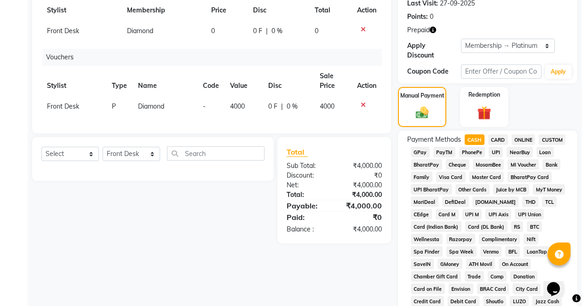
scroll to position [395, 0]
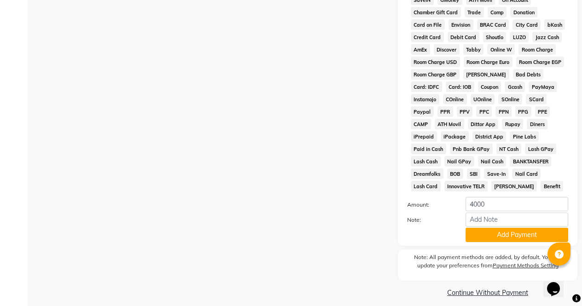
click at [507, 232] on button "Add Payment" at bounding box center [516, 235] width 103 height 14
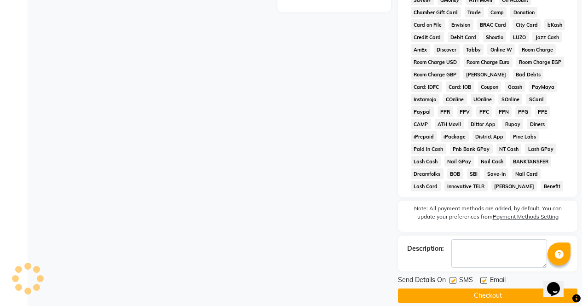
click at [522, 291] on button "Checkout" at bounding box center [487, 295] width 179 height 14
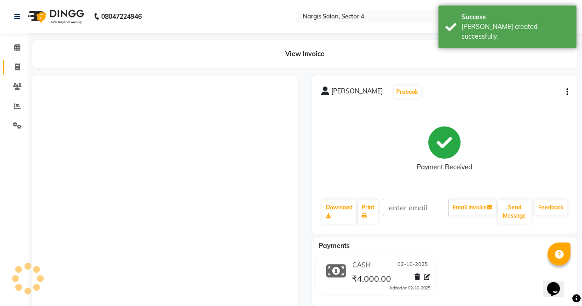
click at [11, 72] on span at bounding box center [17, 67] width 16 height 11
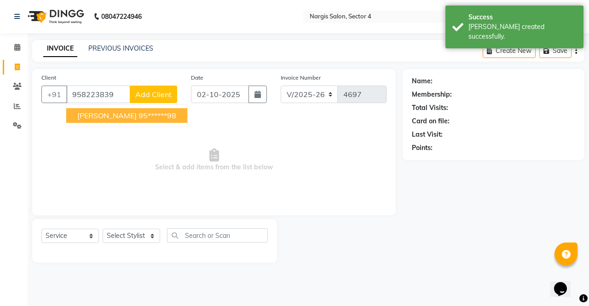
click at [92, 121] on button "[PERSON_NAME] 95******98" at bounding box center [126, 115] width 121 height 15
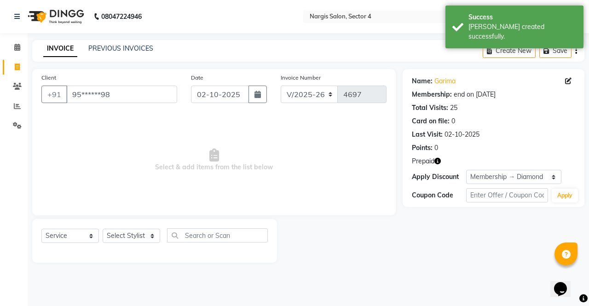
click at [440, 160] on icon "button" at bounding box center [437, 161] width 6 height 6
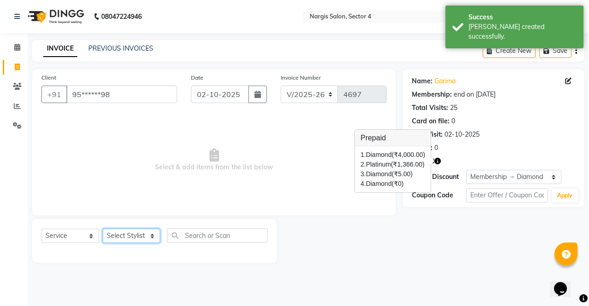
click at [114, 232] on select "Select Stylist [PERSON_NAME] [PERSON_NAME] [PERSON_NAME] Front Desk muskaan rak…" at bounding box center [131, 236] width 57 height 14
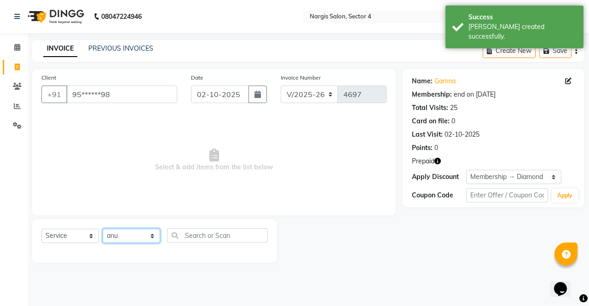
click at [103, 229] on select "Select Stylist [PERSON_NAME] [PERSON_NAME] [PERSON_NAME] Front Desk muskaan rak…" at bounding box center [131, 236] width 57 height 14
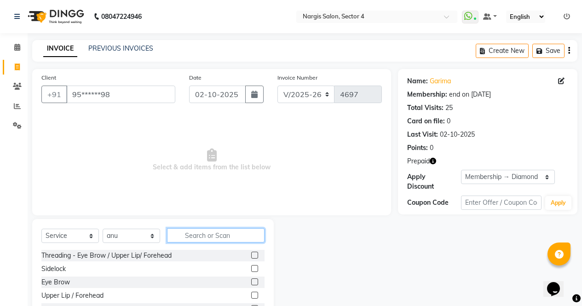
click at [190, 232] on input "text" at bounding box center [215, 235] width 97 height 14
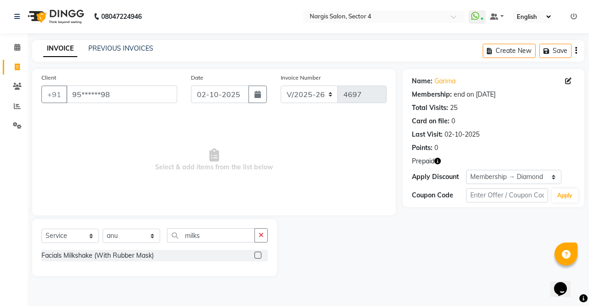
click at [261, 247] on div "Select Service Product Membership Package Voucher Prepaid Gift Card Select Styl…" at bounding box center [154, 239] width 226 height 22
click at [258, 255] on label at bounding box center [257, 255] width 7 height 7
click at [258, 255] on input "checkbox" at bounding box center [257, 255] width 6 height 6
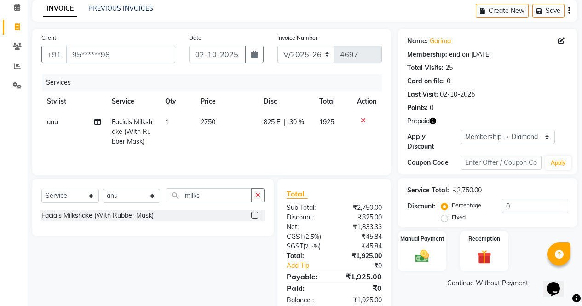
scroll to position [62, 0]
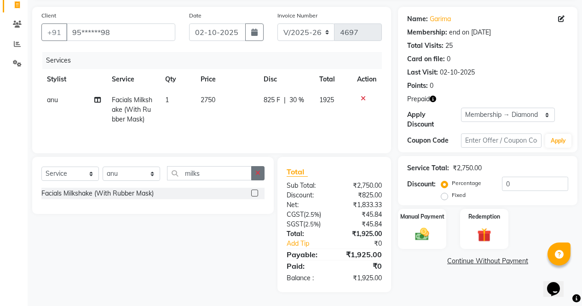
click at [261, 169] on button "button" at bounding box center [257, 173] width 13 height 14
click at [255, 206] on label at bounding box center [254, 206] width 7 height 7
click at [255, 206] on input "checkbox" at bounding box center [254, 207] width 6 height 6
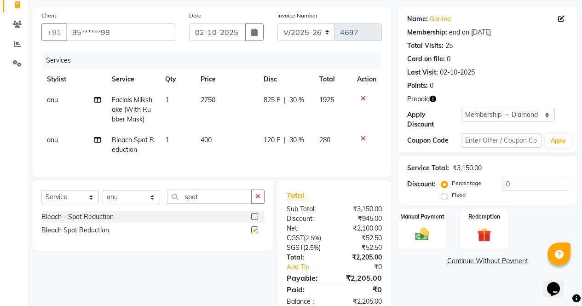
scroll to position [92, 0]
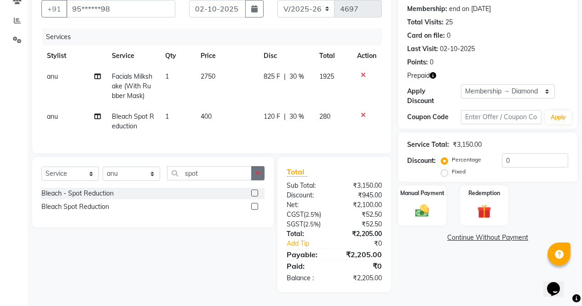
click at [258, 174] on icon "button" at bounding box center [257, 173] width 5 height 6
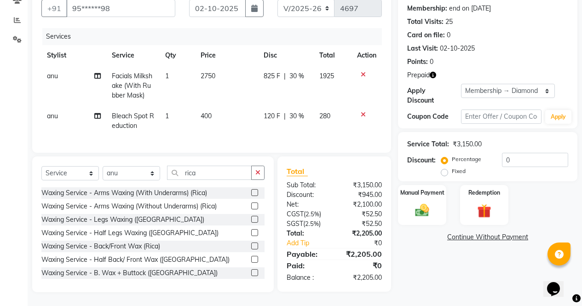
click at [251, 220] on label at bounding box center [254, 219] width 7 height 7
click at [251, 220] on input "checkbox" at bounding box center [254, 220] width 6 height 6
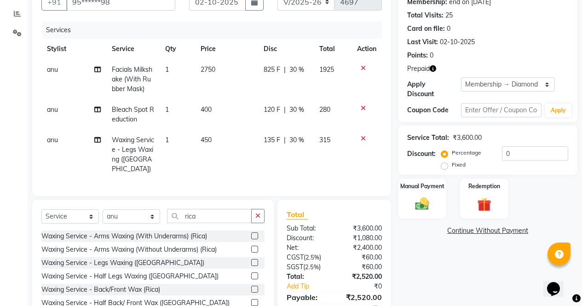
click at [251, 233] on label at bounding box center [254, 235] width 7 height 7
click at [251, 233] on input "checkbox" at bounding box center [254, 236] width 6 height 6
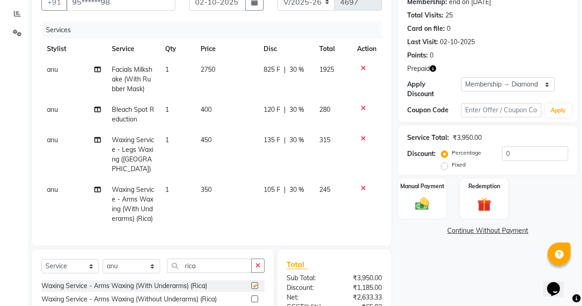
scroll to position [192, 0]
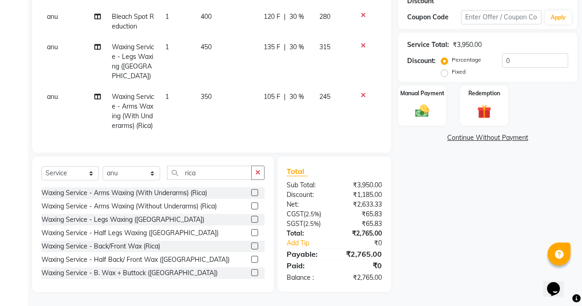
click at [251, 219] on label at bounding box center [254, 219] width 7 height 7
click at [251, 219] on input "checkbox" at bounding box center [254, 220] width 6 height 6
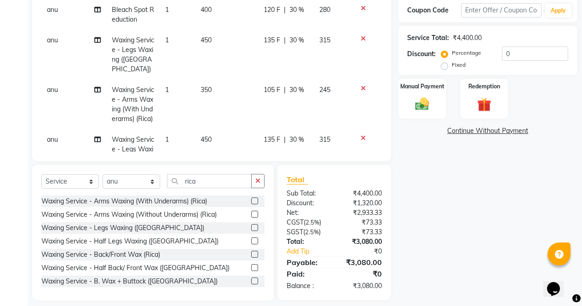
click at [360, 39] on icon at bounding box center [362, 38] width 5 height 6
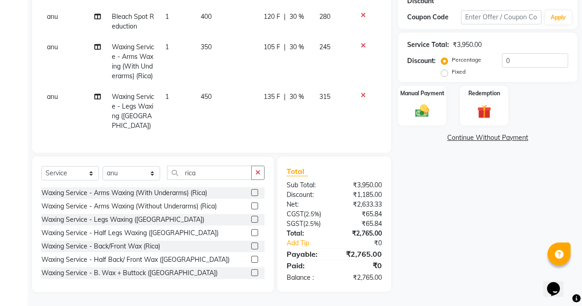
click at [251, 219] on label at bounding box center [254, 219] width 7 height 7
click at [251, 219] on input "checkbox" at bounding box center [254, 220] width 6 height 6
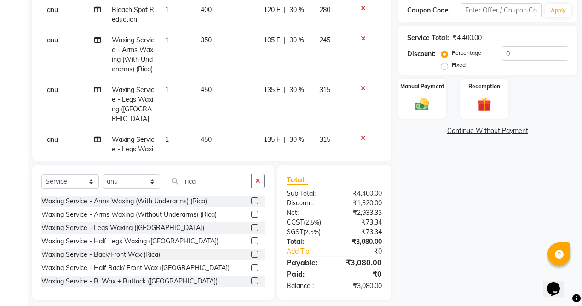
click at [360, 92] on icon at bounding box center [362, 88] width 5 height 6
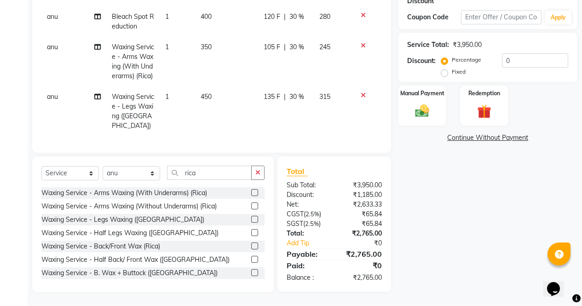
click at [251, 233] on label at bounding box center [254, 232] width 7 height 7
click at [251, 233] on input "checkbox" at bounding box center [254, 233] width 6 height 6
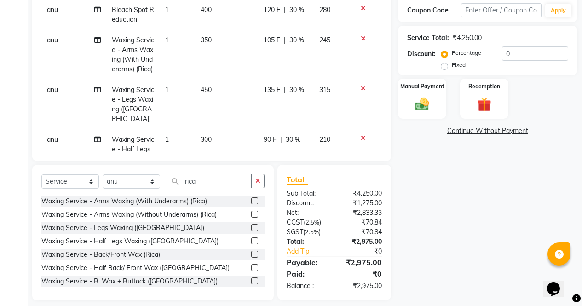
click at [360, 92] on icon at bounding box center [362, 88] width 5 height 6
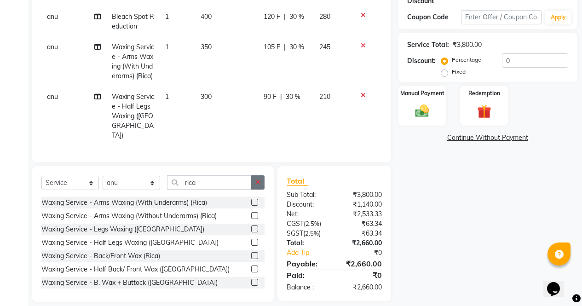
click at [263, 175] on button "button" at bounding box center [257, 182] width 13 height 14
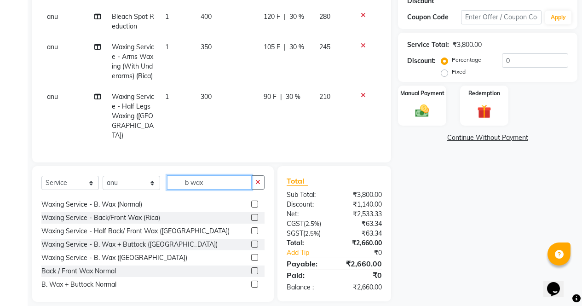
scroll to position [46, 0]
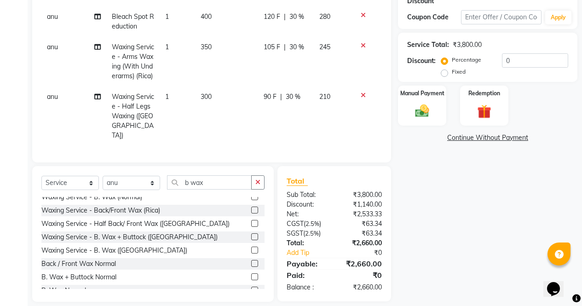
click at [251, 246] on label at bounding box center [254, 249] width 7 height 7
click at [251, 247] on input "checkbox" at bounding box center [254, 250] width 6 height 6
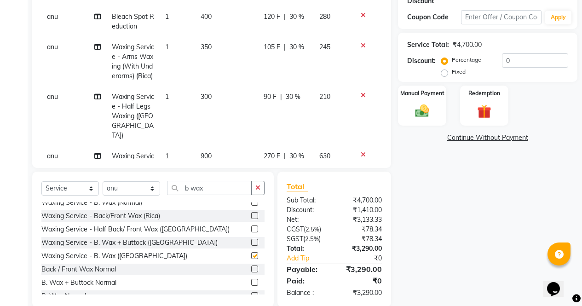
scroll to position [41, 0]
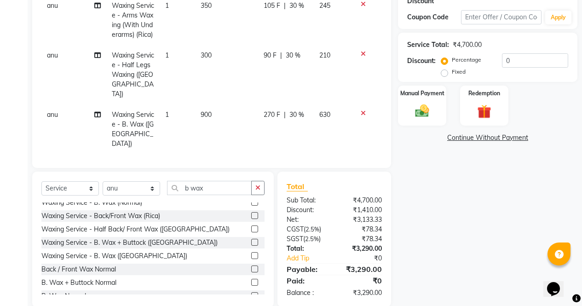
click at [259, 188] on icon "button" at bounding box center [257, 187] width 5 height 6
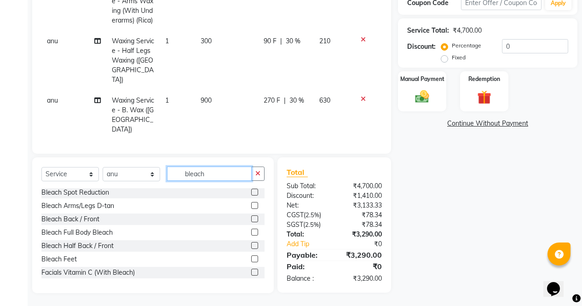
scroll to position [200, 0]
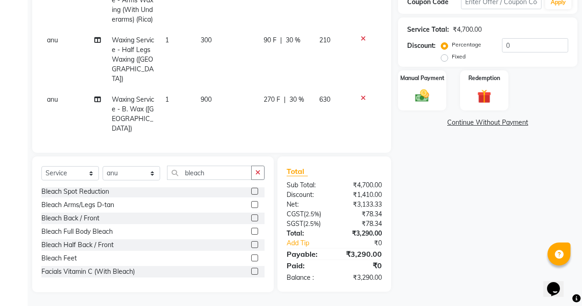
click at [251, 245] on label at bounding box center [254, 244] width 7 height 7
click at [251, 245] on input "checkbox" at bounding box center [254, 245] width 6 height 6
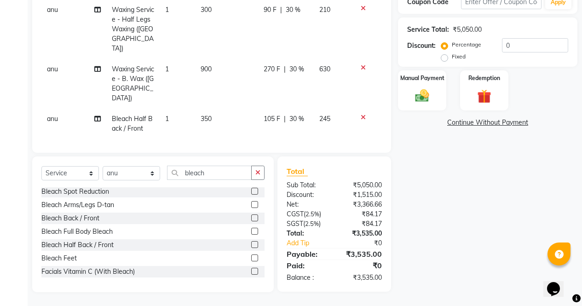
click at [251, 244] on label at bounding box center [254, 244] width 7 height 7
click at [251, 244] on input "checkbox" at bounding box center [254, 245] width 6 height 6
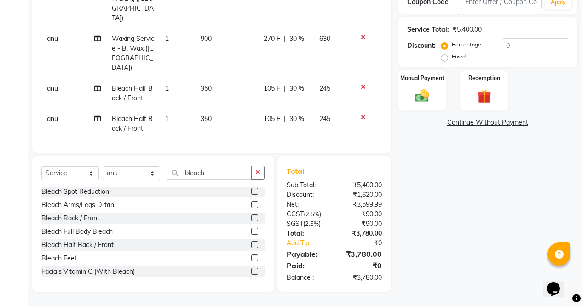
click at [360, 84] on icon at bounding box center [362, 87] width 5 height 6
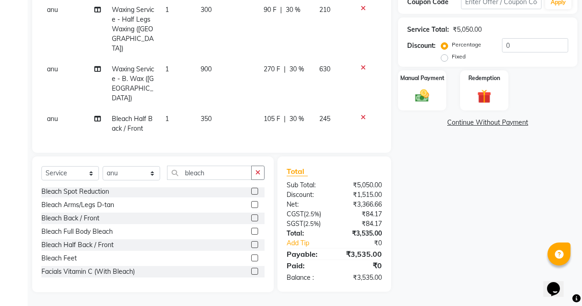
click at [171, 111] on td "1" at bounding box center [177, 124] width 35 height 30
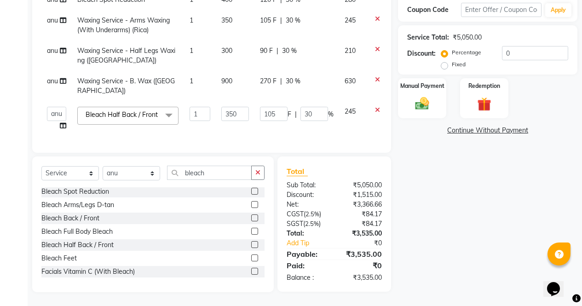
scroll to position [0, 0]
click at [203, 107] on input "1" at bounding box center [199, 114] width 21 height 14
click at [446, 211] on div "Name: [PERSON_NAME] Membership: end on [DATE] Total Visits: 25 Card on file: 0 …" at bounding box center [491, 84] width 186 height 416
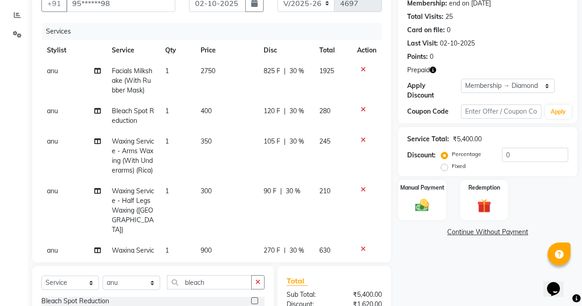
scroll to position [88, 0]
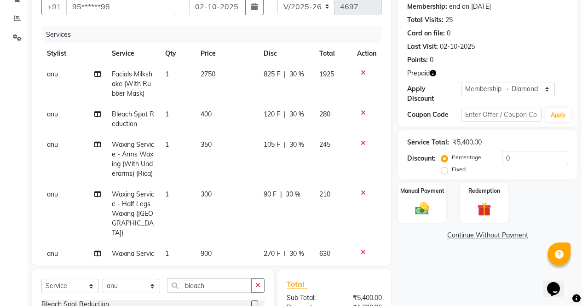
click at [435, 75] on icon "button" at bounding box center [432, 73] width 6 height 6
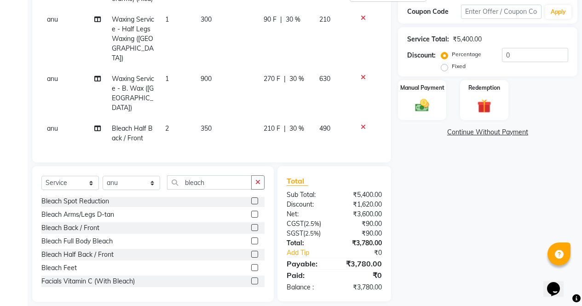
scroll to position [199, 0]
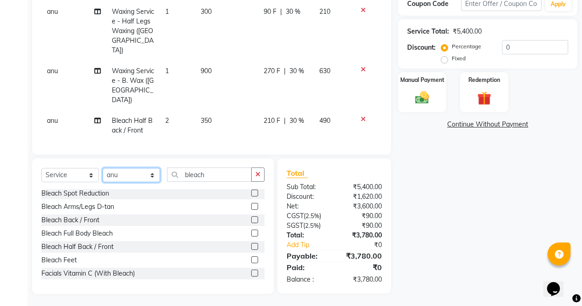
click at [149, 176] on select "Select Stylist [PERSON_NAME] [PERSON_NAME] [PERSON_NAME] Front Desk muskaan rak…" at bounding box center [131, 175] width 57 height 14
click at [103, 168] on select "Select Stylist [PERSON_NAME] [PERSON_NAME] [PERSON_NAME] Front Desk muskaan rak…" at bounding box center [131, 175] width 57 height 14
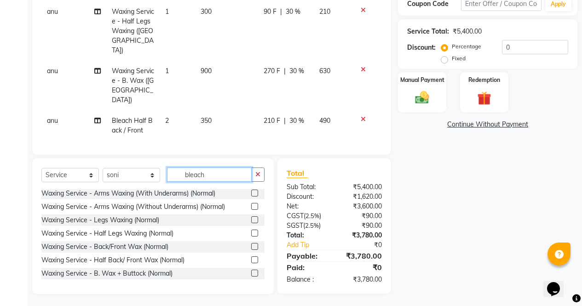
click at [217, 171] on input "bleach" at bounding box center [209, 174] width 85 height 14
click at [252, 174] on button "button" at bounding box center [257, 174] width 13 height 14
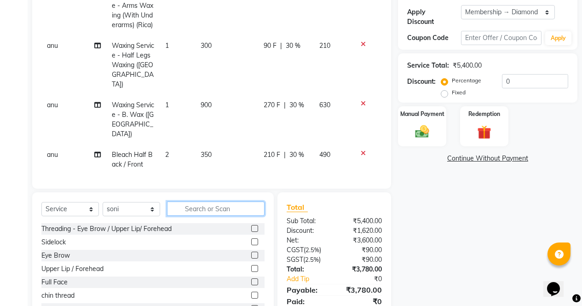
scroll to position [200, 0]
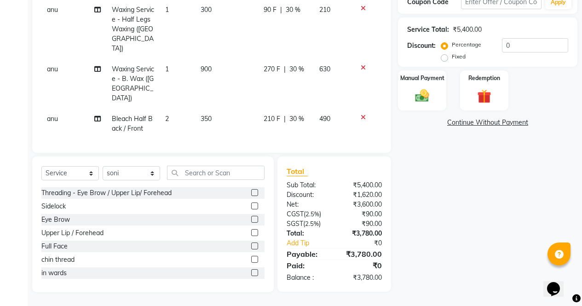
click at [251, 219] on label at bounding box center [254, 219] width 7 height 7
click at [251, 219] on input "checkbox" at bounding box center [254, 220] width 6 height 6
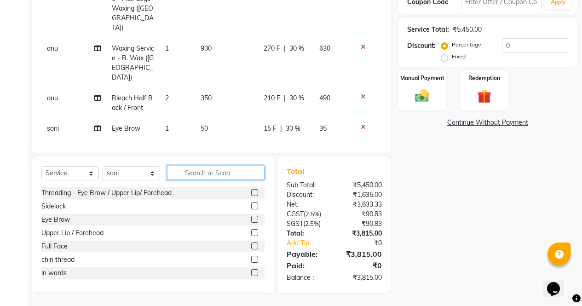
click at [241, 172] on input "text" at bounding box center [215, 173] width 97 height 14
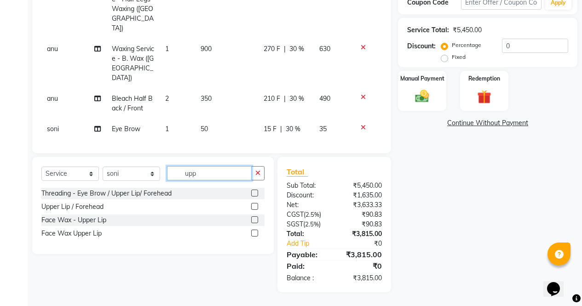
scroll to position [200, 0]
click at [255, 234] on label at bounding box center [254, 232] width 7 height 7
click at [255, 234] on input "checkbox" at bounding box center [254, 233] width 6 height 6
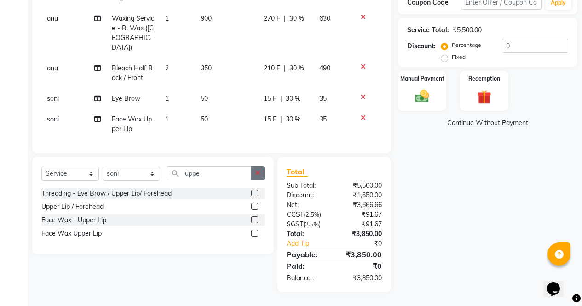
click at [257, 174] on icon "button" at bounding box center [257, 173] width 5 height 6
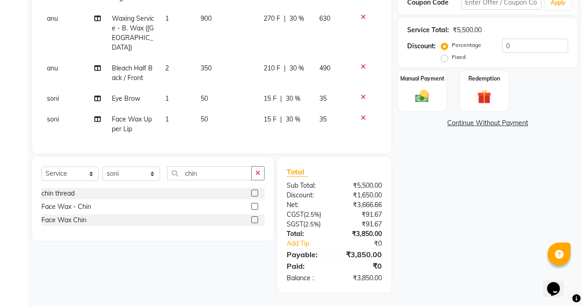
click at [461, 221] on div "Name: [PERSON_NAME] Membership: end on [DATE] Total Visits: 25 Card on file: 0 …" at bounding box center [491, 80] width 186 height 423
click at [255, 220] on label at bounding box center [254, 219] width 7 height 7
click at [255, 220] on input "checkbox" at bounding box center [254, 220] width 6 height 6
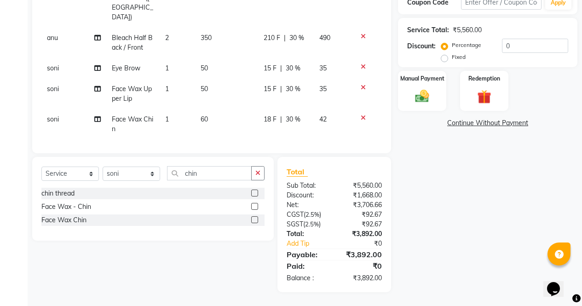
click at [207, 109] on td "60" at bounding box center [226, 124] width 63 height 30
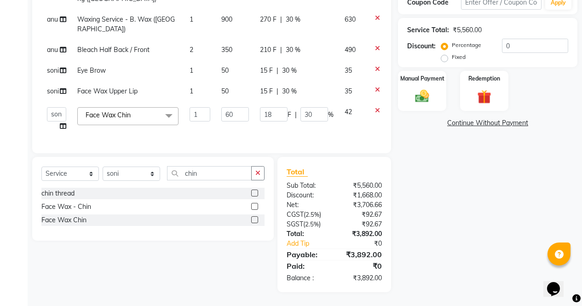
scroll to position [51, 0]
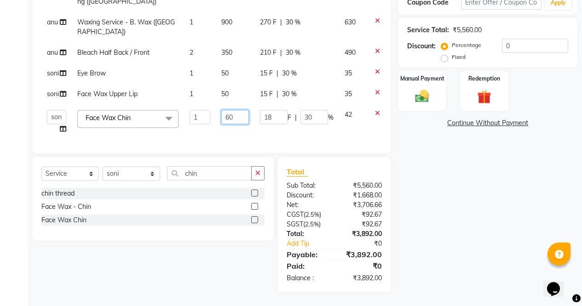
click at [229, 110] on input "60" at bounding box center [235, 117] width 28 height 14
click at [461, 221] on div "Name: [PERSON_NAME] Membership: end on [DATE] Total Visits: 25 Card on file: 0 …" at bounding box center [491, 80] width 186 height 423
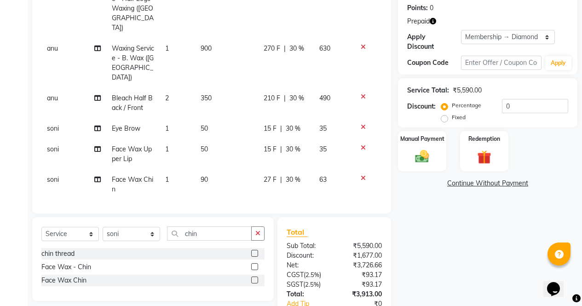
scroll to position [128, 0]
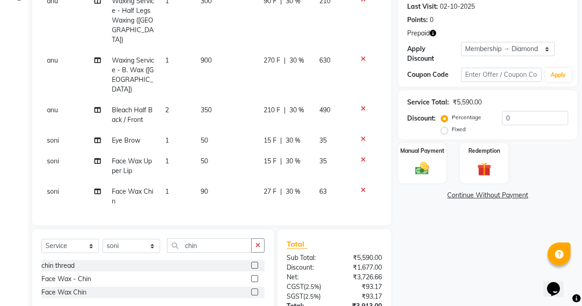
click at [437, 23] on div "Points: 0" at bounding box center [487, 20] width 161 height 10
click at [436, 32] on icon "button" at bounding box center [432, 33] width 6 height 6
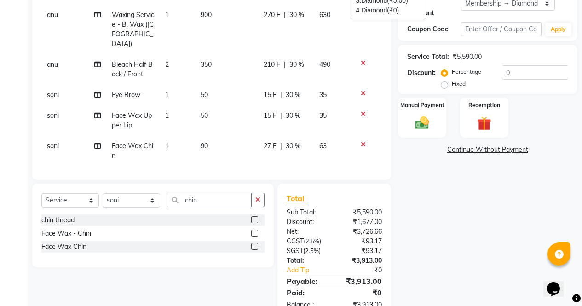
scroll to position [200, 0]
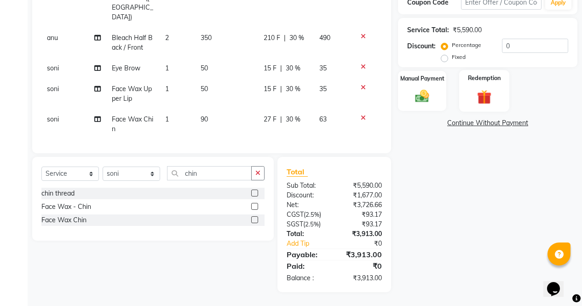
click at [493, 88] on img at bounding box center [483, 97] width 23 height 18
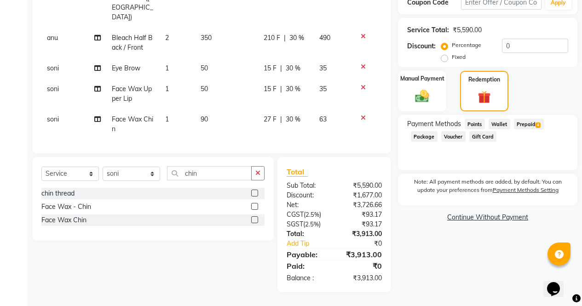
click at [532, 121] on span "Prepaid 4" at bounding box center [529, 124] width 30 height 11
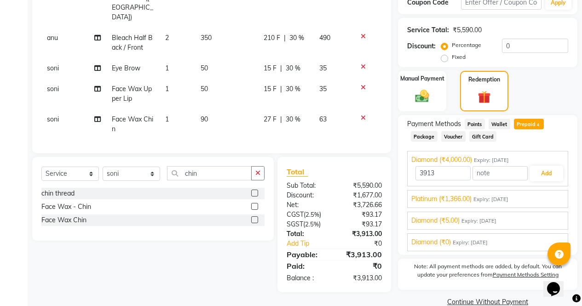
click at [536, 194] on div "Platinum (₹1,366.00) Expiry: [DATE]" at bounding box center [487, 199] width 153 height 10
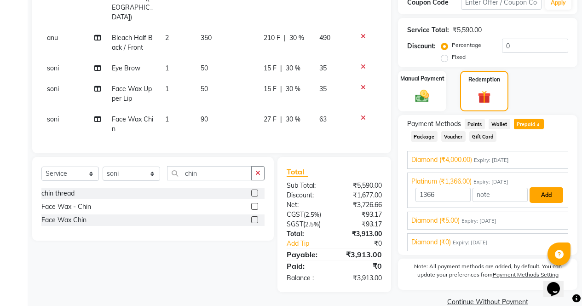
click at [544, 188] on button "Add" at bounding box center [546, 195] width 34 height 16
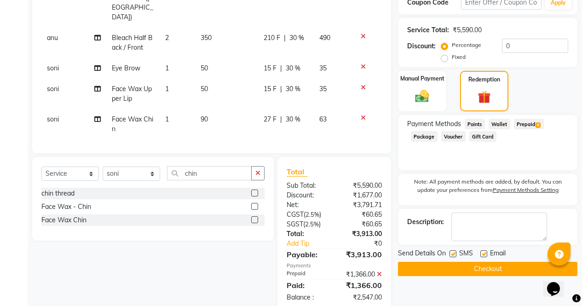
click at [538, 122] on span "4" at bounding box center [537, 125] width 5 height 6
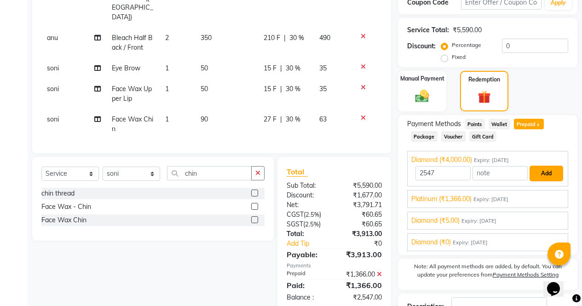
click at [552, 172] on button "Add" at bounding box center [546, 174] width 34 height 16
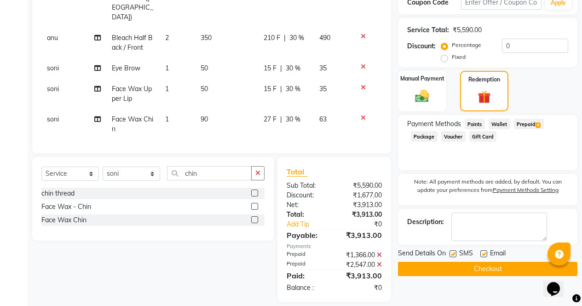
click at [532, 267] on button "Checkout" at bounding box center [487, 269] width 179 height 14
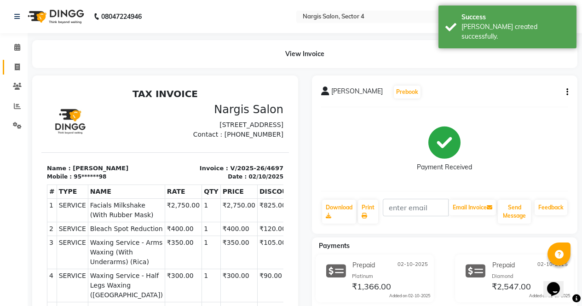
click at [16, 70] on icon at bounding box center [17, 66] width 5 height 7
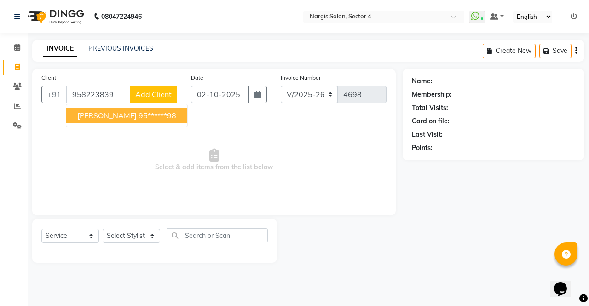
click at [138, 117] on ngb-highlight "95******98" at bounding box center [157, 115] width 38 height 9
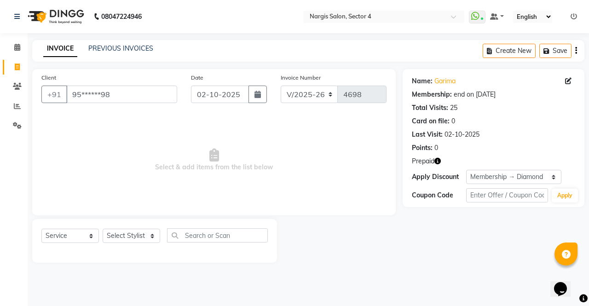
click at [439, 161] on icon "button" at bounding box center [437, 161] width 6 height 6
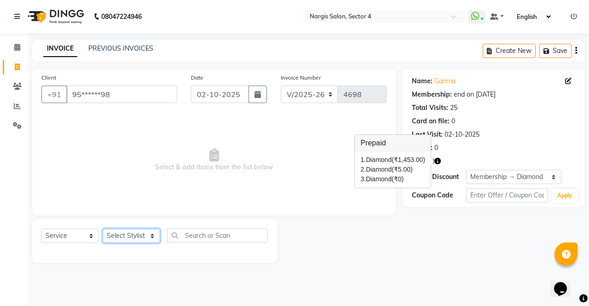
click at [111, 233] on select "Select Stylist [PERSON_NAME] [PERSON_NAME] [PERSON_NAME] Front Desk muskaan rak…" at bounding box center [131, 236] width 57 height 14
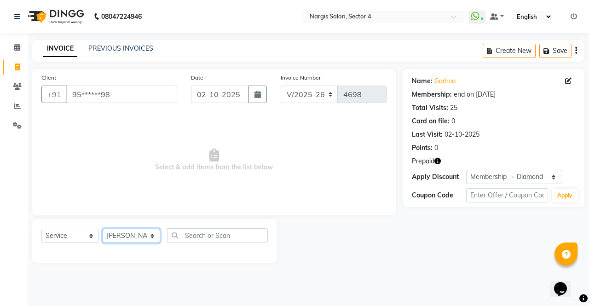
click at [103, 229] on select "Select Stylist [PERSON_NAME] [PERSON_NAME] [PERSON_NAME] Front Desk muskaan rak…" at bounding box center [131, 236] width 57 height 14
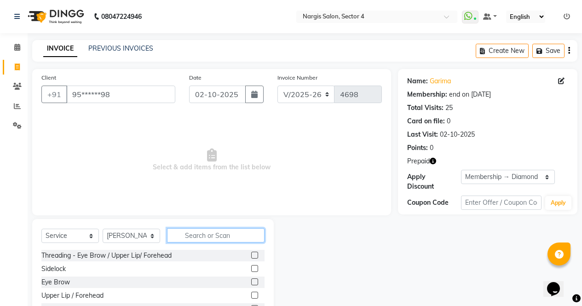
click at [190, 229] on input "text" at bounding box center [215, 235] width 97 height 14
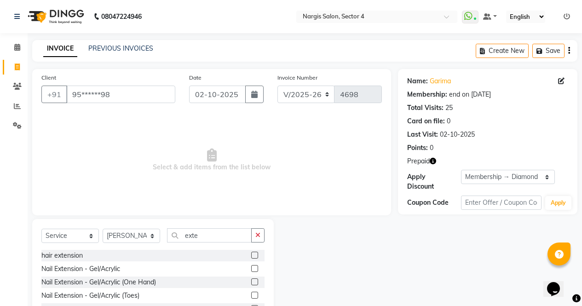
click at [251, 269] on label at bounding box center [254, 268] width 7 height 7
click at [251, 269] on input "checkbox" at bounding box center [254, 269] width 6 height 6
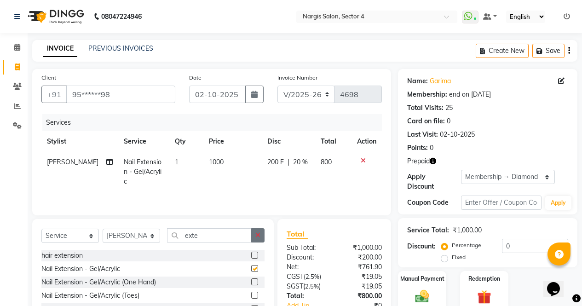
click at [262, 230] on button "button" at bounding box center [257, 235] width 13 height 14
click at [255, 269] on label at bounding box center [254, 268] width 7 height 7
click at [255, 269] on input "checkbox" at bounding box center [254, 269] width 6 height 6
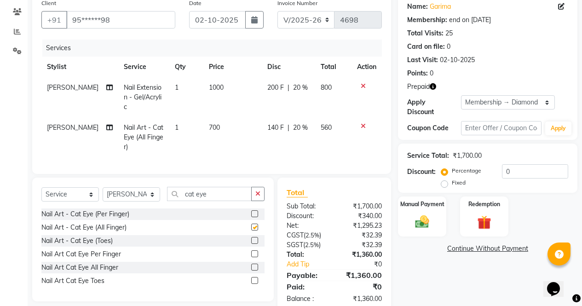
scroll to position [92, 0]
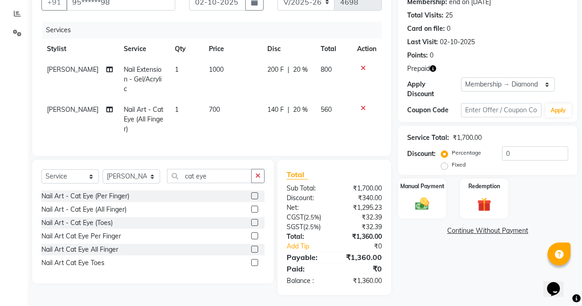
click at [435, 71] on icon "button" at bounding box center [432, 68] width 6 height 6
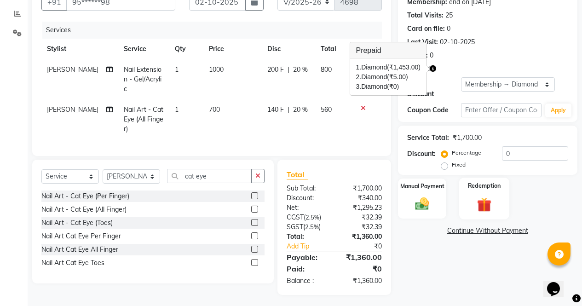
click at [486, 198] on img at bounding box center [483, 204] width 23 height 18
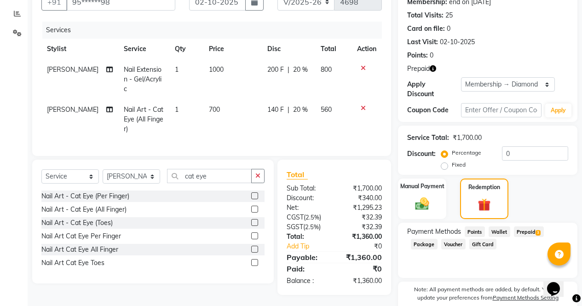
click at [531, 226] on span "Prepaid 3" at bounding box center [529, 231] width 30 height 11
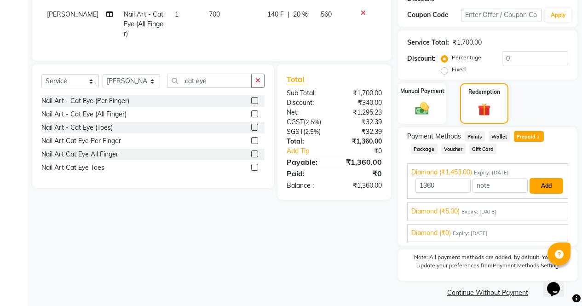
click at [549, 183] on button "Add" at bounding box center [546, 186] width 34 height 16
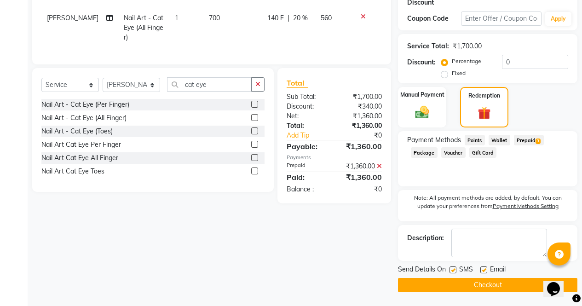
scroll to position [177, 0]
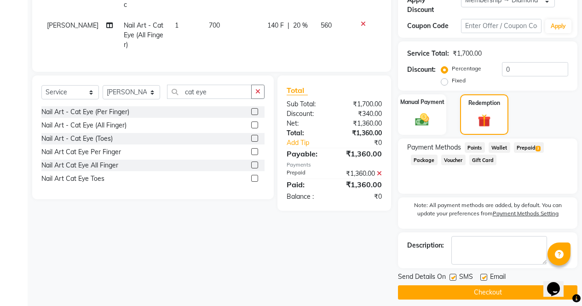
click at [521, 285] on button "Checkout" at bounding box center [487, 292] width 179 height 14
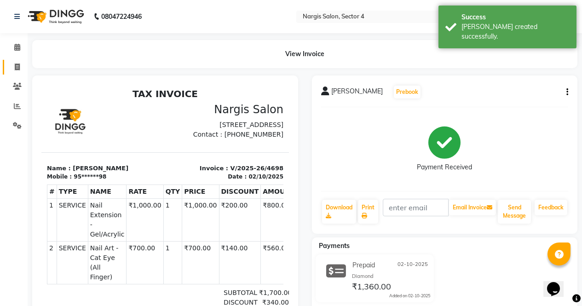
click at [17, 68] on icon at bounding box center [17, 66] width 5 height 7
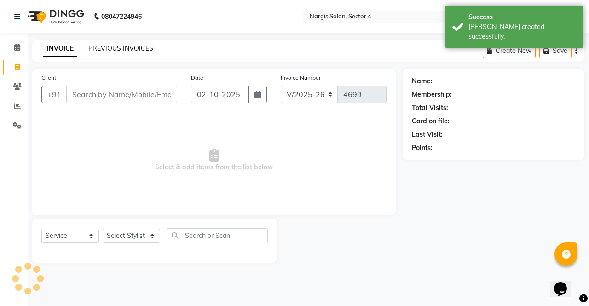
click at [114, 49] on link "PREVIOUS INVOICES" at bounding box center [120, 48] width 65 height 8
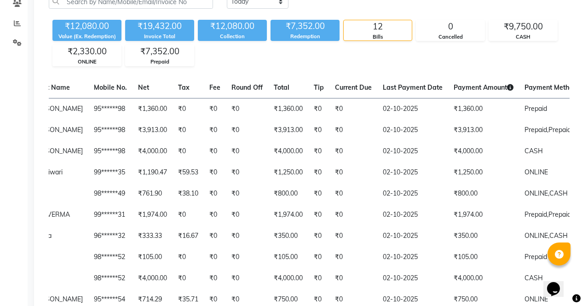
scroll to position [0, 226]
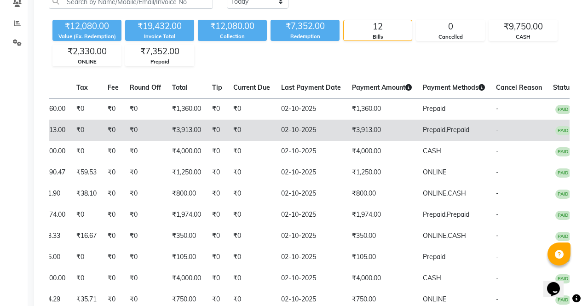
click at [423, 127] on span "Prepaid," at bounding box center [435, 130] width 24 height 8
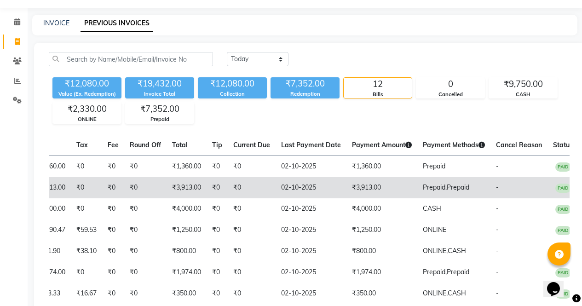
scroll to position [0, 0]
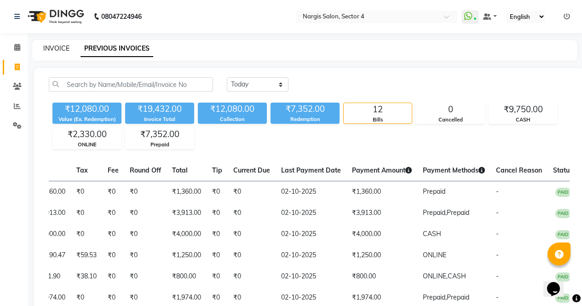
click at [51, 51] on link "INVOICE" at bounding box center [56, 48] width 26 height 8
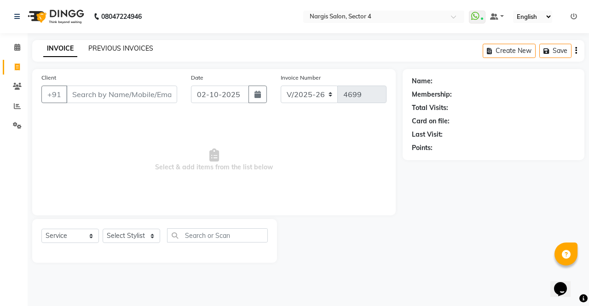
click at [96, 48] on link "PREVIOUS INVOICES" at bounding box center [120, 48] width 65 height 8
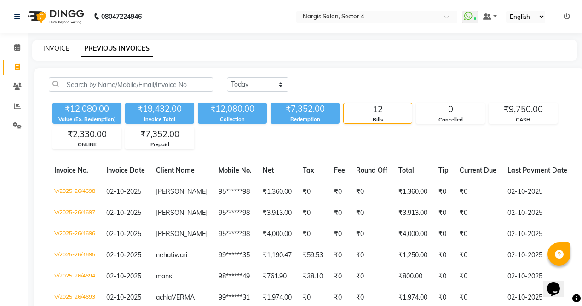
click at [46, 50] on link "INVOICE" at bounding box center [56, 48] width 26 height 8
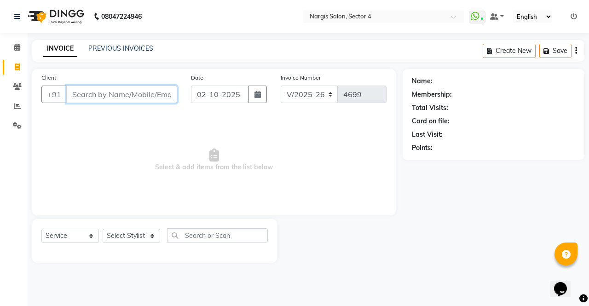
click at [133, 96] on input "Client" at bounding box center [121, 94] width 111 height 17
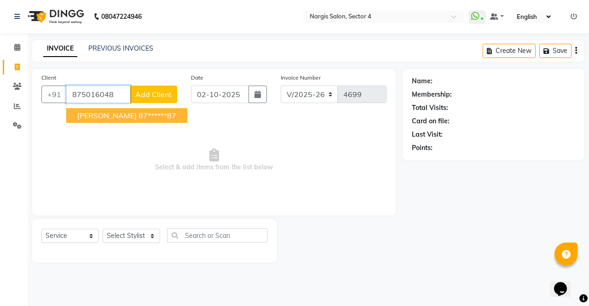
click at [94, 122] on button "[PERSON_NAME] 87******87" at bounding box center [126, 115] width 121 height 15
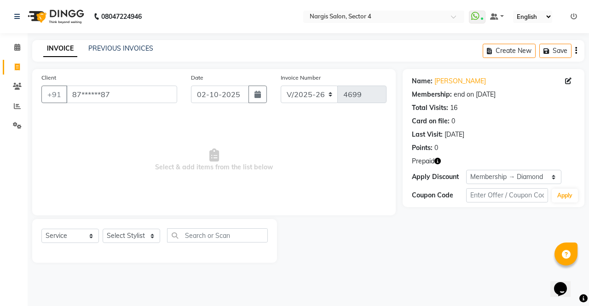
click at [440, 163] on icon "button" at bounding box center [437, 161] width 6 height 6
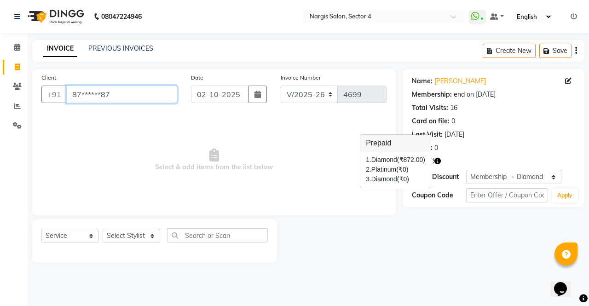
click at [124, 92] on input "87******87" at bounding box center [121, 94] width 111 height 17
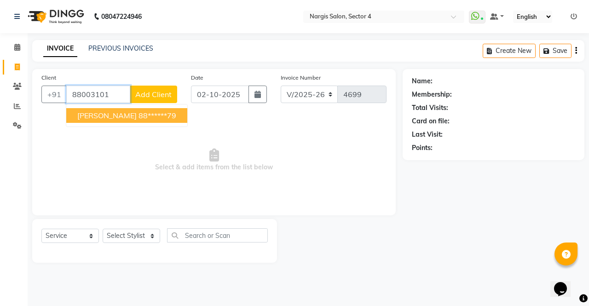
click at [138, 115] on ngb-highlight "88******79" at bounding box center [157, 115] width 38 height 9
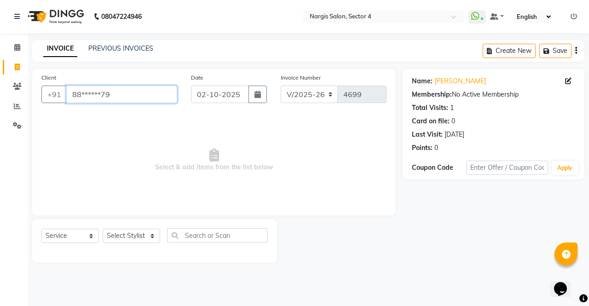
click at [139, 94] on input "88******79" at bounding box center [121, 94] width 111 height 17
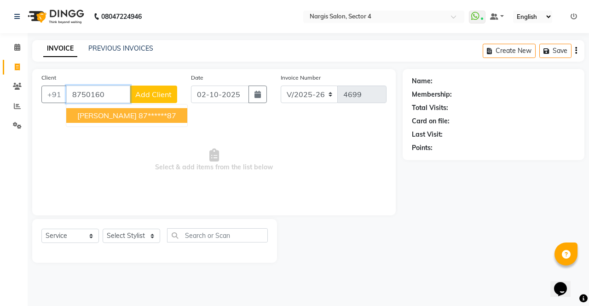
click at [94, 120] on span "[PERSON_NAME]" at bounding box center [106, 115] width 59 height 9
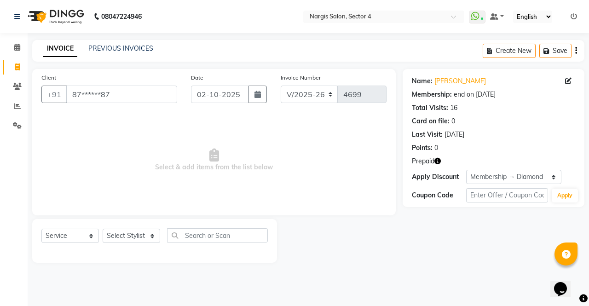
click at [441, 163] on icon "button" at bounding box center [437, 161] width 6 height 6
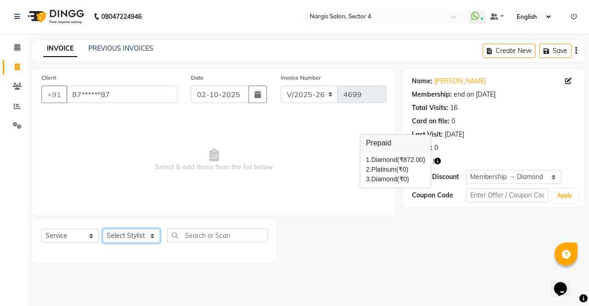
click at [106, 233] on select "Select Stylist [PERSON_NAME] [PERSON_NAME] [PERSON_NAME] Front Desk muskaan rak…" at bounding box center [131, 236] width 57 height 14
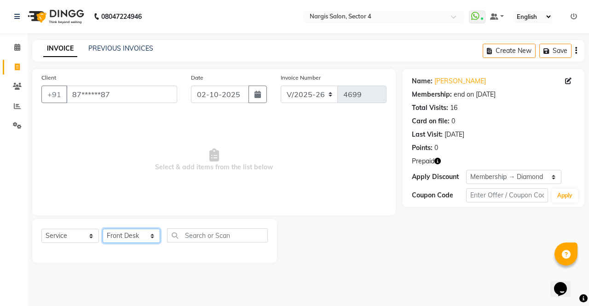
click at [103, 229] on select "Select Stylist [PERSON_NAME] [PERSON_NAME] [PERSON_NAME] Front Desk muskaan rak…" at bounding box center [131, 236] width 57 height 14
click at [61, 237] on select "Select Service Product Membership Package Voucher Prepaid Gift Card" at bounding box center [69, 236] width 57 height 14
click at [41, 229] on select "Select Service Product Membership Package Voucher Prepaid Gift Card" at bounding box center [69, 236] width 57 height 14
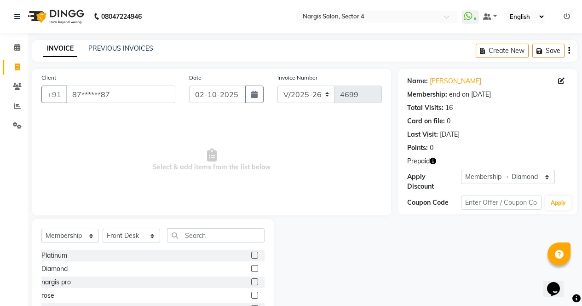
click at [435, 163] on icon "button" at bounding box center [432, 161] width 6 height 6
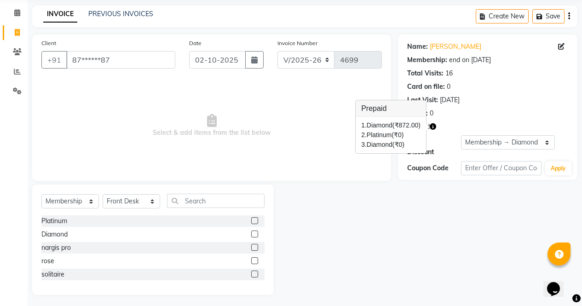
scroll to position [37, 0]
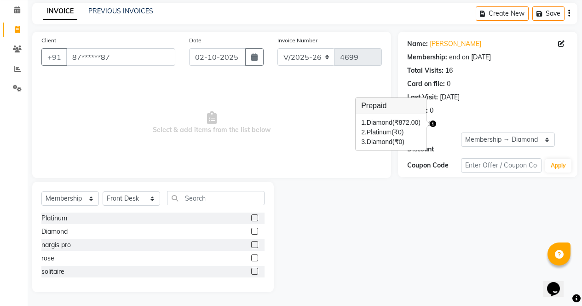
click at [255, 218] on label at bounding box center [254, 217] width 7 height 7
click at [255, 218] on input "checkbox" at bounding box center [254, 218] width 6 height 6
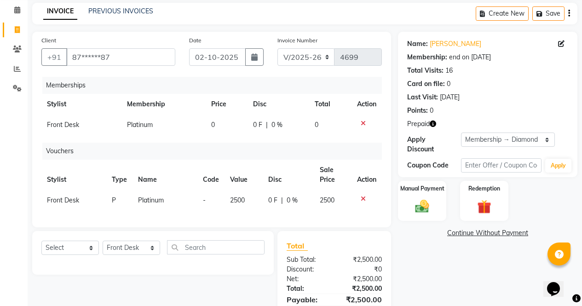
scroll to position [89, 0]
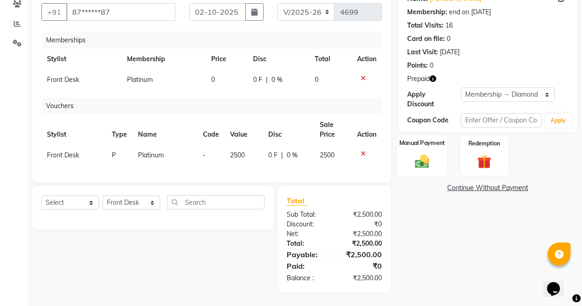
click at [419, 153] on img at bounding box center [421, 161] width 23 height 17
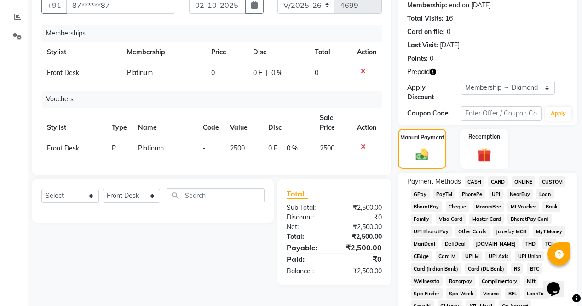
click at [530, 176] on span "ONLINE" at bounding box center [523, 181] width 24 height 11
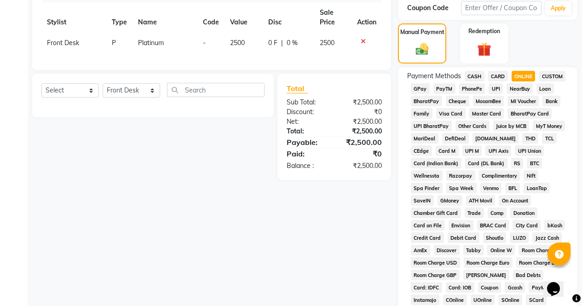
scroll to position [395, 0]
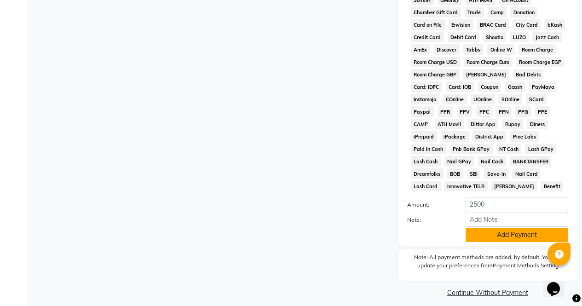
click at [522, 231] on button "Add Payment" at bounding box center [516, 235] width 103 height 14
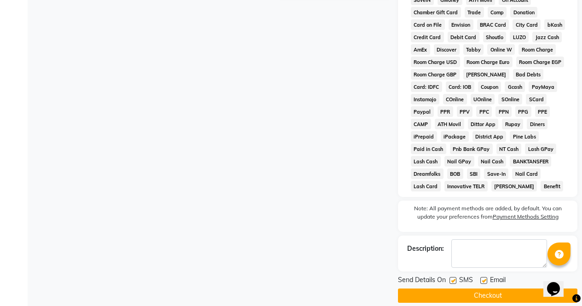
click at [527, 292] on button "Checkout" at bounding box center [487, 295] width 179 height 14
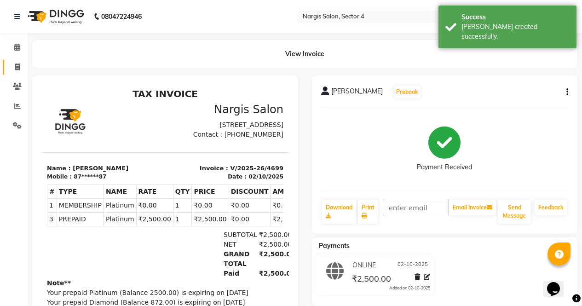
click at [20, 67] on span at bounding box center [17, 67] width 16 height 11
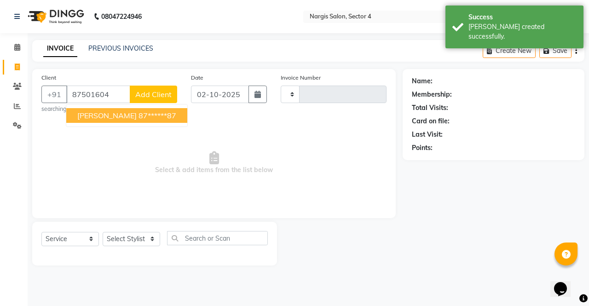
click at [138, 120] on ngb-highlight "87******87" at bounding box center [157, 115] width 38 height 9
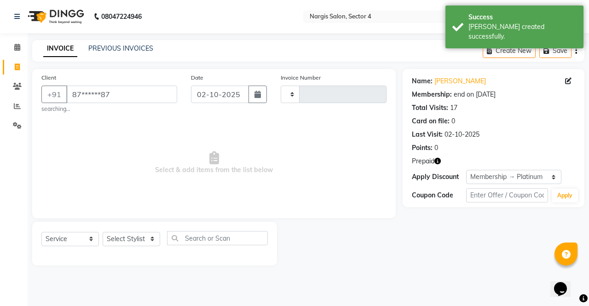
click at [441, 165] on button "button" at bounding box center [437, 161] width 6 height 10
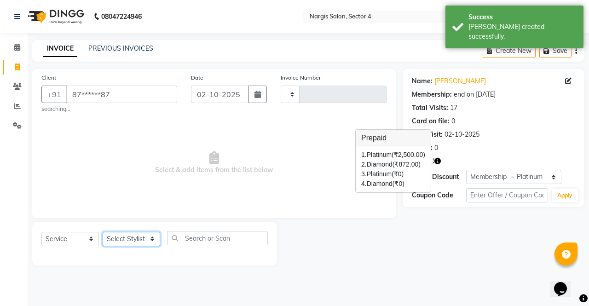
click at [108, 242] on select "Select Stylist [PERSON_NAME] [PERSON_NAME] [PERSON_NAME] Front Desk muskaan rak…" at bounding box center [131, 239] width 57 height 14
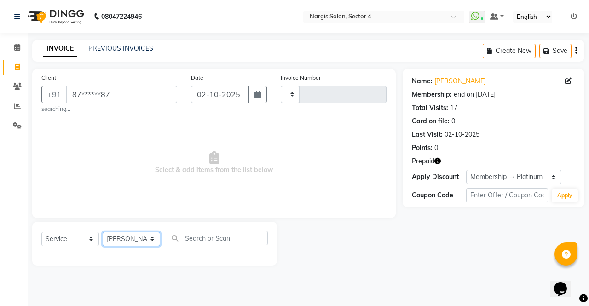
click at [103, 232] on select "Select Stylist [PERSON_NAME] [PERSON_NAME] [PERSON_NAME] Front Desk muskaan rak…" at bounding box center [131, 239] width 57 height 14
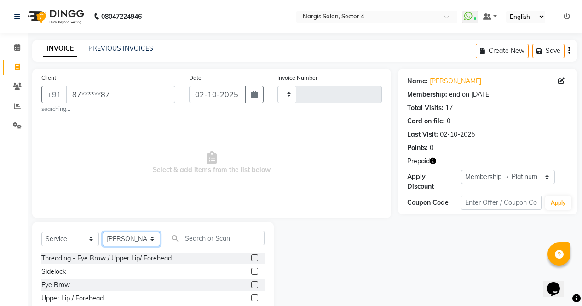
click at [117, 239] on select "Select Stylist [PERSON_NAME] [PERSON_NAME] [PERSON_NAME] Front Desk muskaan rak…" at bounding box center [131, 239] width 57 height 14
click at [103, 232] on select "Select Stylist [PERSON_NAME] [PERSON_NAME] [PERSON_NAME] Front Desk muskaan rak…" at bounding box center [131, 239] width 57 height 14
click at [187, 234] on input "text" at bounding box center [215, 238] width 97 height 14
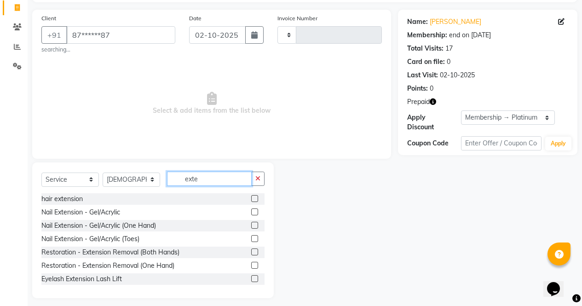
scroll to position [61, 0]
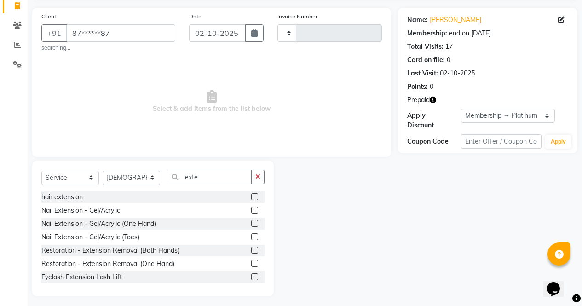
click at [251, 210] on label at bounding box center [254, 209] width 7 height 7
click at [251, 210] on input "checkbox" at bounding box center [254, 210] width 6 height 6
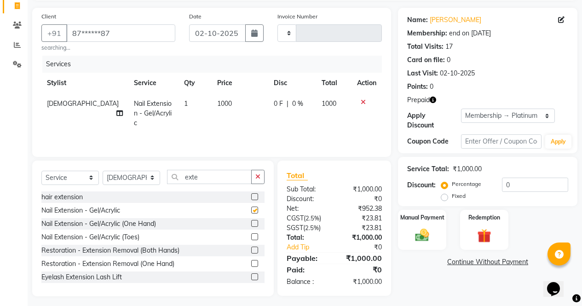
scroll to position [65, 0]
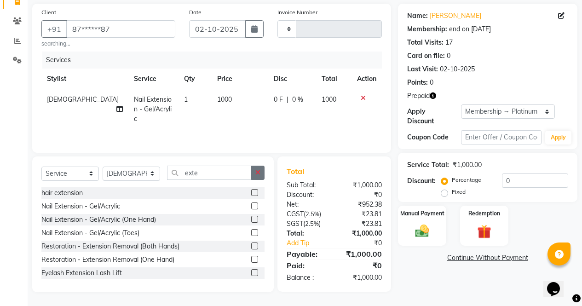
click at [256, 171] on icon "button" at bounding box center [257, 172] width 5 height 6
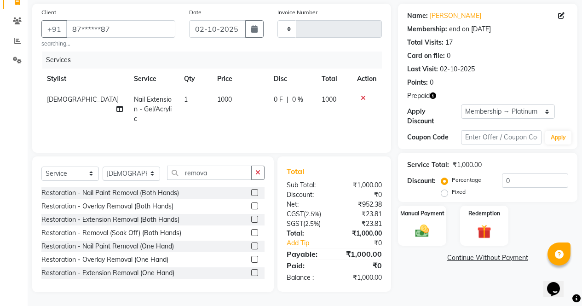
click at [251, 219] on label at bounding box center [254, 219] width 7 height 7
click at [251, 219] on input "checkbox" at bounding box center [254, 220] width 6 height 6
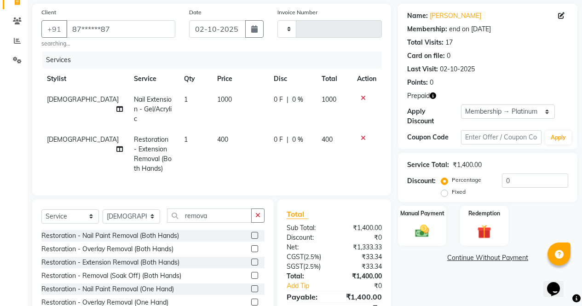
click at [364, 97] on icon at bounding box center [362, 98] width 5 height 6
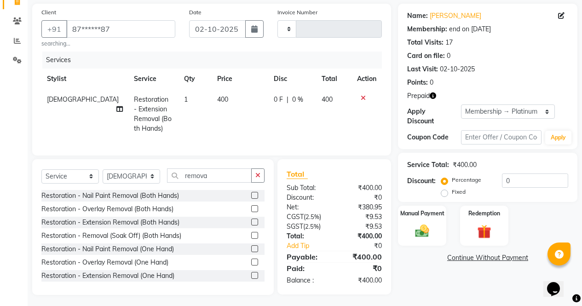
click at [214, 108] on td "400" at bounding box center [240, 114] width 57 height 50
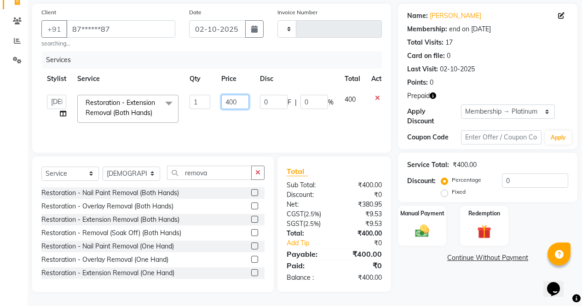
click at [229, 103] on input "400" at bounding box center [235, 102] width 28 height 14
click at [439, 280] on div "Name: [PERSON_NAME] Membership: end on [DATE] Total Visits: 17 Card on file: 0 …" at bounding box center [491, 148] width 186 height 288
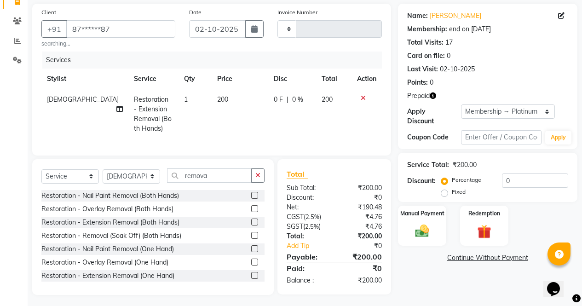
scroll to position [75, 0]
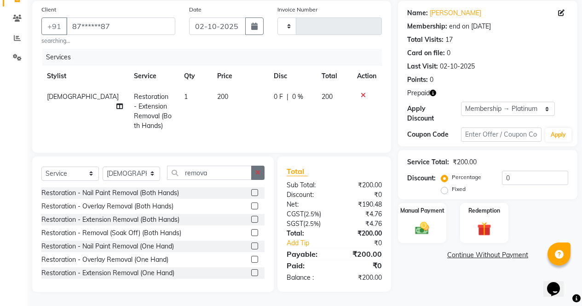
click at [259, 172] on icon "button" at bounding box center [257, 172] width 5 height 6
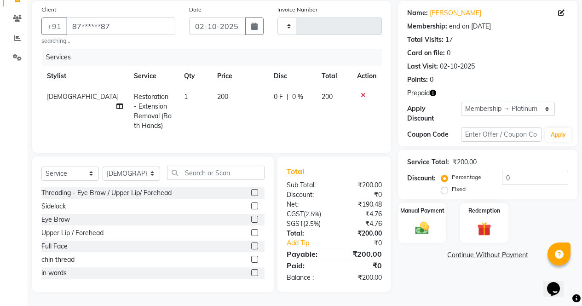
click at [424, 81] on div "Name: [PERSON_NAME] Membership: end on [DATE] Total Visits: 17 Card on file: 0 …" at bounding box center [487, 73] width 179 height 145
click at [436, 90] on icon "button" at bounding box center [432, 93] width 6 height 6
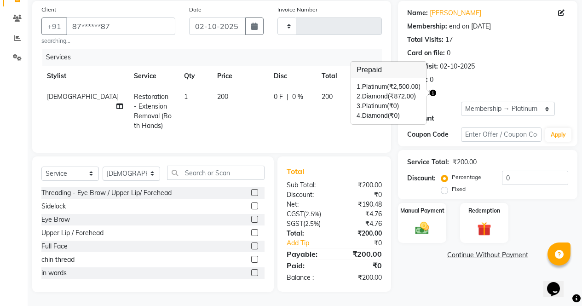
click at [448, 278] on div "Name: [PERSON_NAME] Membership: end on [DATE] Total Visits: 17 Card on file: 0 …" at bounding box center [491, 146] width 186 height 291
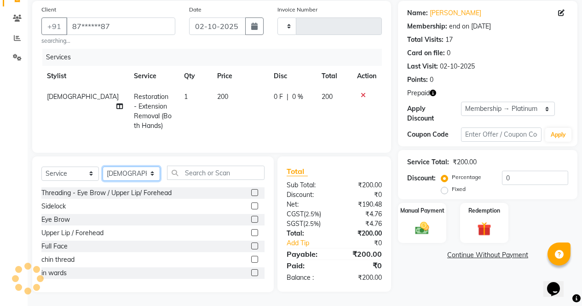
click at [150, 175] on select "Select Stylist [PERSON_NAME] [PERSON_NAME] [PERSON_NAME] Front Desk muskaan rak…" at bounding box center [131, 173] width 57 height 14
click at [103, 166] on select "Select Stylist [PERSON_NAME] [PERSON_NAME] [PERSON_NAME] Front Desk muskaan rak…" at bounding box center [131, 173] width 57 height 14
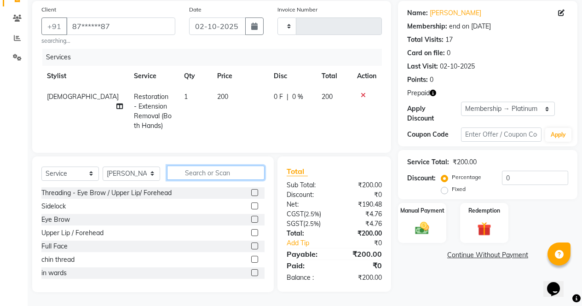
click at [231, 173] on input "text" at bounding box center [215, 173] width 97 height 14
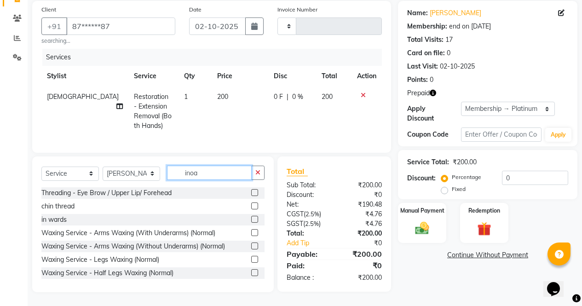
scroll to position [74, 0]
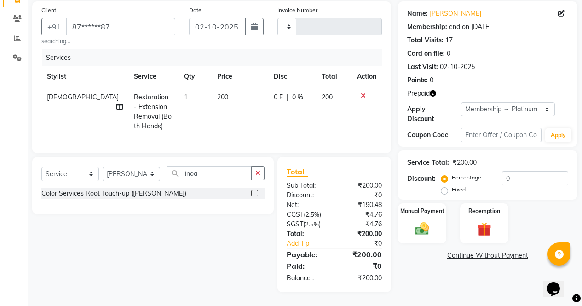
click at [256, 191] on label at bounding box center [254, 192] width 7 height 7
click at [256, 191] on input "checkbox" at bounding box center [254, 193] width 6 height 6
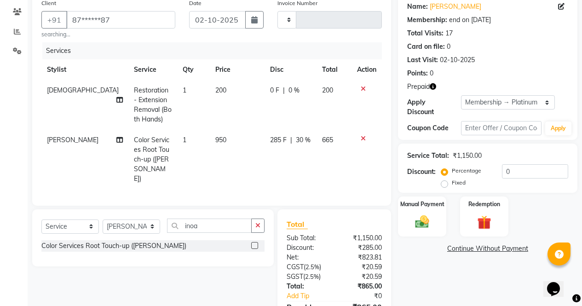
scroll to position [124, 0]
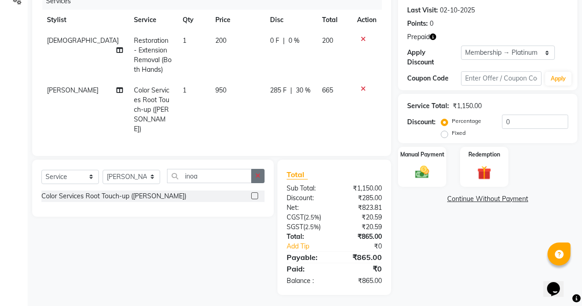
click at [257, 174] on icon "button" at bounding box center [257, 175] width 5 height 6
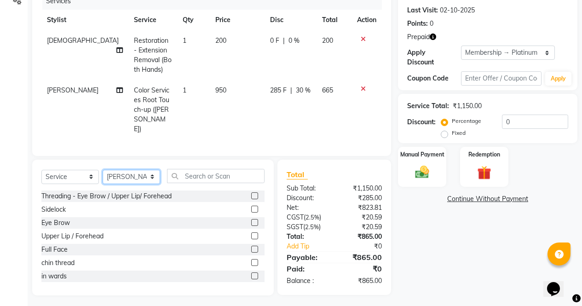
click at [157, 177] on select "Select Stylist [PERSON_NAME] [PERSON_NAME] [PERSON_NAME] Front Desk muskaan rak…" at bounding box center [131, 177] width 57 height 14
click at [103, 170] on select "Select Stylist [PERSON_NAME] [PERSON_NAME] [PERSON_NAME] Front Desk muskaan rak…" at bounding box center [131, 177] width 57 height 14
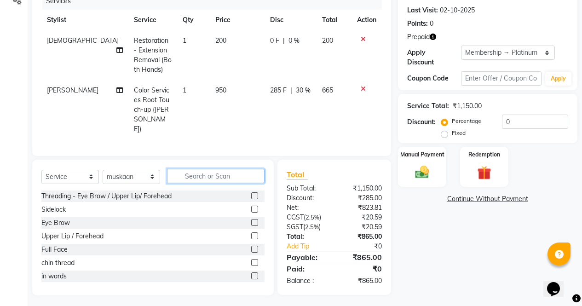
click at [232, 172] on input "text" at bounding box center [215, 176] width 97 height 14
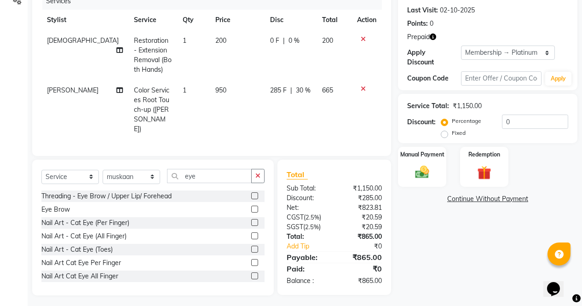
click at [251, 206] on label at bounding box center [254, 209] width 7 height 7
click at [251, 206] on input "checkbox" at bounding box center [254, 209] width 6 height 6
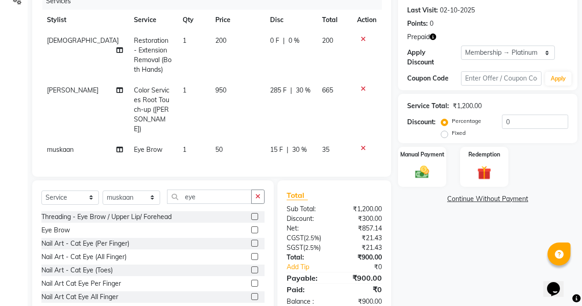
click at [251, 214] on label at bounding box center [254, 216] width 7 height 7
click at [251, 214] on input "checkbox" at bounding box center [254, 217] width 6 height 6
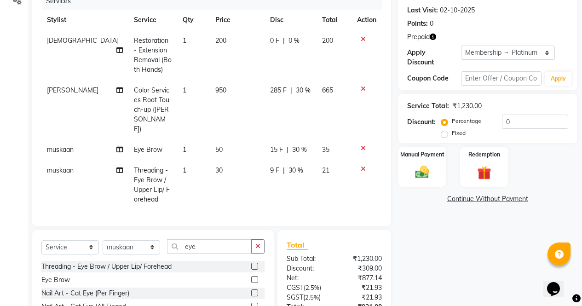
click at [251, 263] on label at bounding box center [254, 266] width 7 height 7
click at [251, 263] on input "checkbox" at bounding box center [254, 266] width 6 height 6
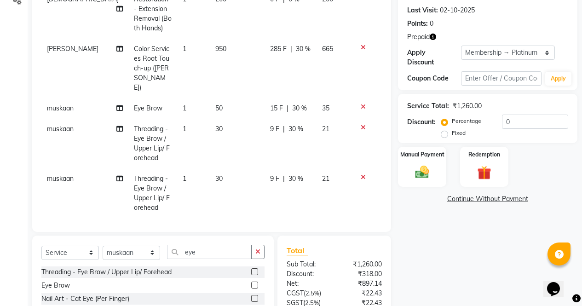
scroll to position [203, 0]
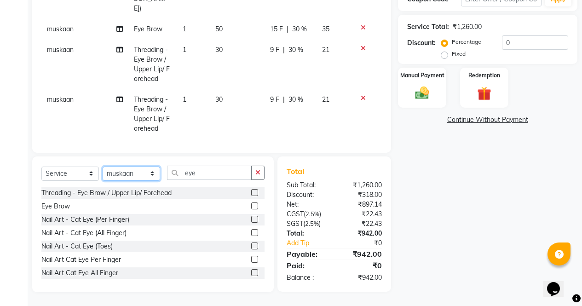
click at [154, 175] on select "Select Stylist [PERSON_NAME] [PERSON_NAME] [PERSON_NAME] Front Desk muskaan rak…" at bounding box center [131, 173] width 57 height 14
click at [103, 166] on select "Select Stylist [PERSON_NAME] [PERSON_NAME] [PERSON_NAME] Front Desk muskaan rak…" at bounding box center [131, 173] width 57 height 14
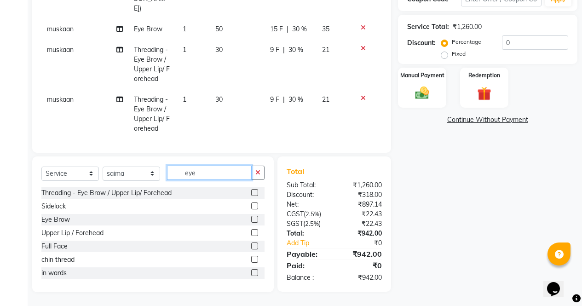
click at [215, 173] on input "eye" at bounding box center [209, 173] width 85 height 14
click at [258, 176] on icon "button" at bounding box center [257, 172] width 5 height 6
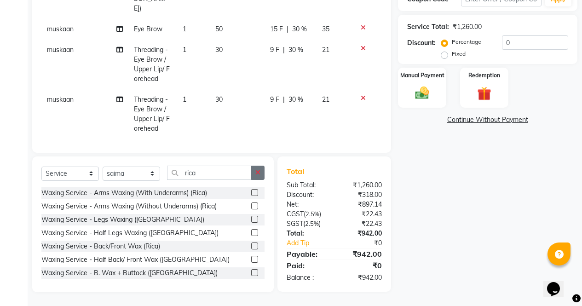
click at [261, 178] on button "button" at bounding box center [257, 173] width 13 height 14
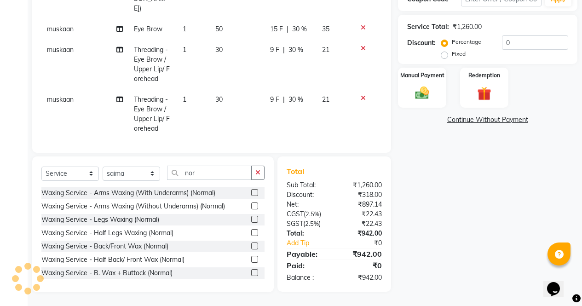
click at [251, 219] on label at bounding box center [254, 219] width 7 height 7
click at [251, 219] on input "checkbox" at bounding box center [254, 220] width 6 height 6
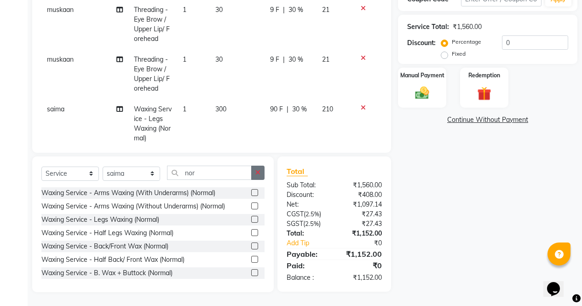
click at [259, 173] on icon "button" at bounding box center [257, 172] width 5 height 6
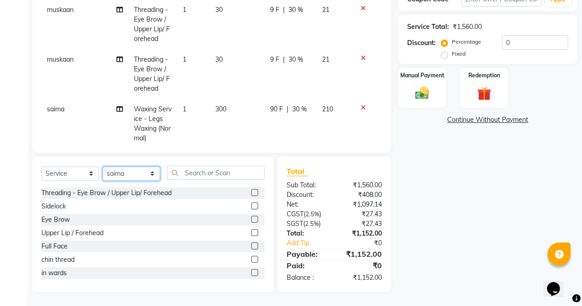
click at [157, 174] on select "Select Stylist [PERSON_NAME] [PERSON_NAME] [PERSON_NAME] Front Desk muskaan rak…" at bounding box center [131, 173] width 57 height 14
click at [103, 166] on select "Select Stylist [PERSON_NAME] [PERSON_NAME] [PERSON_NAME] Front Desk muskaan rak…" at bounding box center [131, 173] width 57 height 14
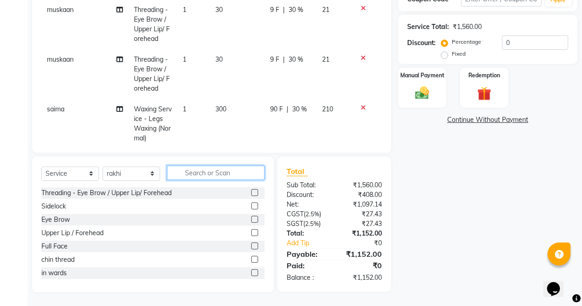
click at [223, 172] on input "text" at bounding box center [215, 173] width 97 height 14
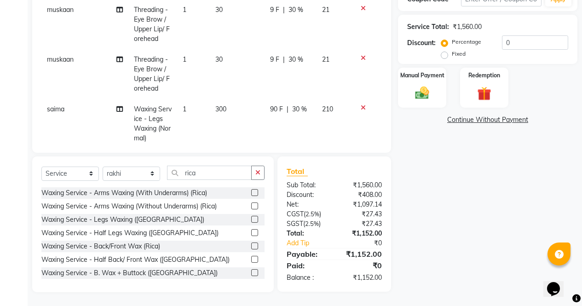
click at [251, 193] on label at bounding box center [254, 192] width 7 height 7
click at [251, 193] on input "checkbox" at bounding box center [254, 193] width 6 height 6
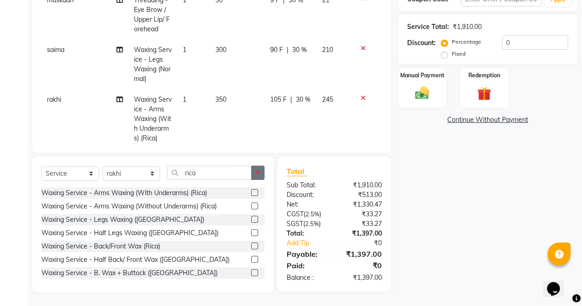
click at [263, 179] on button "button" at bounding box center [257, 173] width 13 height 14
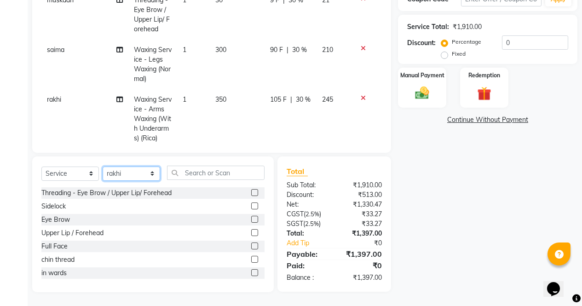
click at [155, 177] on select "Select Stylist [PERSON_NAME] [PERSON_NAME] [PERSON_NAME] Front Desk muskaan rak…" at bounding box center [131, 173] width 57 height 14
click at [103, 166] on select "Select Stylist [PERSON_NAME] [PERSON_NAME] [PERSON_NAME] Front Desk muskaan rak…" at bounding box center [131, 173] width 57 height 14
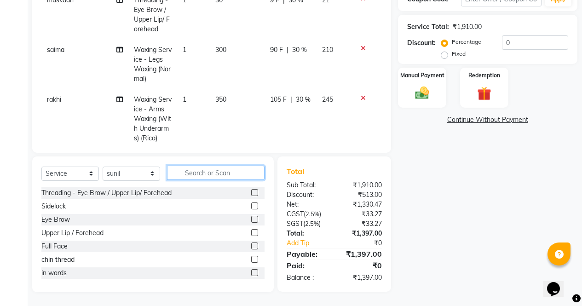
click at [232, 172] on input "text" at bounding box center [215, 173] width 97 height 14
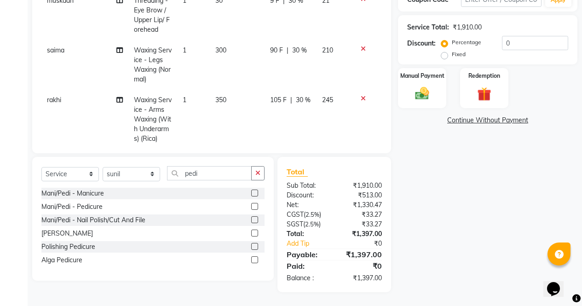
click at [255, 206] on label at bounding box center [254, 206] width 7 height 7
click at [255, 206] on input "checkbox" at bounding box center [254, 207] width 6 height 6
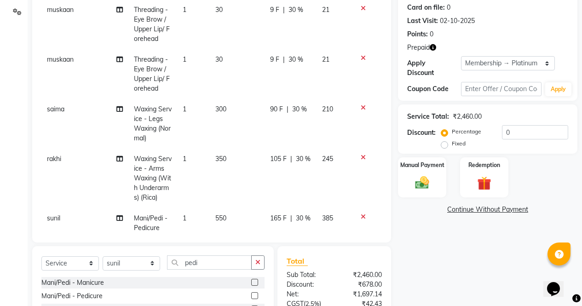
scroll to position [103, 0]
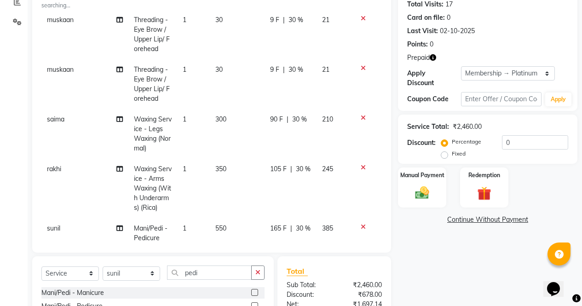
click at [433, 60] on icon "button" at bounding box center [432, 57] width 6 height 6
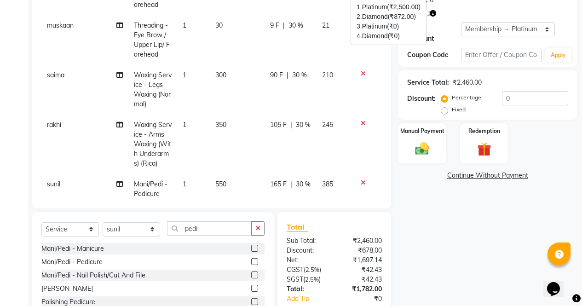
scroll to position [195, 0]
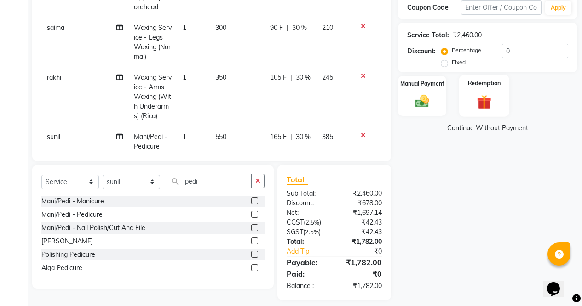
click at [506, 100] on div "Redemption" at bounding box center [484, 96] width 50 height 42
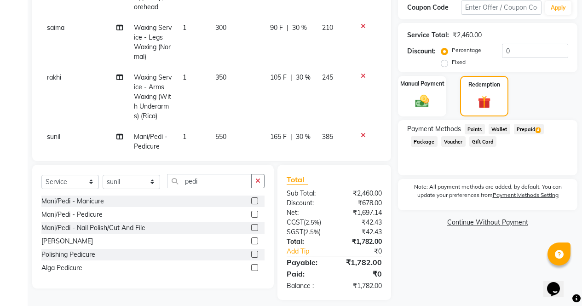
click at [538, 127] on span "4" at bounding box center [537, 130] width 5 height 6
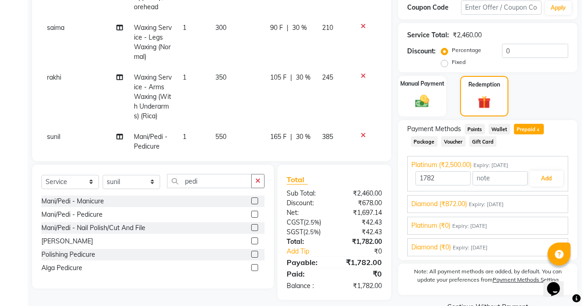
click at [535, 199] on div "Diamond (₹872.00) Expiry: [DATE]" at bounding box center [487, 204] width 153 height 10
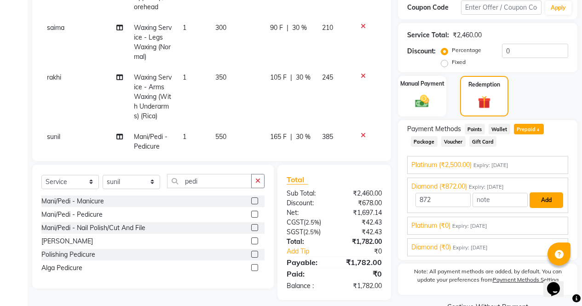
click at [544, 194] on button "Add" at bounding box center [546, 200] width 34 height 16
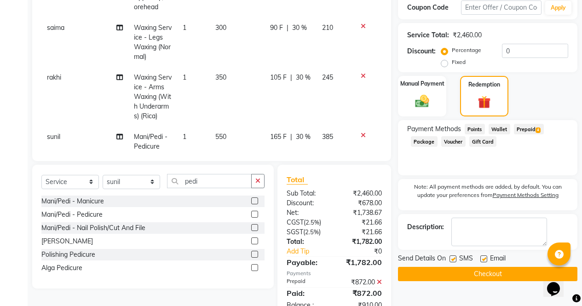
click at [538, 127] on span "4" at bounding box center [537, 130] width 5 height 6
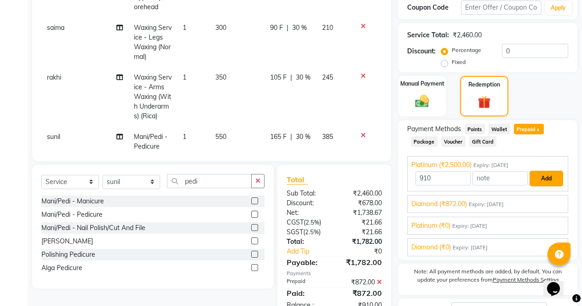
click at [549, 171] on button "Add" at bounding box center [546, 179] width 34 height 16
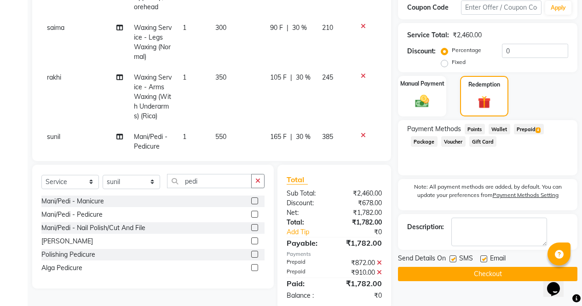
click at [528, 267] on button "Checkout" at bounding box center [487, 274] width 179 height 14
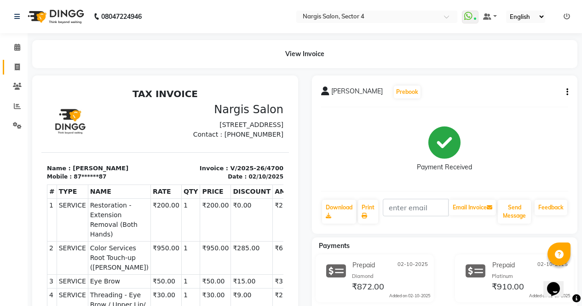
click at [17, 70] on icon at bounding box center [17, 66] width 5 height 7
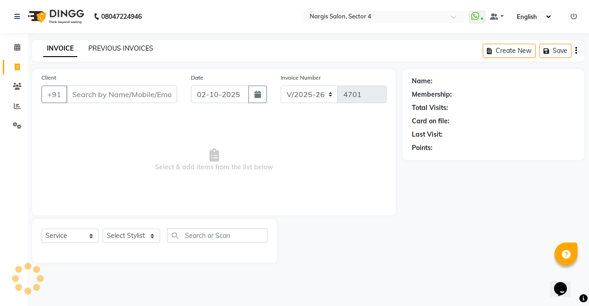
click at [141, 50] on link "PREVIOUS INVOICES" at bounding box center [120, 48] width 65 height 8
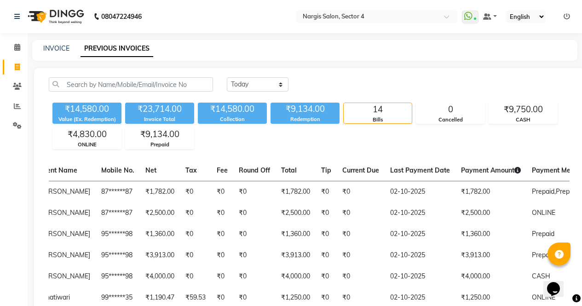
scroll to position [0, 226]
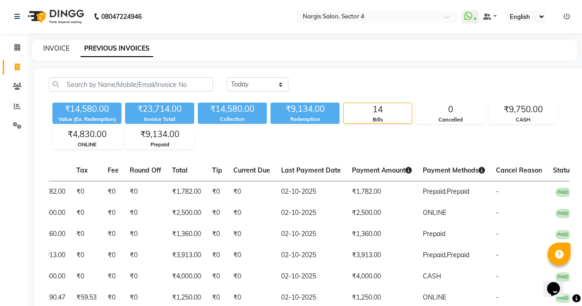
click at [57, 51] on link "INVOICE" at bounding box center [56, 48] width 26 height 8
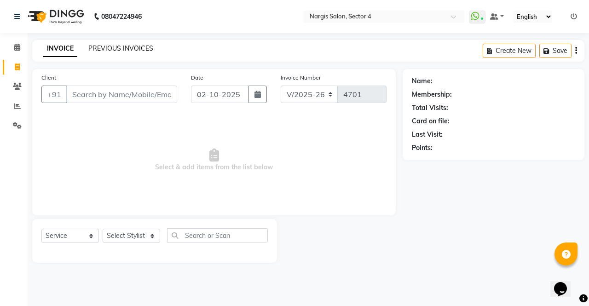
click at [140, 48] on link "PREVIOUS INVOICES" at bounding box center [120, 48] width 65 height 8
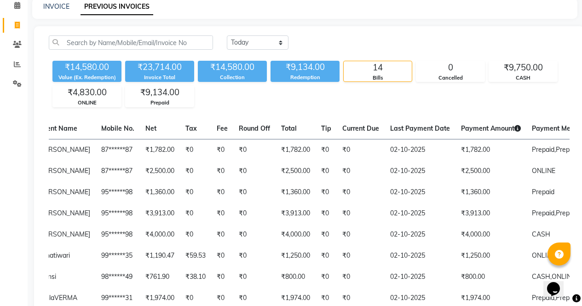
scroll to position [0, 226]
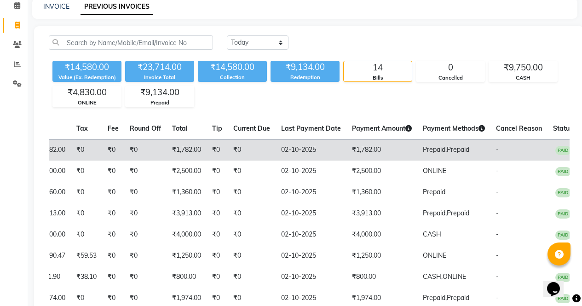
click at [358, 147] on td "₹1,782.00" at bounding box center [381, 150] width 71 height 22
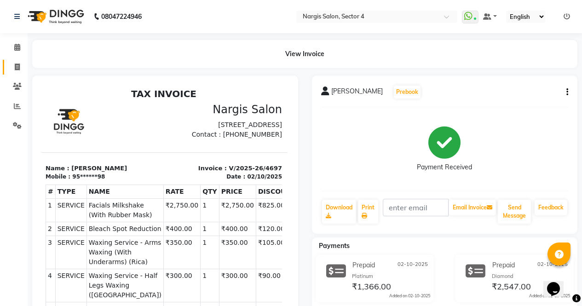
click at [13, 65] on span at bounding box center [17, 67] width 16 height 11
select select "service"
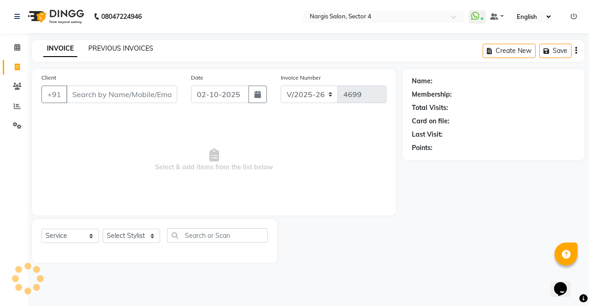
click at [120, 51] on link "PREVIOUS INVOICES" at bounding box center [120, 48] width 65 height 8
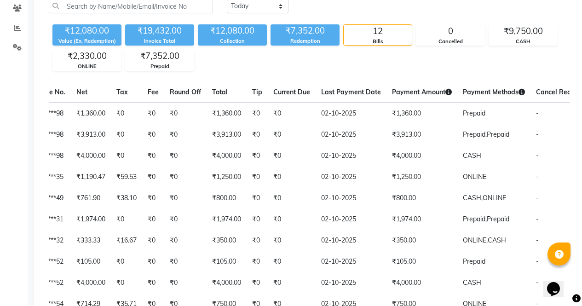
scroll to position [0, 226]
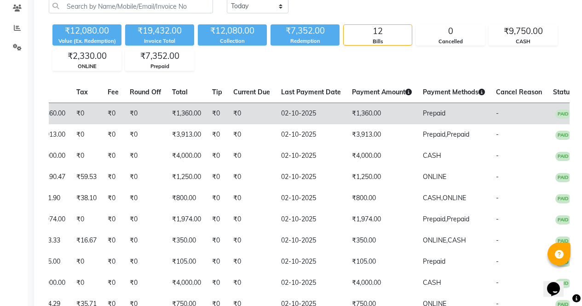
click at [426, 114] on span "Prepaid" at bounding box center [434, 113] width 23 height 8
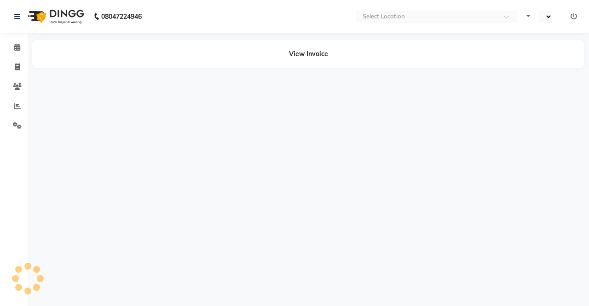
select select "en"
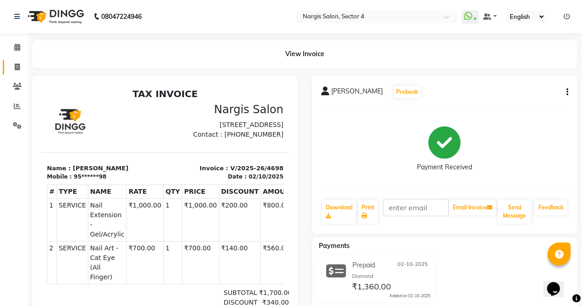
click at [8, 62] on link "Invoice" at bounding box center [14, 67] width 22 height 15
select select "service"
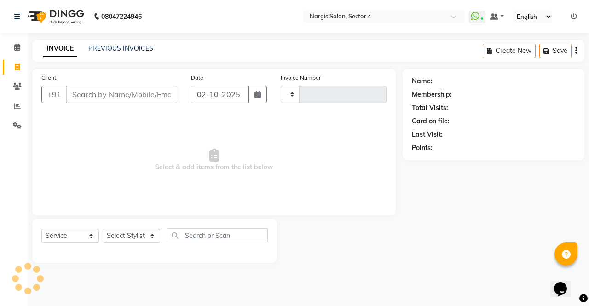
type input "4699"
select select "4130"
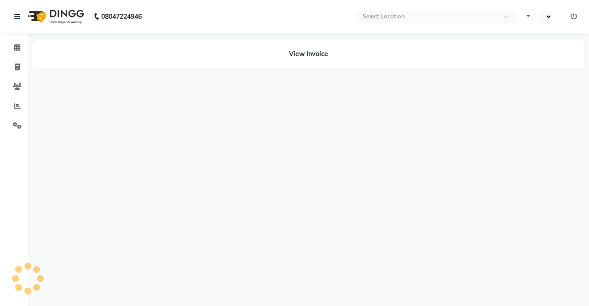
select select "en"
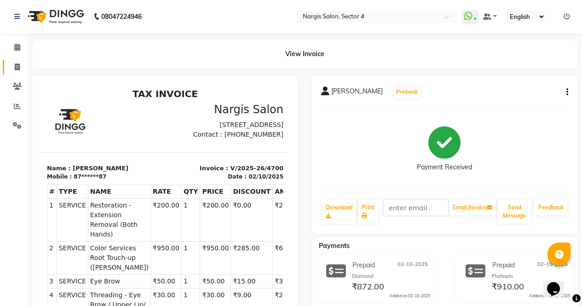
click at [15, 70] on span at bounding box center [17, 67] width 16 height 11
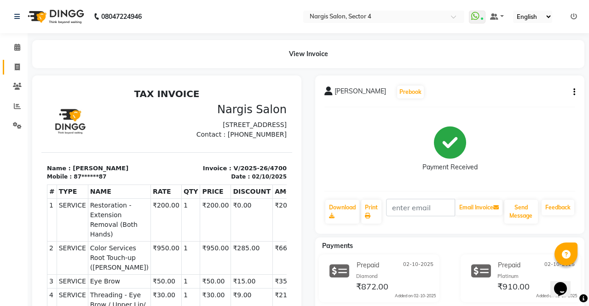
select select "service"
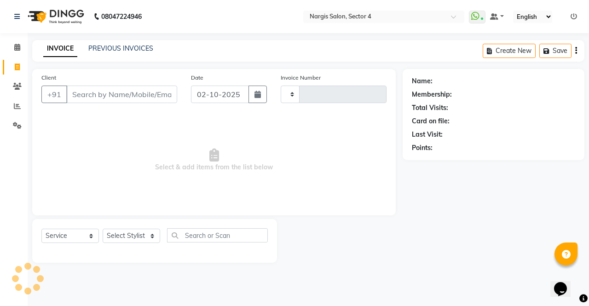
type input "4701"
select select "4130"
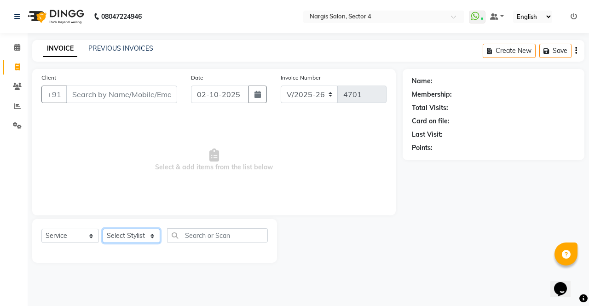
click at [155, 239] on select "Select Stylist [PERSON_NAME] [PERSON_NAME] [PERSON_NAME] Front Desk muskaan rak…" at bounding box center [131, 236] width 57 height 14
select select "28131"
click at [103, 229] on select "Select Stylist [PERSON_NAME] [PERSON_NAME] [PERSON_NAME] Front Desk muskaan rak…" at bounding box center [131, 236] width 57 height 14
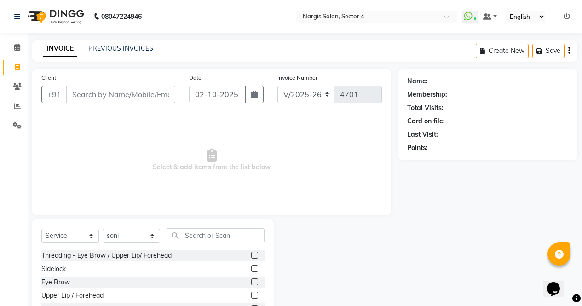
click at [251, 282] on label at bounding box center [254, 281] width 7 height 7
click at [251, 282] on input "checkbox" at bounding box center [254, 282] width 6 height 6
checkbox input "true"
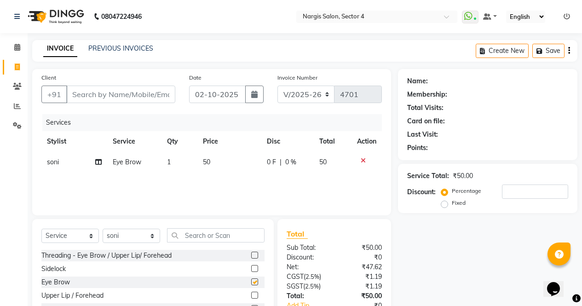
click at [251, 255] on label at bounding box center [254, 255] width 7 height 7
click at [251, 255] on input "checkbox" at bounding box center [254, 255] width 6 height 6
checkbox input "true"
checkbox input "false"
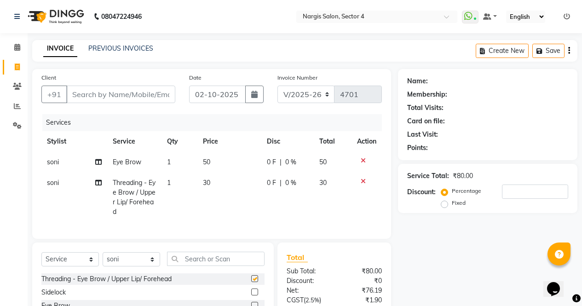
scroll to position [93, 0]
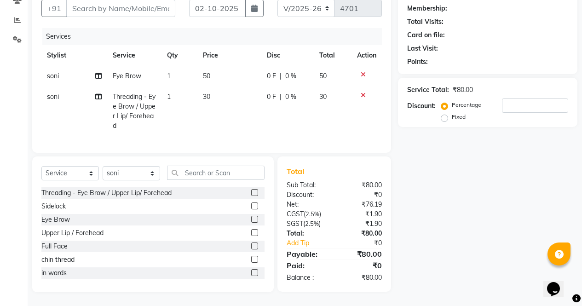
checkbox input "false"
click at [223, 171] on input "text" at bounding box center [215, 173] width 97 height 14
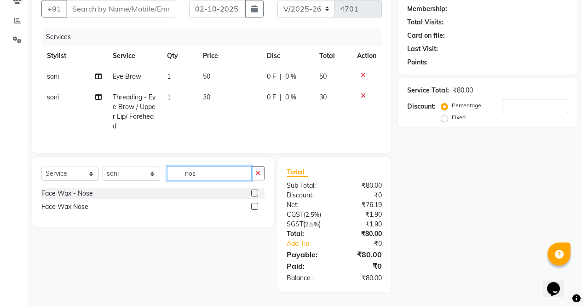
scroll to position [92, 0]
type input "nose"
click at [255, 206] on label at bounding box center [254, 206] width 7 height 7
click at [255, 206] on input "checkbox" at bounding box center [254, 207] width 6 height 6
checkbox input "true"
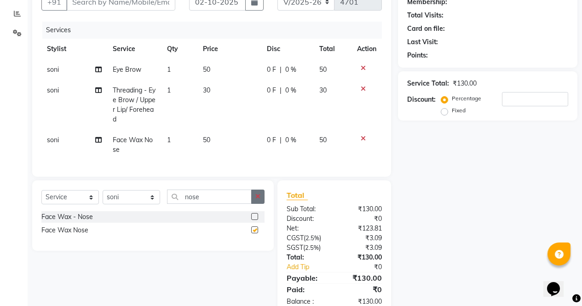
click at [263, 204] on button "button" at bounding box center [257, 196] width 13 height 14
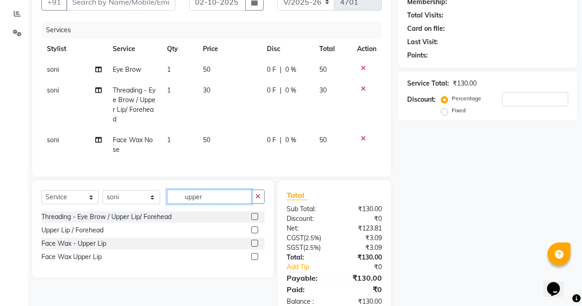
type input "upper"
click at [256, 260] on label at bounding box center [254, 256] width 7 height 7
click at [256, 260] on input "checkbox" at bounding box center [254, 257] width 6 height 6
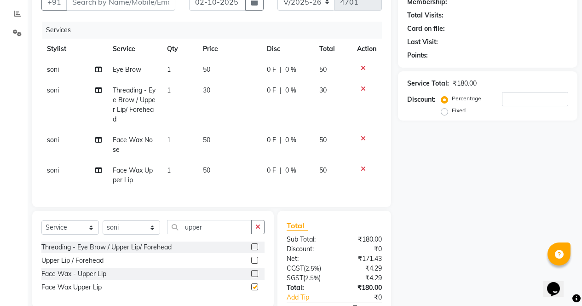
scroll to position [153, 0]
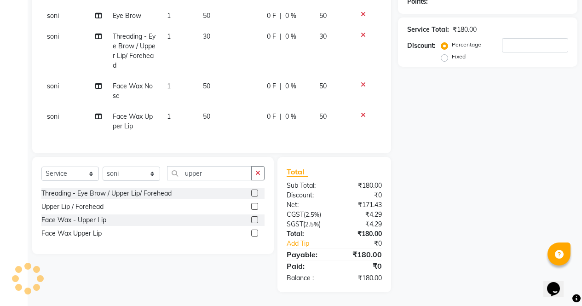
checkbox input "false"
click at [254, 190] on label at bounding box center [254, 192] width 7 height 7
click at [254, 190] on input "checkbox" at bounding box center [254, 193] width 6 height 6
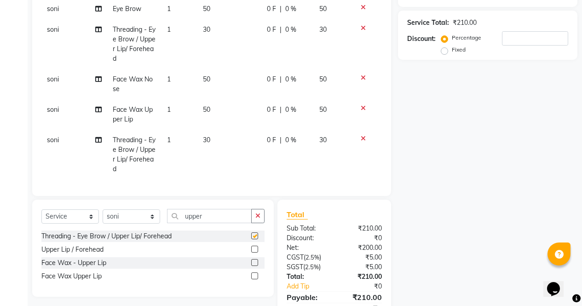
checkbox input "false"
click at [360, 137] on icon at bounding box center [362, 138] width 5 height 6
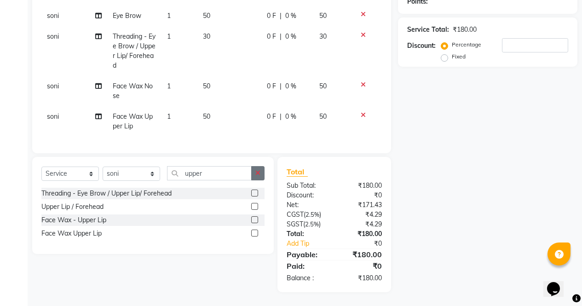
click at [262, 177] on button "button" at bounding box center [257, 173] width 13 height 14
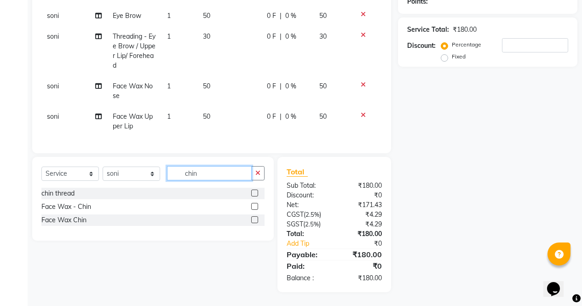
type input "chin"
click at [255, 220] on label at bounding box center [254, 219] width 7 height 7
click at [255, 220] on input "checkbox" at bounding box center [254, 220] width 6 height 6
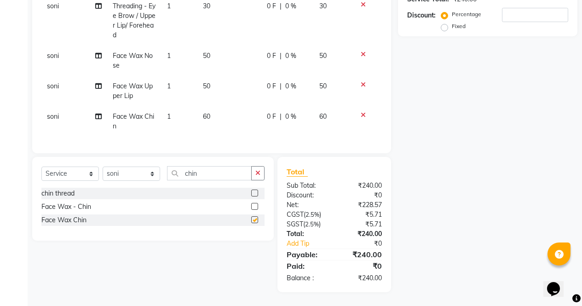
checkbox input "false"
click at [204, 112] on span "60" at bounding box center [206, 116] width 7 height 8
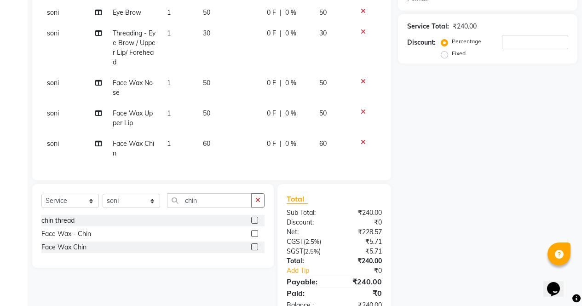
select select "28131"
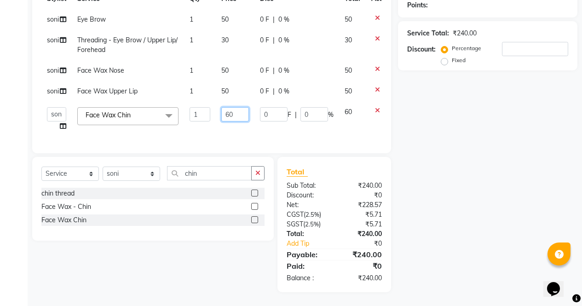
click at [235, 107] on input "60" at bounding box center [235, 114] width 28 height 14
type input "6"
type input "80"
click at [464, 225] on div "Name: Membership: Total Visits: Card on file: Last Visit: Points: Service Total…" at bounding box center [491, 109] width 186 height 366
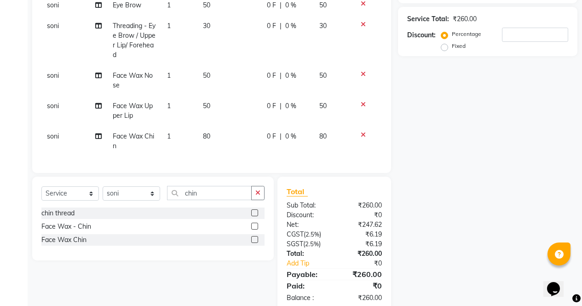
scroll to position [183, 0]
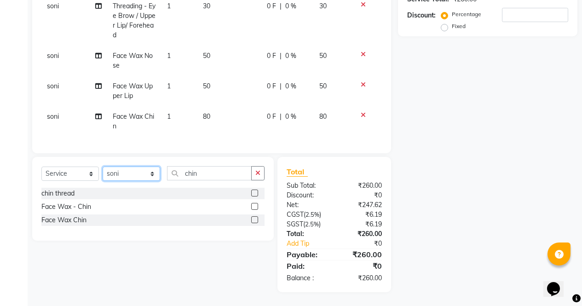
click at [126, 181] on select "Select Stylist [PERSON_NAME] [PERSON_NAME] [PERSON_NAME] Front Desk muskaan rak…" at bounding box center [131, 173] width 57 height 14
select select "87810"
click at [103, 166] on select "Select Stylist [PERSON_NAME] [PERSON_NAME] [PERSON_NAME] Front Desk muskaan rak…" at bounding box center [131, 173] width 57 height 14
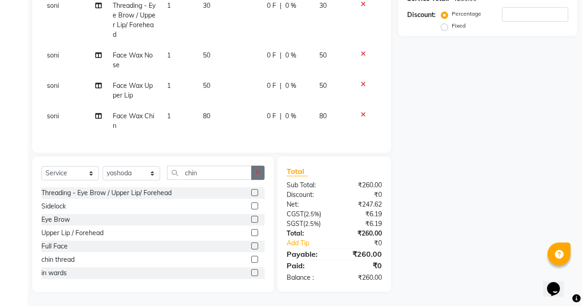
click at [263, 172] on button "button" at bounding box center [257, 173] width 13 height 14
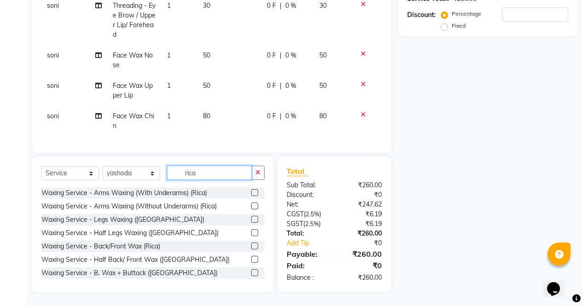
type input "rica"
click at [251, 220] on label at bounding box center [254, 219] width 7 height 7
click at [251, 220] on input "checkbox" at bounding box center [254, 220] width 6 height 6
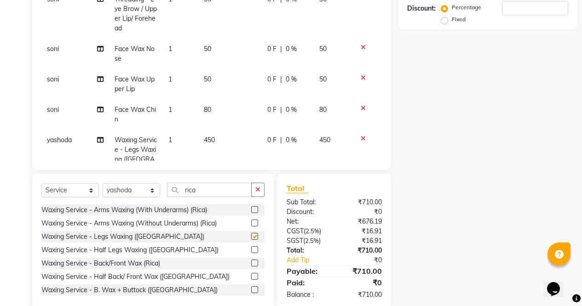
checkbox input "false"
click at [251, 210] on label at bounding box center [254, 209] width 7 height 7
click at [251, 210] on input "checkbox" at bounding box center [254, 210] width 6 height 6
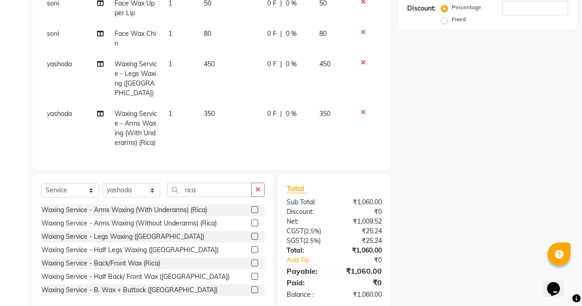
checkbox input "false"
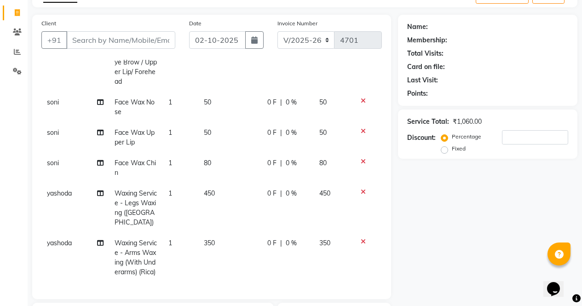
scroll to position [0, 0]
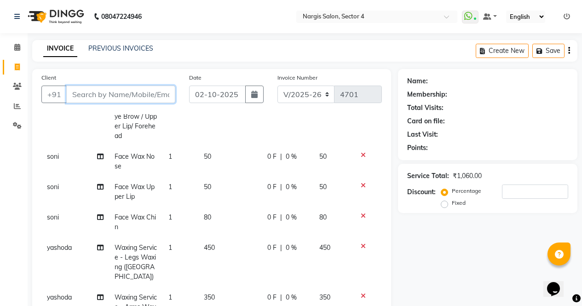
click at [104, 97] on input "Client" at bounding box center [120, 94] width 109 height 17
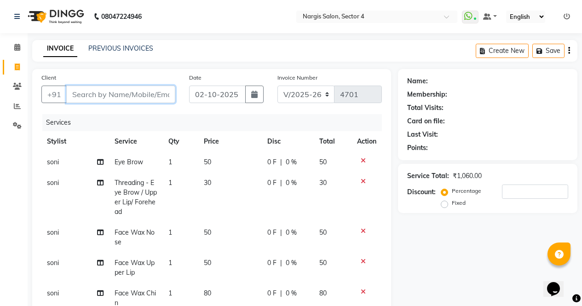
type input "7"
type input "0"
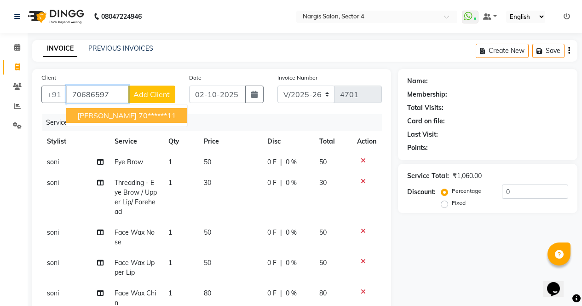
click at [143, 113] on ngb-highlight "70******11" at bounding box center [157, 115] width 38 height 9
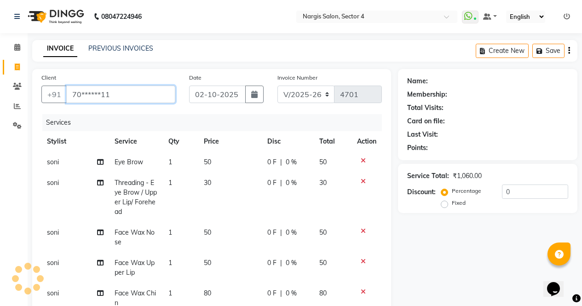
type input "70******11"
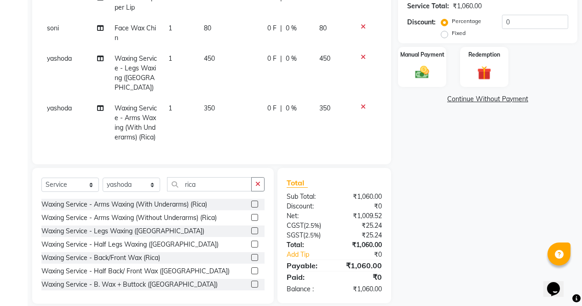
scroll to position [200, 0]
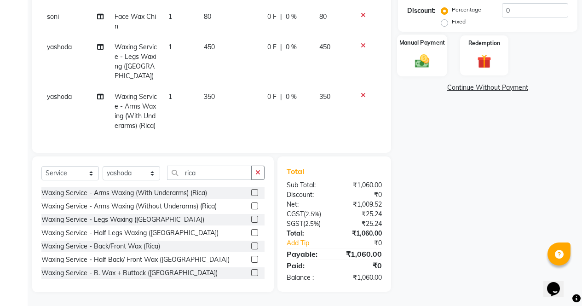
click at [436, 65] on div "Manual Payment" at bounding box center [422, 55] width 50 height 42
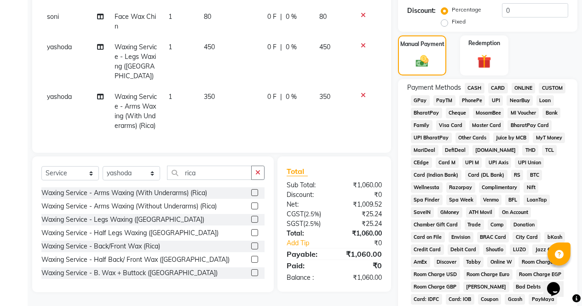
click at [503, 89] on span "CARD" at bounding box center [498, 88] width 20 height 11
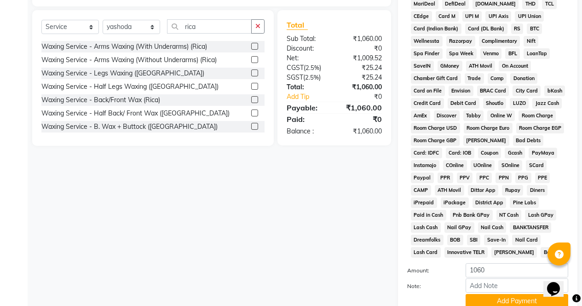
scroll to position [420, 0]
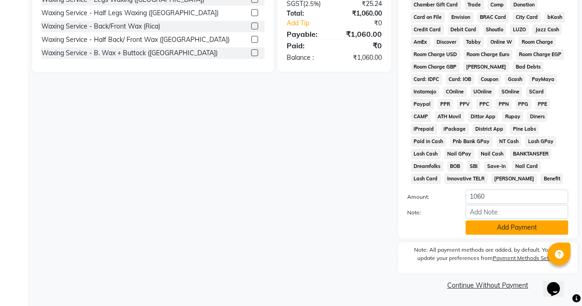
click at [520, 230] on button "Add Payment" at bounding box center [516, 227] width 103 height 14
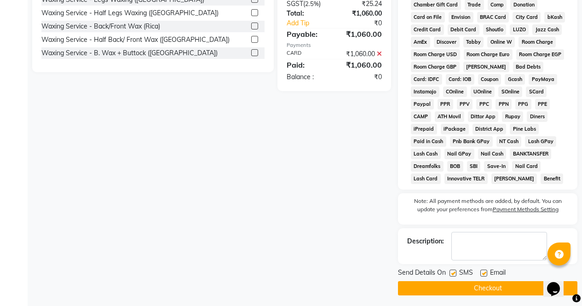
click at [518, 282] on button "Checkout" at bounding box center [487, 288] width 179 height 14
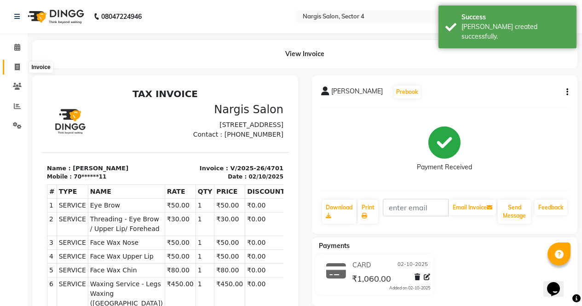
click at [18, 69] on icon at bounding box center [17, 66] width 5 height 7
select select "service"
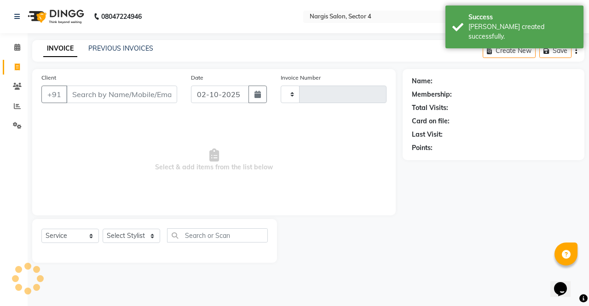
type input "4702"
select select "4130"
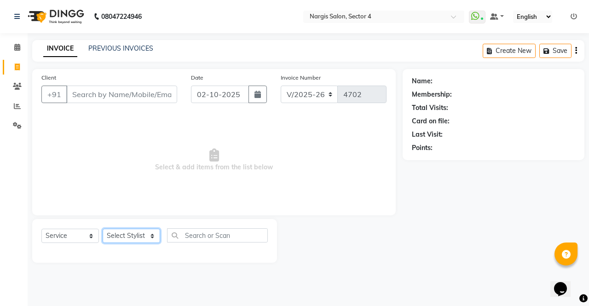
click at [145, 242] on select "Select Stylist [PERSON_NAME] [PERSON_NAME] [PERSON_NAME] Front Desk muskaan rak…" at bounding box center [131, 236] width 57 height 14
select select "86619"
click at [103, 229] on select "Select Stylist [PERSON_NAME] [PERSON_NAME] [PERSON_NAME] Front Desk muskaan rak…" at bounding box center [131, 236] width 57 height 14
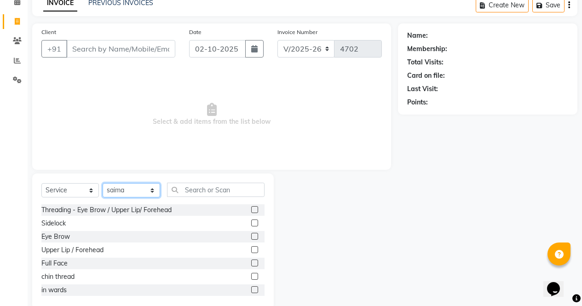
scroll to position [63, 0]
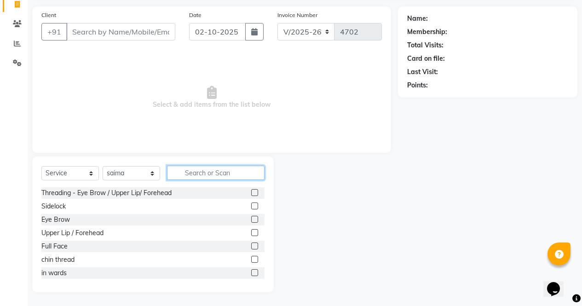
click at [231, 175] on input "text" at bounding box center [215, 173] width 97 height 14
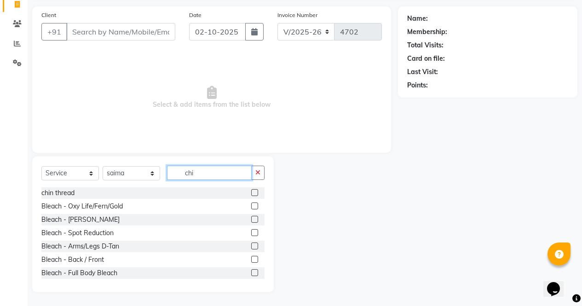
scroll to position [11, 0]
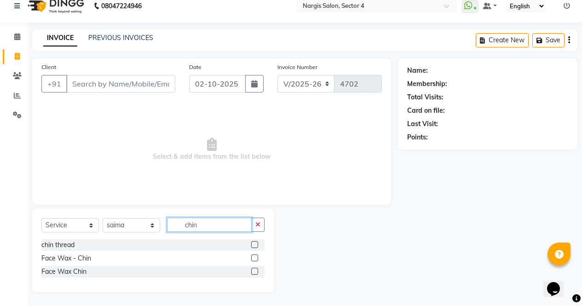
type input "chin"
click at [255, 271] on label at bounding box center [254, 271] width 7 height 7
click at [255, 271] on input "checkbox" at bounding box center [254, 272] width 6 height 6
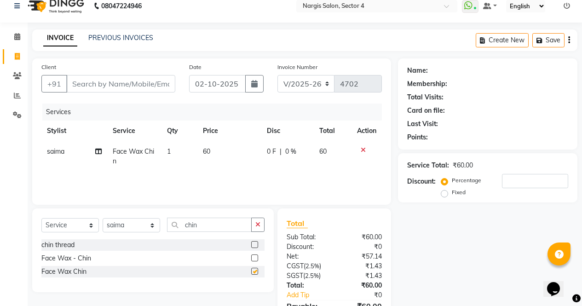
checkbox input "false"
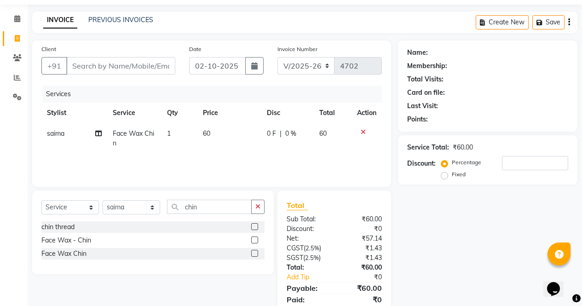
scroll to position [62, 0]
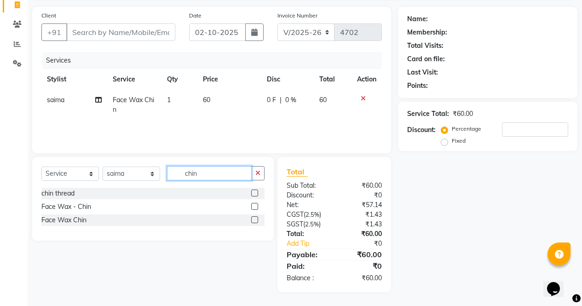
click at [224, 175] on input "chin" at bounding box center [209, 173] width 85 height 14
type input "c"
type input "upp"
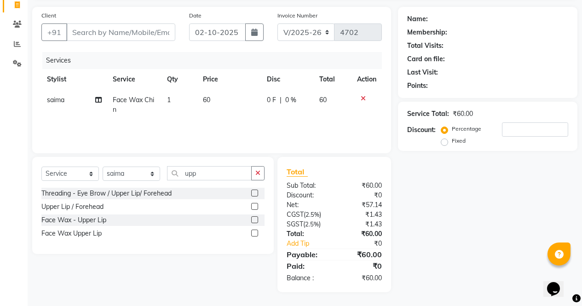
click at [255, 220] on label at bounding box center [254, 219] width 7 height 7
click at [255, 220] on input "checkbox" at bounding box center [254, 220] width 6 height 6
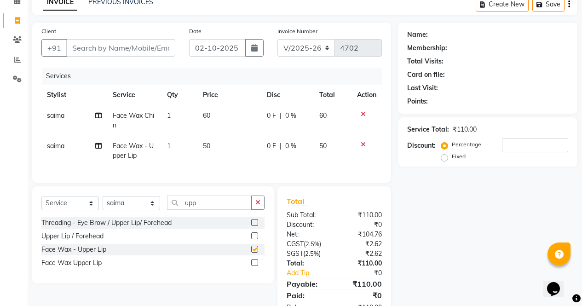
checkbox input "false"
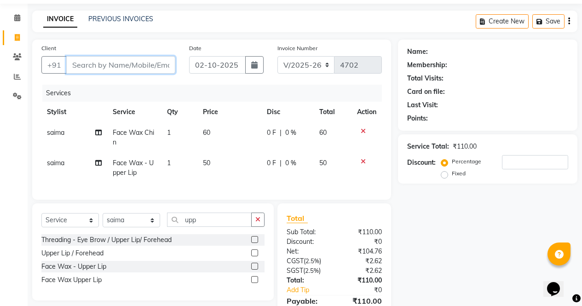
click at [130, 62] on input "Client" at bounding box center [120, 64] width 109 height 17
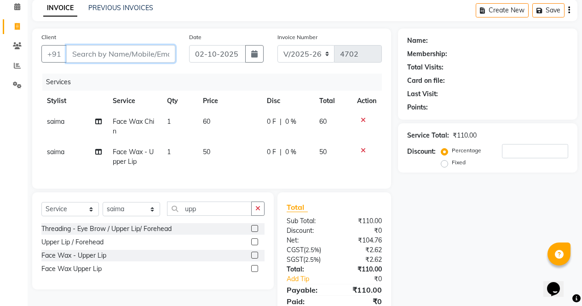
scroll to position [51, 0]
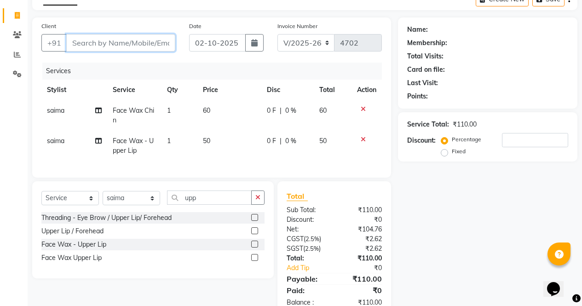
type input "9"
type input "0"
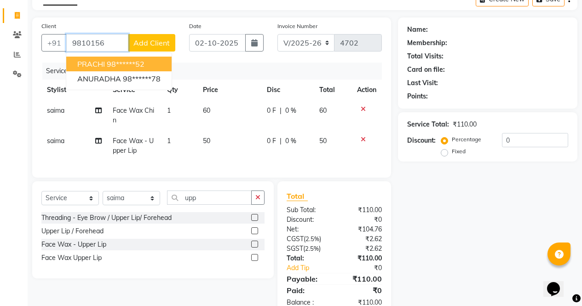
click at [150, 59] on button "PRACHI 98******52" at bounding box center [118, 64] width 105 height 15
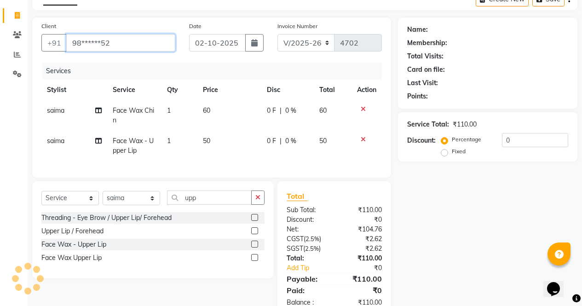
type input "98******52"
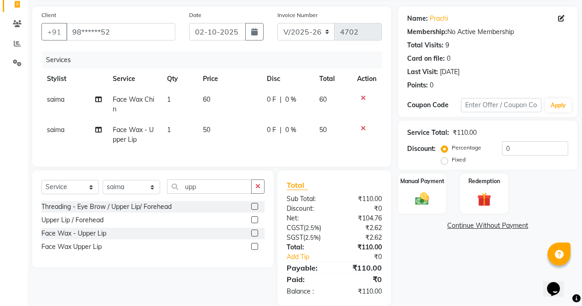
scroll to position [83, 0]
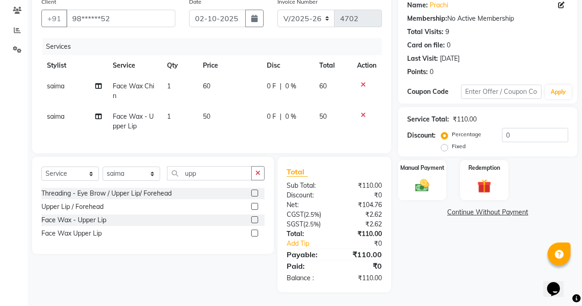
click at [421, 177] on img at bounding box center [422, 185] width 23 height 16
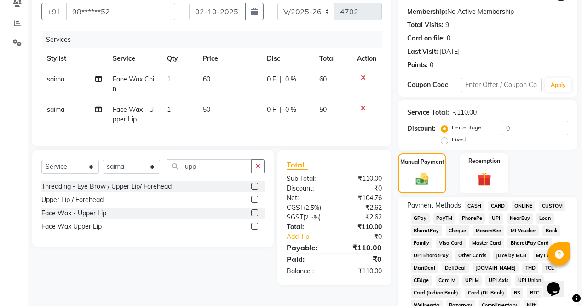
click at [470, 205] on span "CASH" at bounding box center [474, 205] width 20 height 11
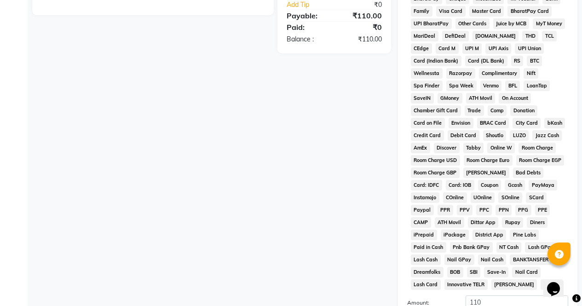
scroll to position [420, 0]
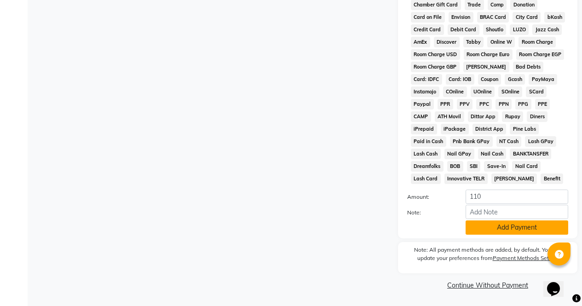
click at [537, 231] on button "Add Payment" at bounding box center [516, 227] width 103 height 14
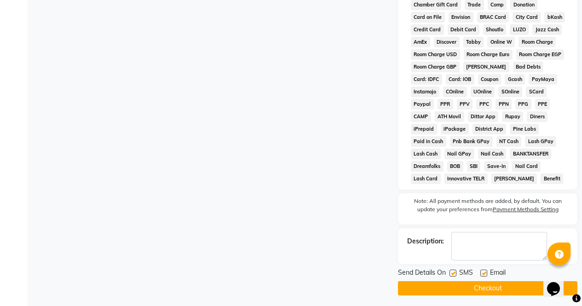
click at [511, 292] on button "Checkout" at bounding box center [487, 288] width 179 height 14
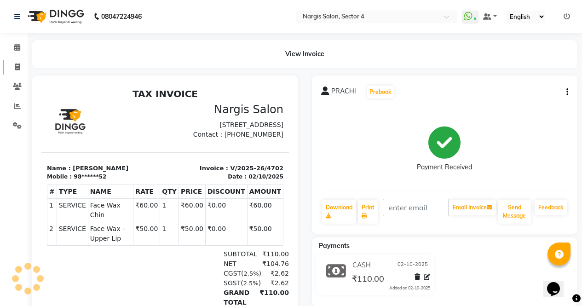
click at [24, 65] on span at bounding box center [17, 67] width 16 height 11
select select "service"
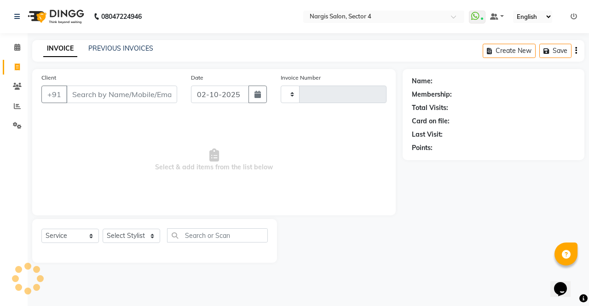
click at [100, 92] on input "Client" at bounding box center [121, 94] width 111 height 17
type input "9"
type input "4703"
select select "4130"
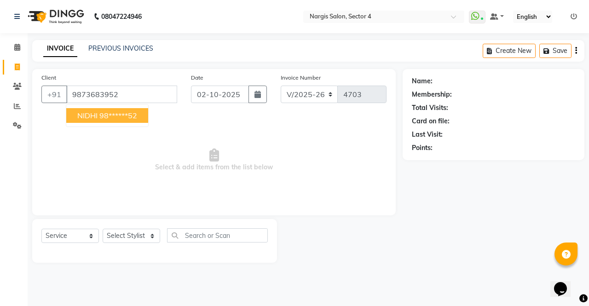
type input "9873683952"
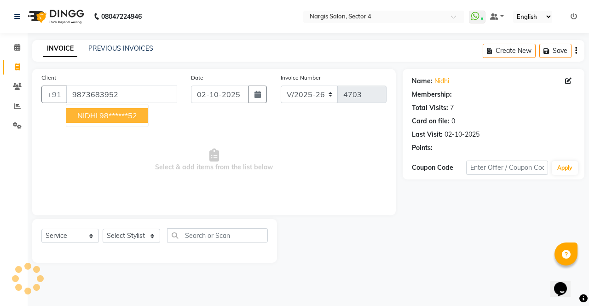
select select "1: Object"
click at [114, 114] on ngb-highlight "98******52" at bounding box center [118, 115] width 38 height 9
type input "98******52"
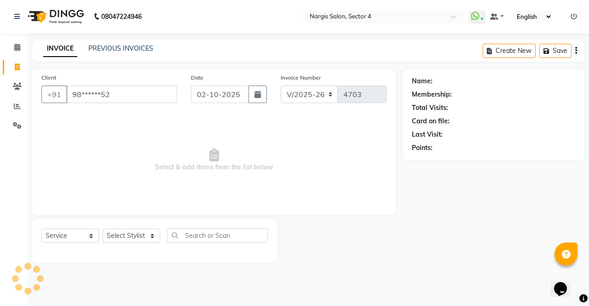
select select "1: Object"
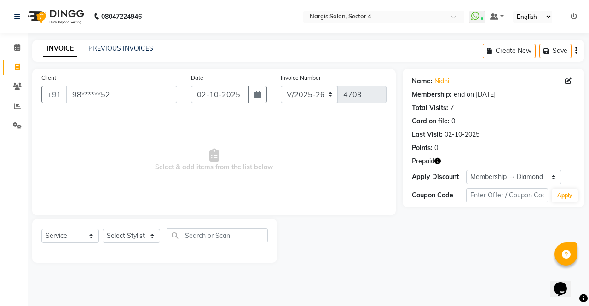
click at [439, 158] on icon "button" at bounding box center [437, 161] width 6 height 6
click at [129, 231] on select "Select Stylist [PERSON_NAME] [PERSON_NAME] [PERSON_NAME] Front Desk muskaan rak…" at bounding box center [131, 236] width 57 height 14
select select "60383"
click at [103, 229] on select "Select Stylist [PERSON_NAME] [PERSON_NAME] [PERSON_NAME] Front Desk muskaan rak…" at bounding box center [131, 236] width 57 height 14
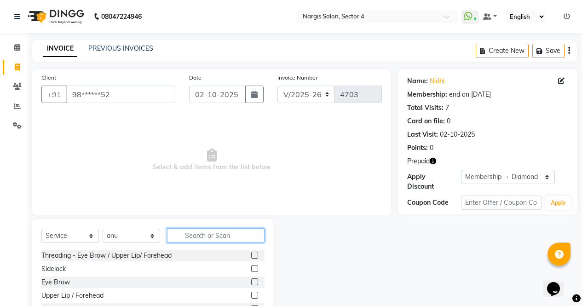
click at [206, 232] on input "text" at bounding box center [215, 235] width 97 height 14
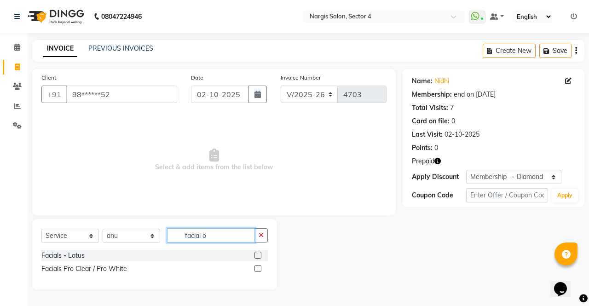
click at [219, 231] on input "facial o" at bounding box center [211, 235] width 88 height 14
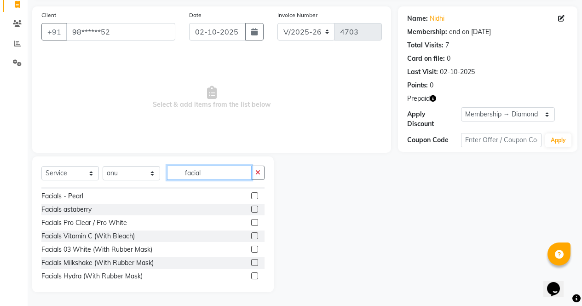
scroll to position [41, 0]
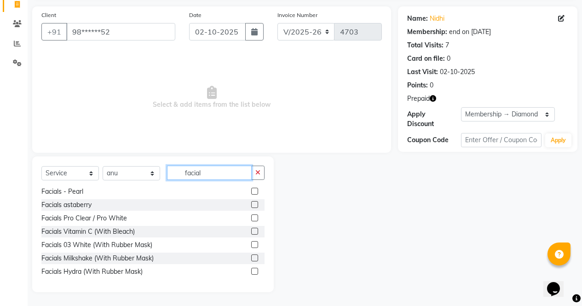
type input "facial"
click at [251, 245] on label at bounding box center [254, 244] width 7 height 7
click at [251, 245] on input "checkbox" at bounding box center [254, 245] width 6 height 6
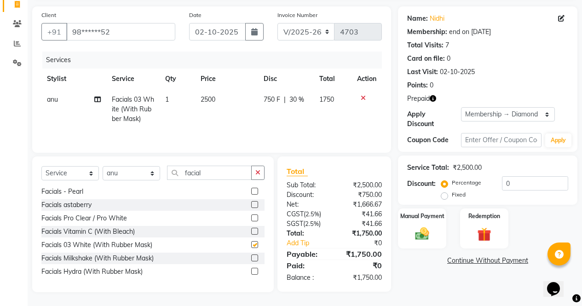
checkbox input "false"
click at [210, 170] on input "facial" at bounding box center [209, 173] width 85 height 14
type input "f"
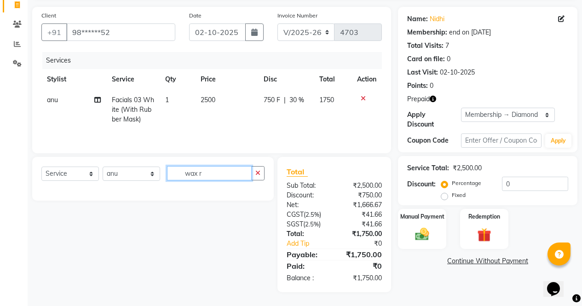
scroll to position [63, 0]
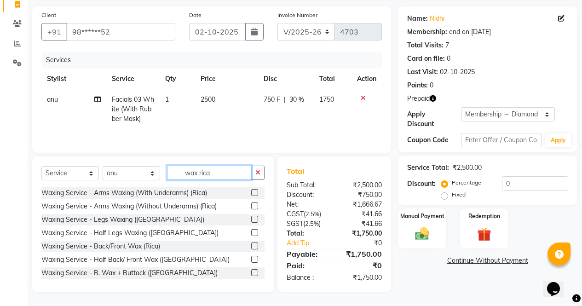
type input "wax rica"
click at [251, 192] on label at bounding box center [254, 192] width 7 height 7
click at [251, 192] on input "checkbox" at bounding box center [254, 193] width 6 height 6
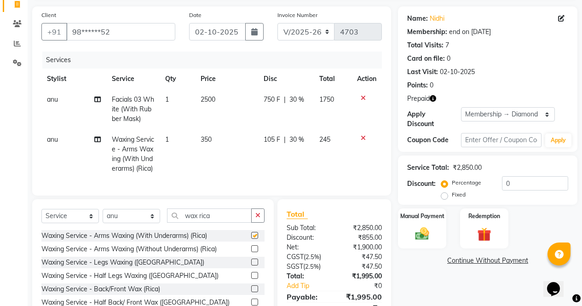
checkbox input "false"
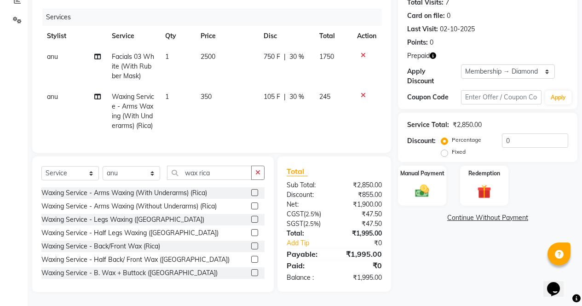
click at [251, 233] on label at bounding box center [254, 232] width 7 height 7
click at [251, 233] on input "checkbox" at bounding box center [254, 233] width 6 height 6
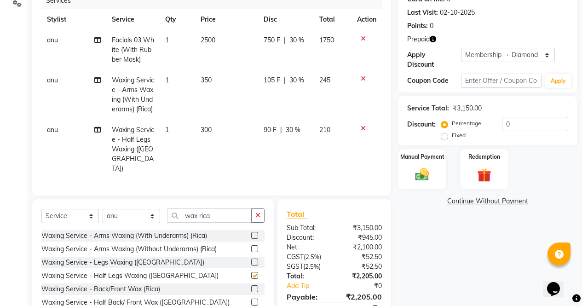
checkbox input "false"
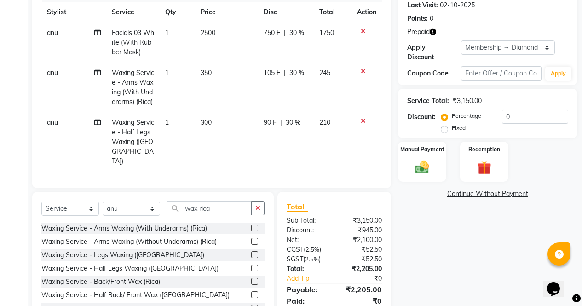
scroll to position [130, 0]
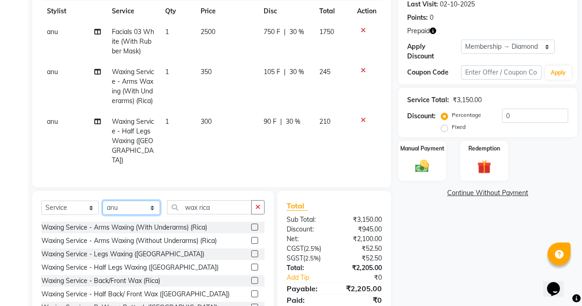
click at [131, 203] on select "Select Stylist [PERSON_NAME] [PERSON_NAME] [PERSON_NAME] Front Desk muskaan rak…" at bounding box center [131, 207] width 57 height 14
select select "87810"
click at [103, 200] on select "Select Stylist [PERSON_NAME] [PERSON_NAME] [PERSON_NAME] Front Desk muskaan rak…" at bounding box center [131, 207] width 57 height 14
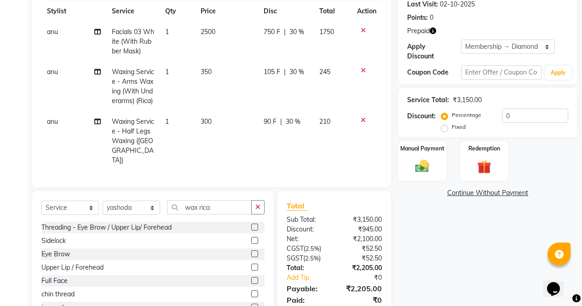
click at [251, 250] on label at bounding box center [254, 253] width 7 height 7
click at [251, 251] on input "checkbox" at bounding box center [254, 254] width 6 height 6
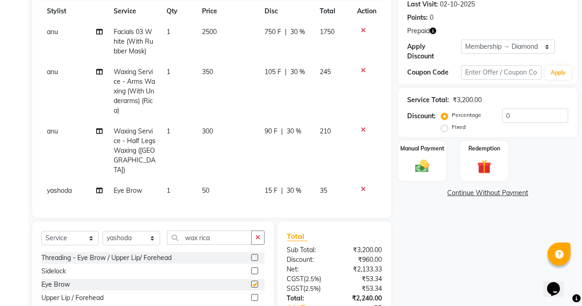
checkbox input "false"
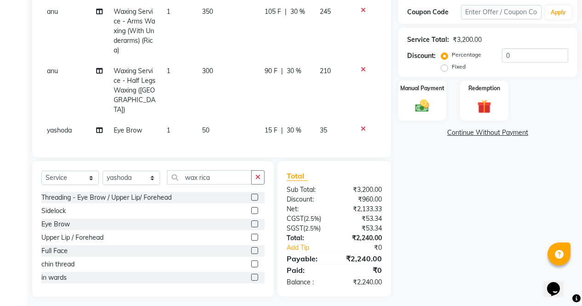
scroll to position [192, 0]
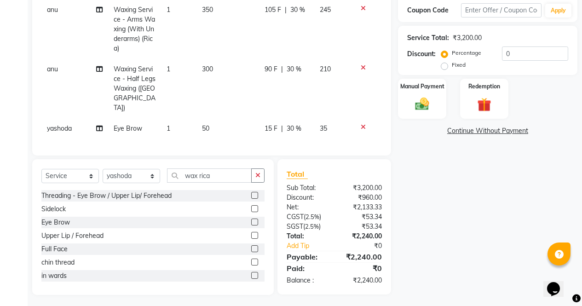
click at [251, 192] on label at bounding box center [254, 195] width 7 height 7
click at [251, 193] on input "checkbox" at bounding box center [254, 196] width 6 height 6
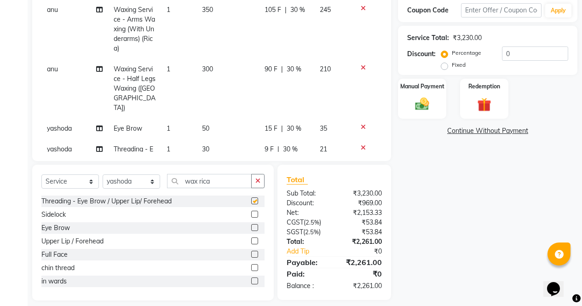
checkbox input "false"
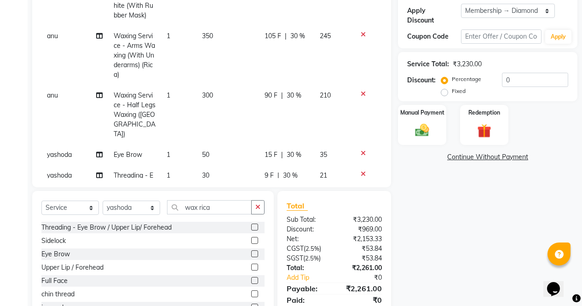
scroll to position [137, 0]
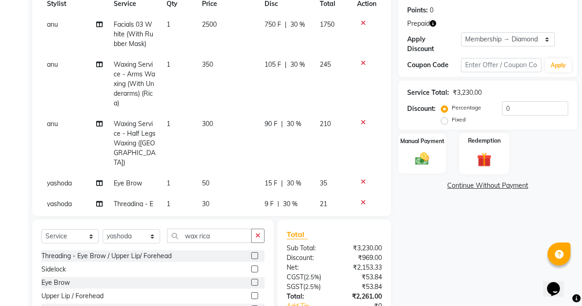
click at [484, 150] on img at bounding box center [483, 159] width 23 height 18
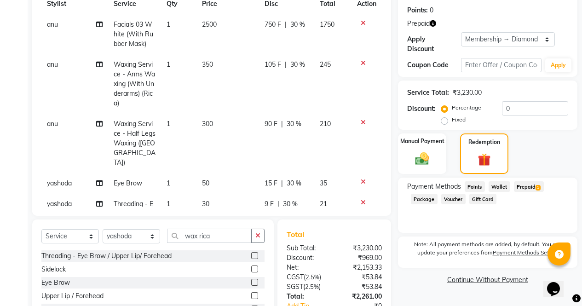
click at [522, 183] on span "Prepaid 1" at bounding box center [529, 186] width 30 height 11
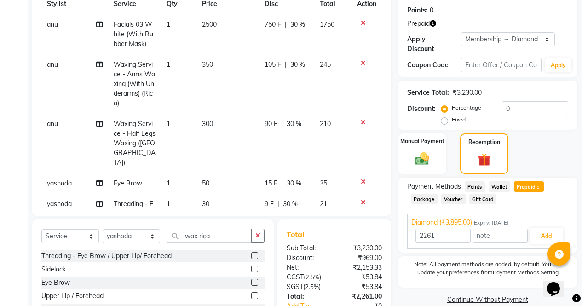
scroll to position [200, 0]
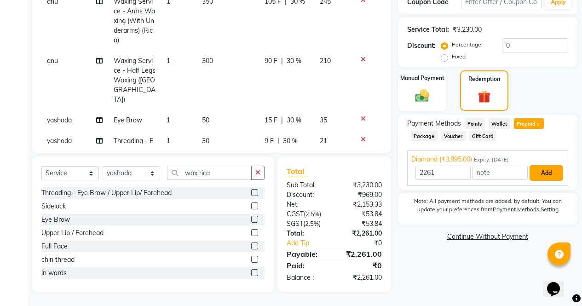
click at [547, 165] on button "Add" at bounding box center [546, 173] width 34 height 16
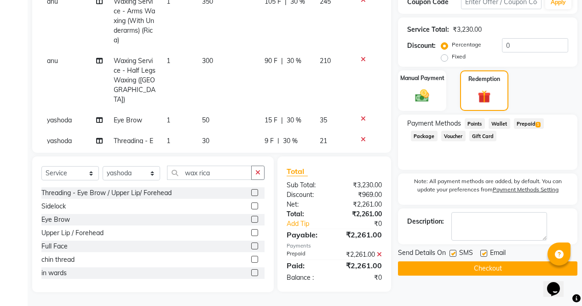
click at [497, 264] on button "Checkout" at bounding box center [487, 268] width 179 height 14
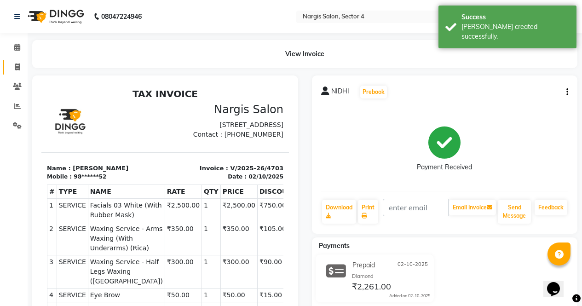
click at [6, 62] on link "Invoice" at bounding box center [14, 67] width 22 height 15
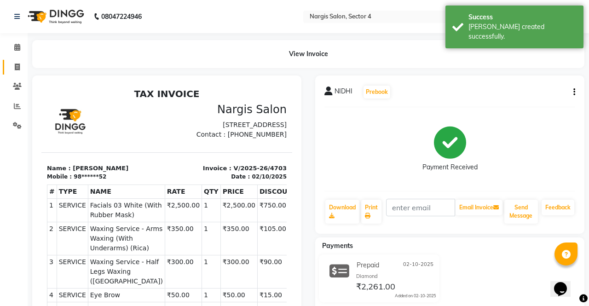
select select "service"
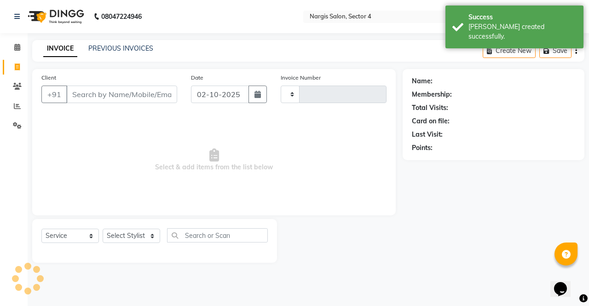
type input "4704"
select select "4130"
